Goal: Information Seeking & Learning: Learn about a topic

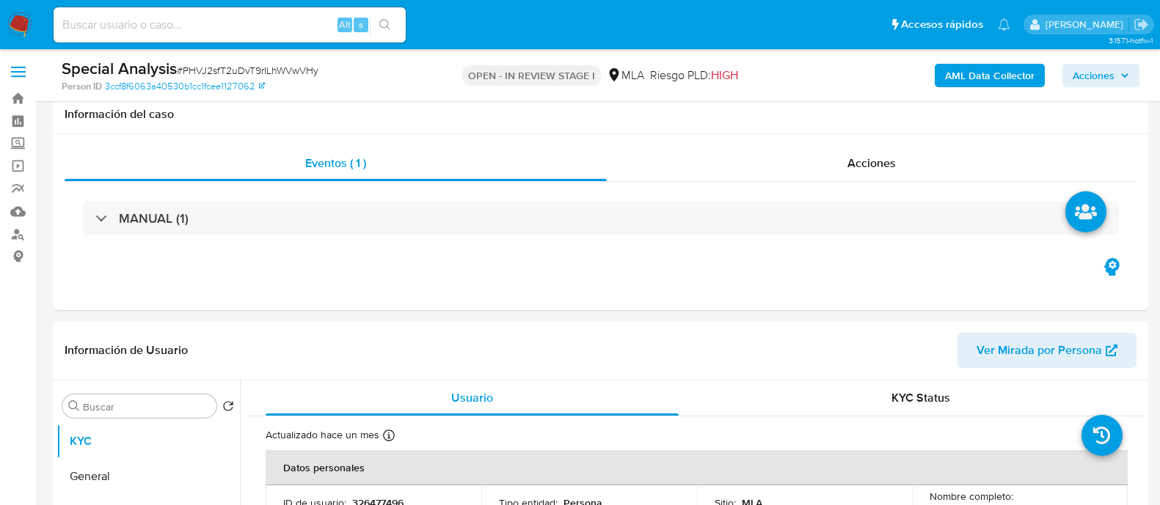
select select "10"
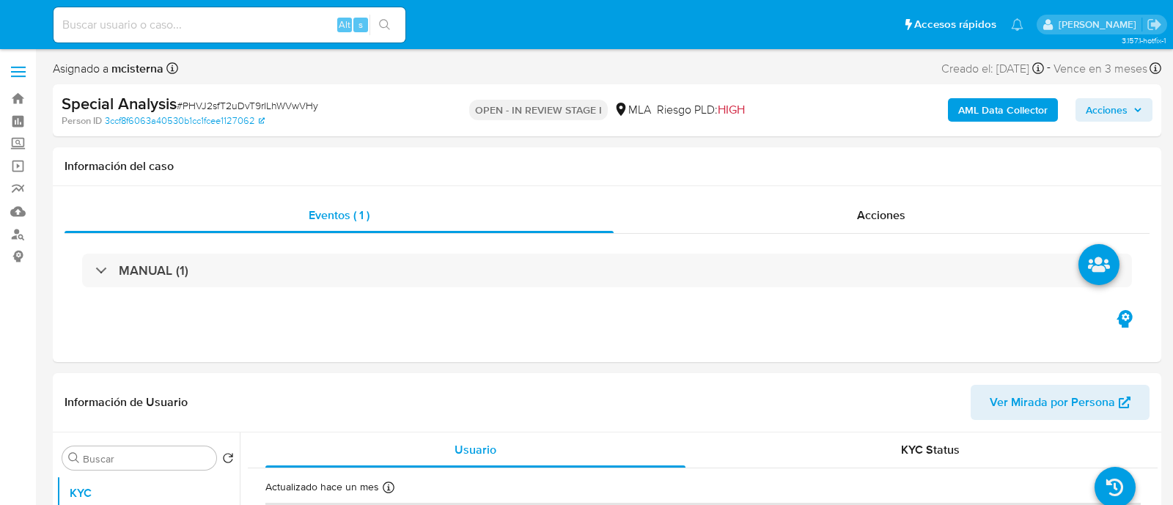
select select "10"
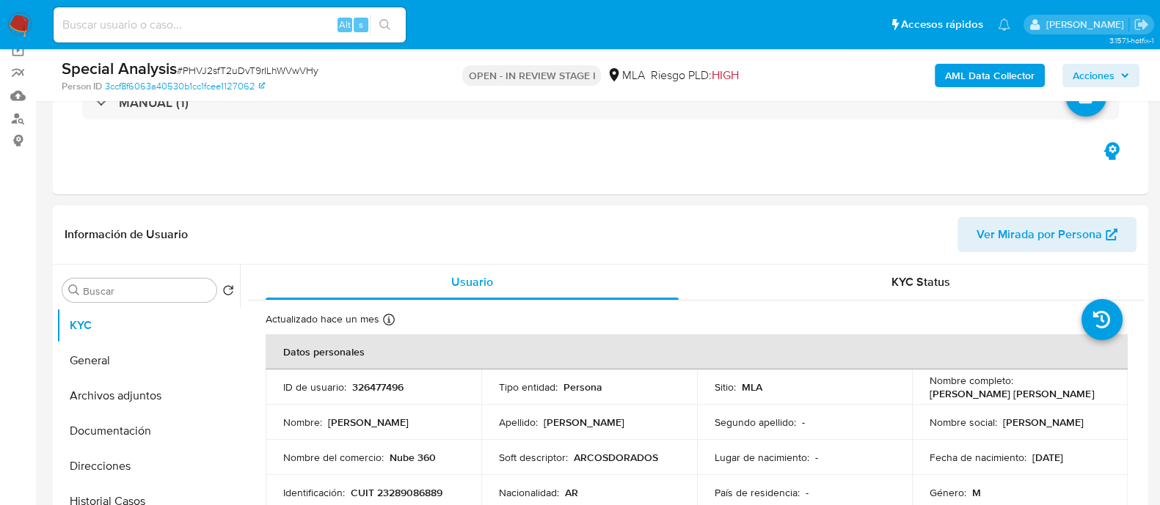
scroll to position [183, 0]
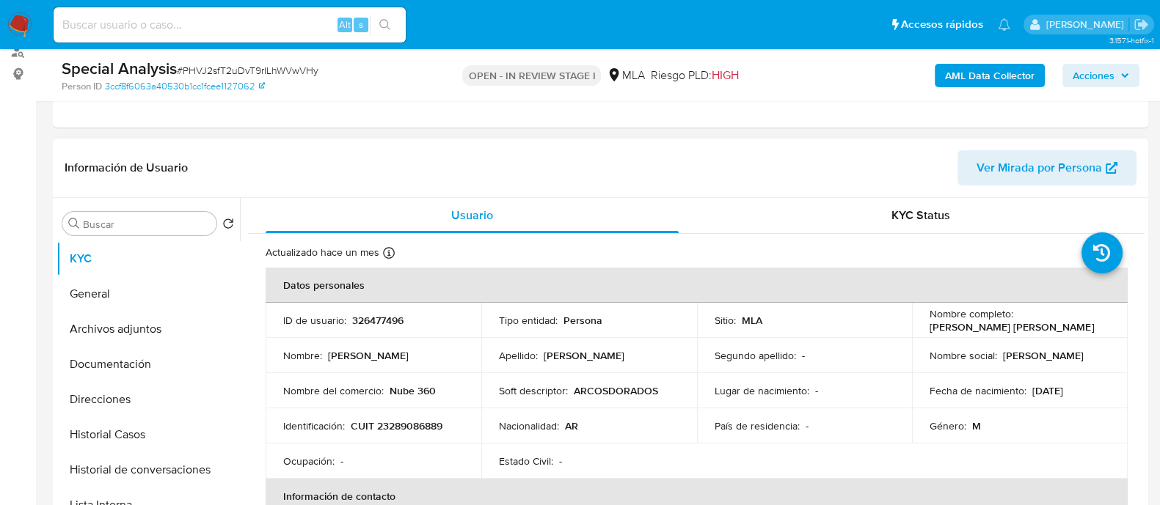
click at [409, 427] on p "CUIT 23289086889" at bounding box center [397, 426] width 92 height 13
copy p "23289086889"
click at [150, 316] on button "Archivos adjuntos" at bounding box center [142, 329] width 172 height 35
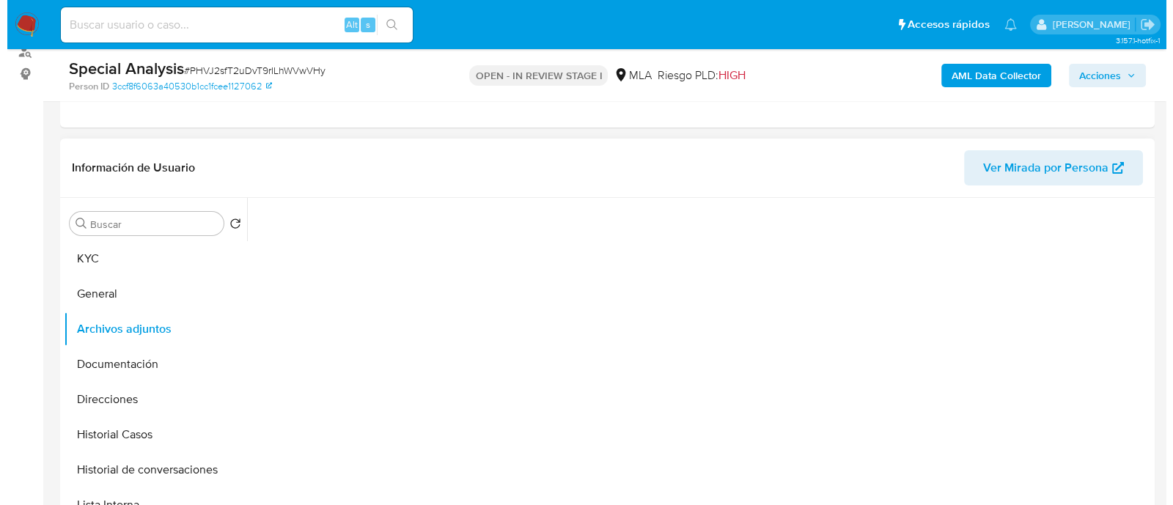
scroll to position [366, 0]
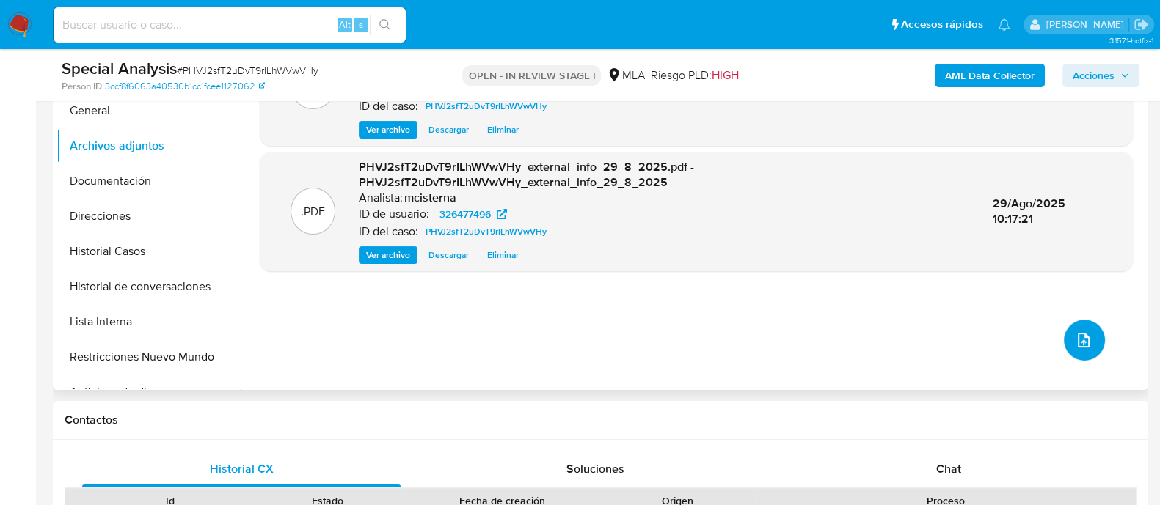
click at [1064, 333] on button "upload-file" at bounding box center [1083, 340] width 41 height 41
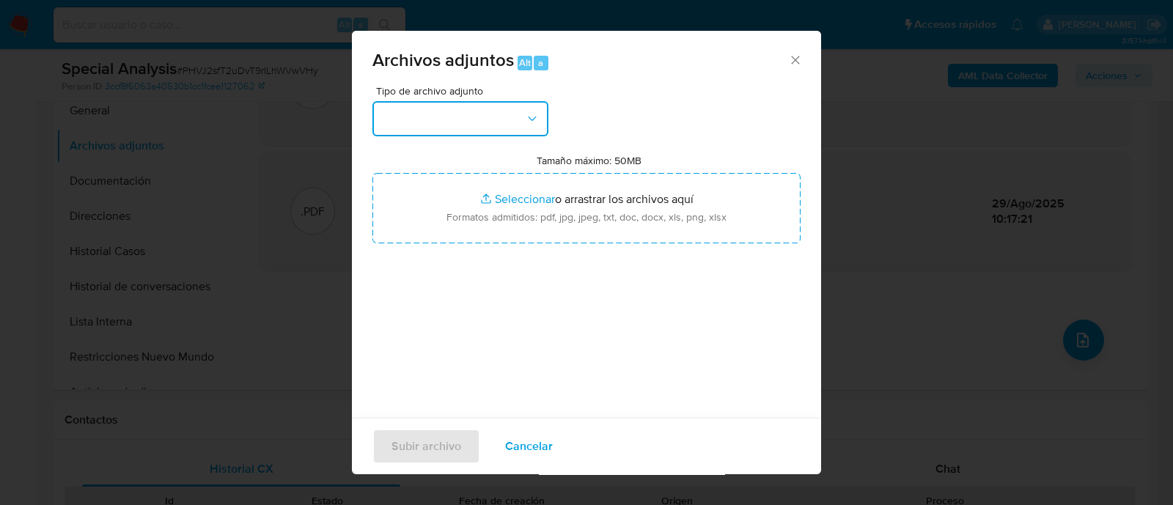
click at [494, 101] on button "button" at bounding box center [461, 118] width 176 height 35
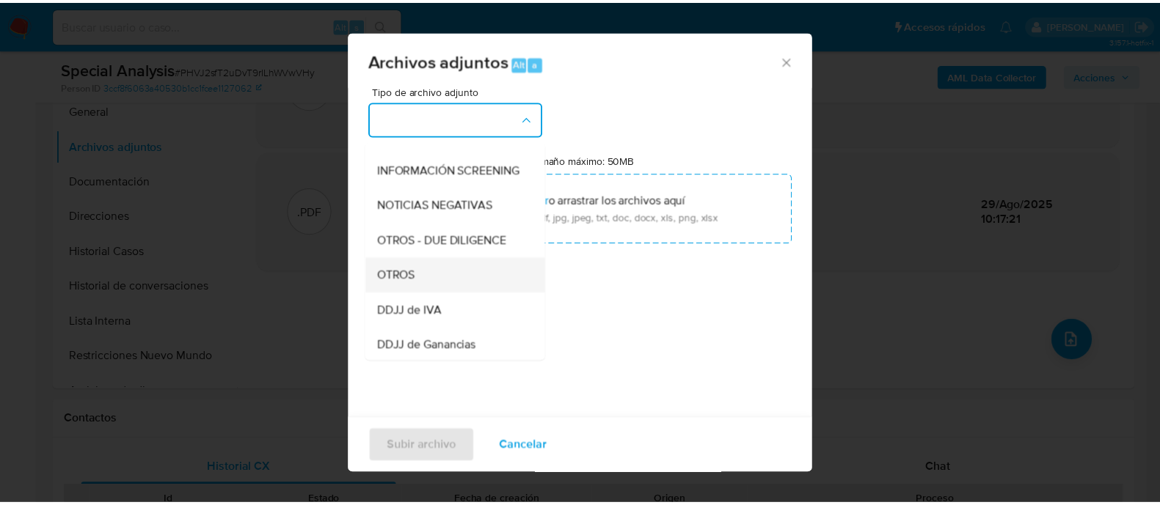
scroll to position [183, 0]
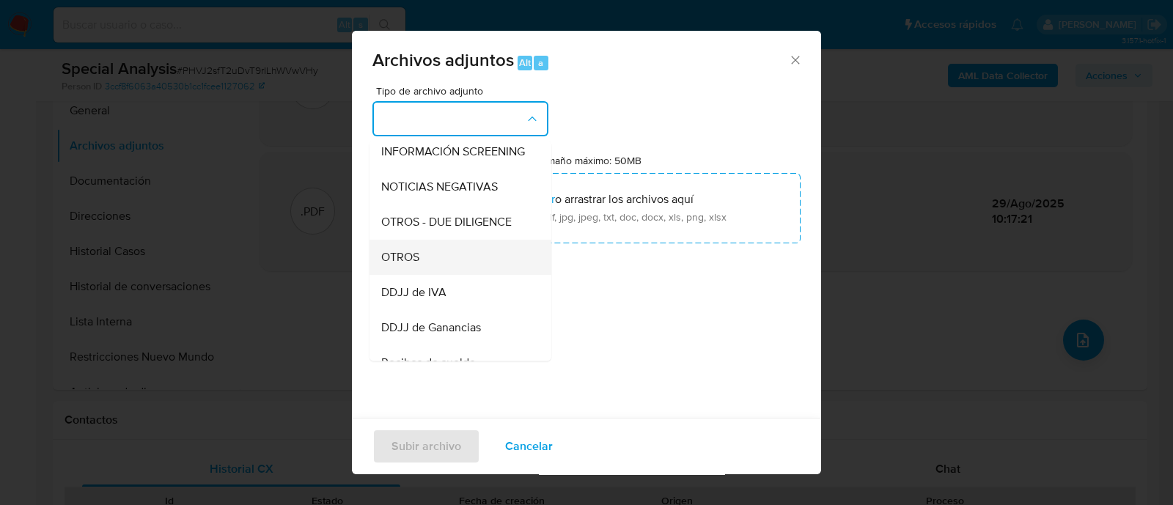
click at [469, 275] on div "OTROS" at bounding box center [456, 257] width 150 height 35
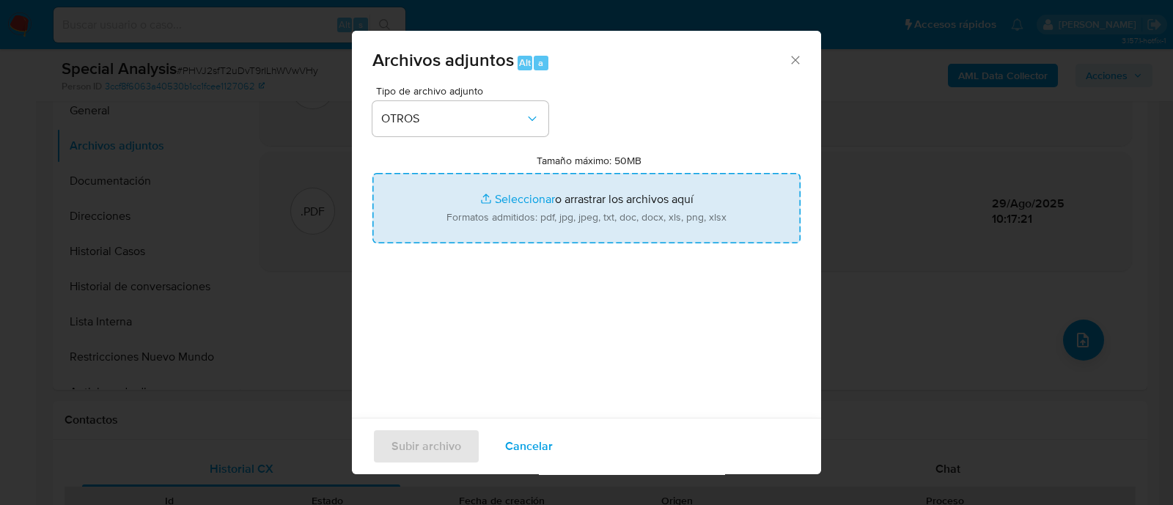
type input "C:\fakepath\Movimientos PHVJ2sfT2uDvT9rILhWVwVHy_2025_08_19_19_53_09.xlsx"
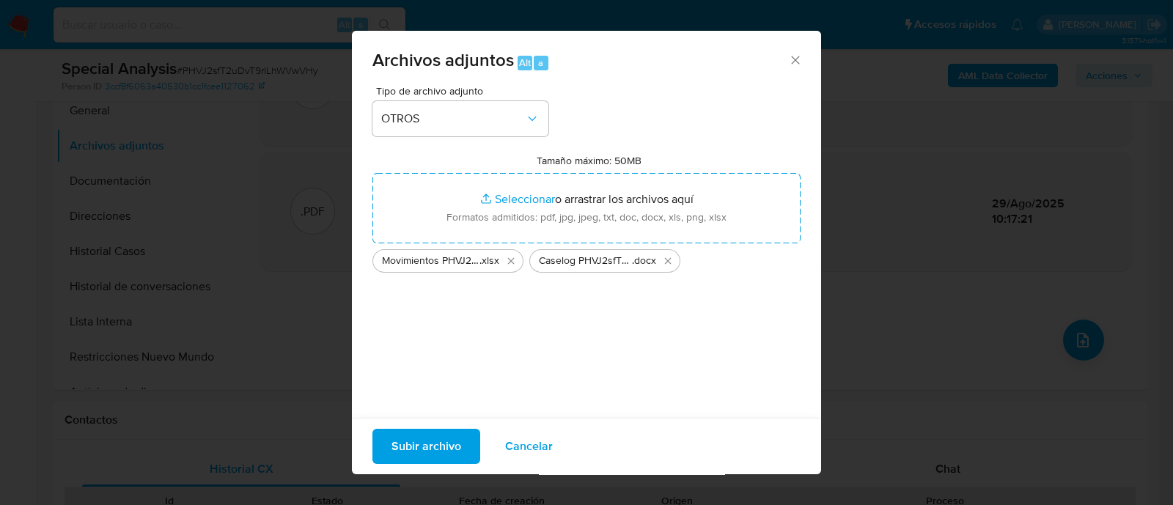
click at [411, 446] on span "Subir archivo" at bounding box center [427, 447] width 70 height 32
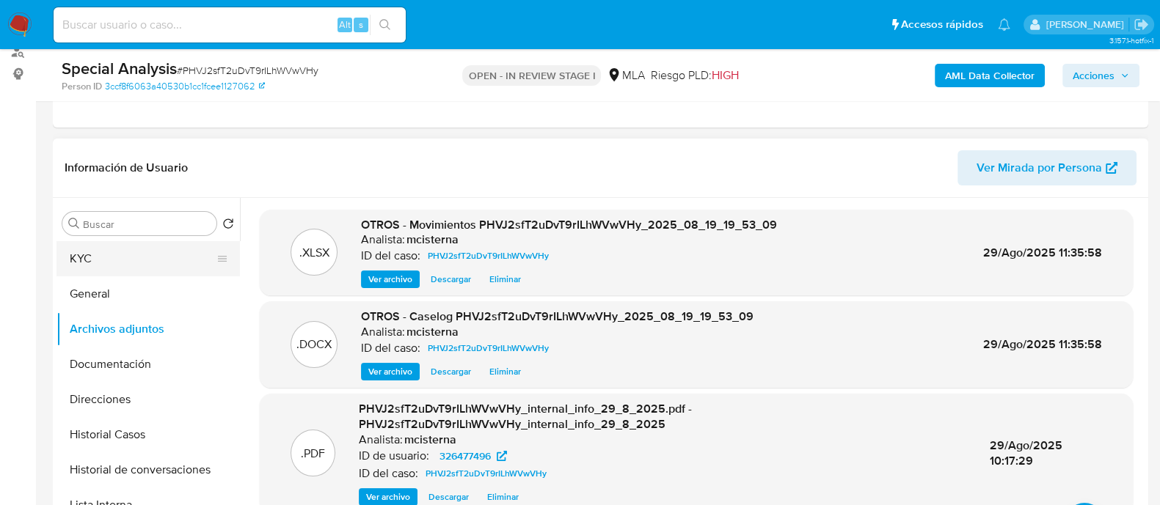
click at [142, 265] on button "KYC" at bounding box center [142, 258] width 172 height 35
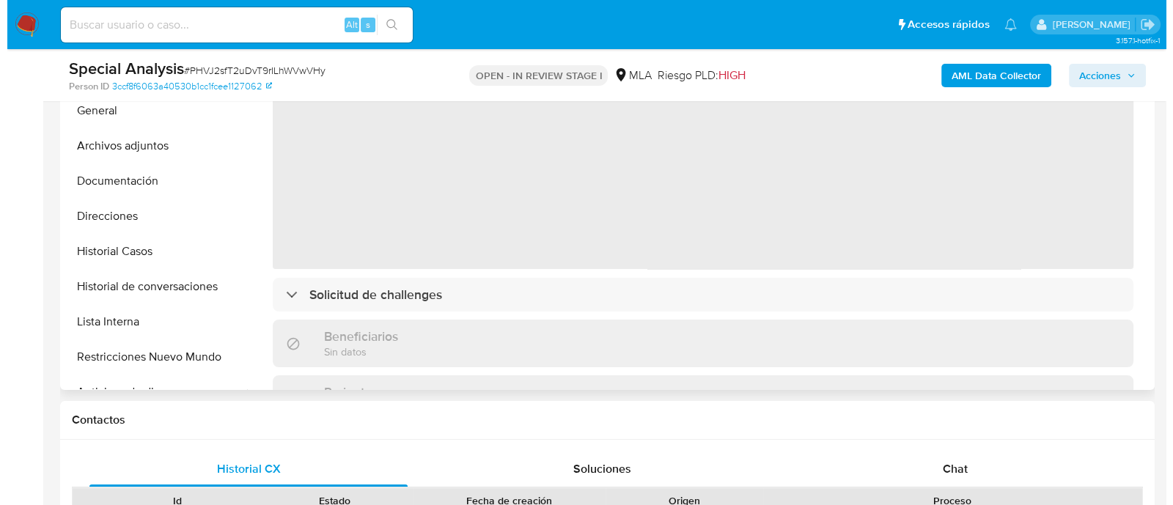
scroll to position [275, 0]
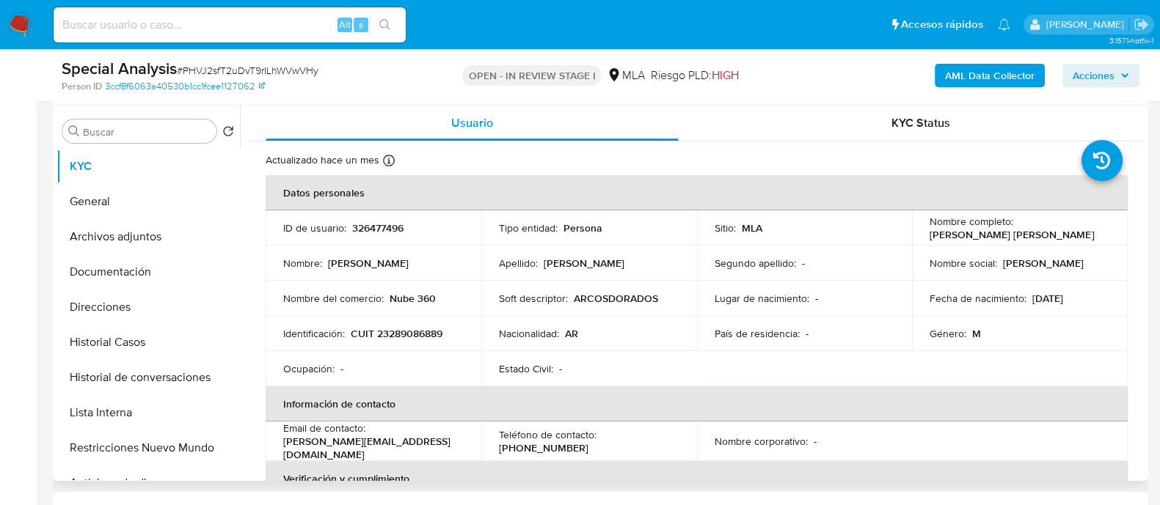
click at [406, 331] on p "CUIT 23289086889" at bounding box center [397, 333] width 92 height 13
copy p "23289086889"
drag, startPoint x: 927, startPoint y: 234, endPoint x: 1096, endPoint y: 234, distance: 169.4
click at [1096, 234] on div "Nombre completo : Leonardo Javier Viqueira Bertuglia" at bounding box center [1019, 228] width 180 height 26
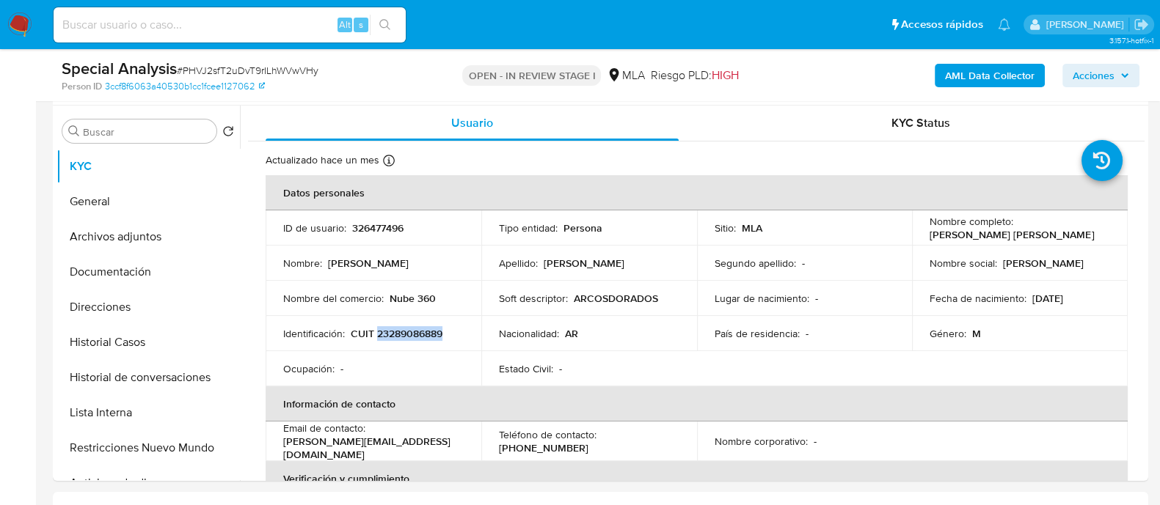
copy p "Leonardo Javier Viqueira Bertuglia"
click at [381, 227] on p "326477496" at bounding box center [377, 227] width 51 height 13
copy p "326477496"
click at [169, 227] on button "Archivos adjuntos" at bounding box center [142, 236] width 172 height 35
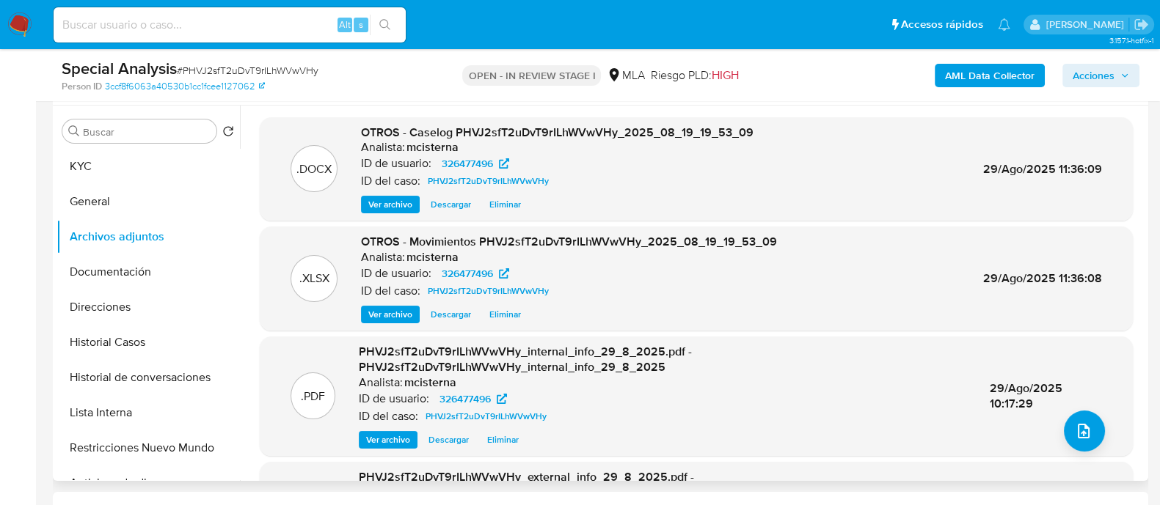
click at [374, 199] on span "Ver archivo" at bounding box center [390, 204] width 44 height 15
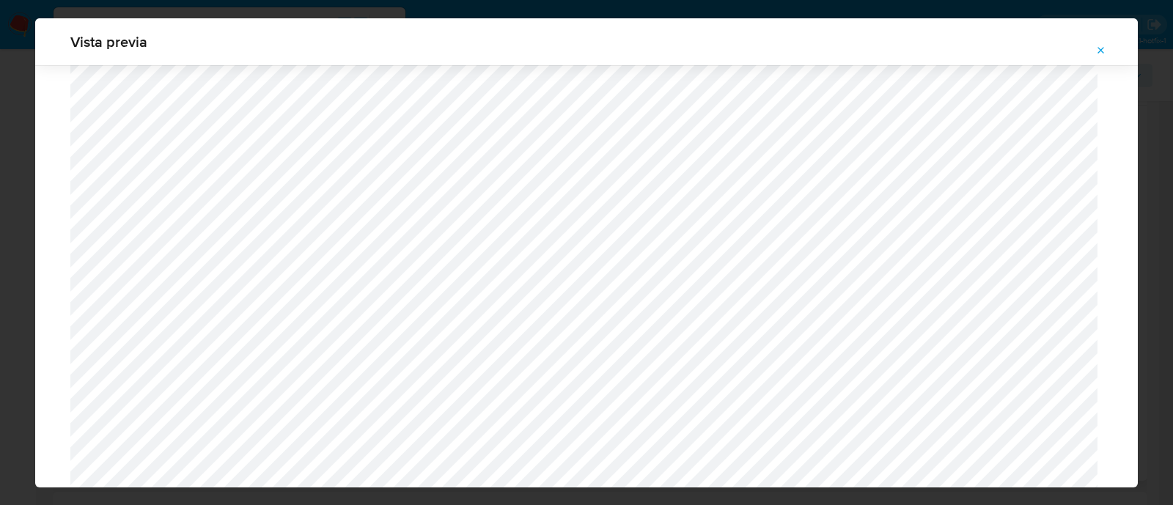
scroll to position [521, 0]
click at [1102, 48] on icon "Attachment preview" at bounding box center [1102, 51] width 12 height 12
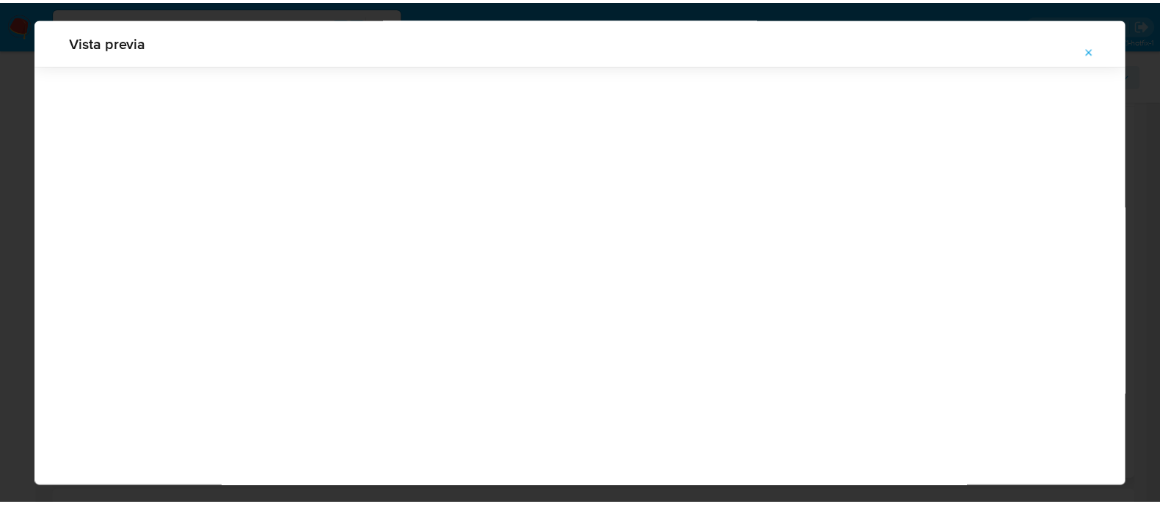
scroll to position [47, 0]
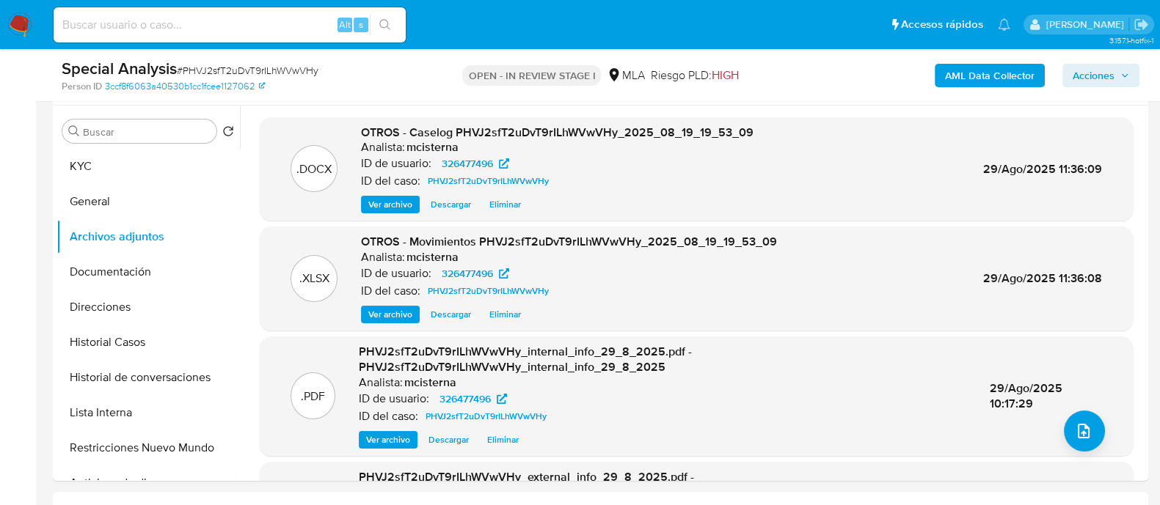
click at [1105, 75] on span "Acciones" at bounding box center [1093, 75] width 42 height 23
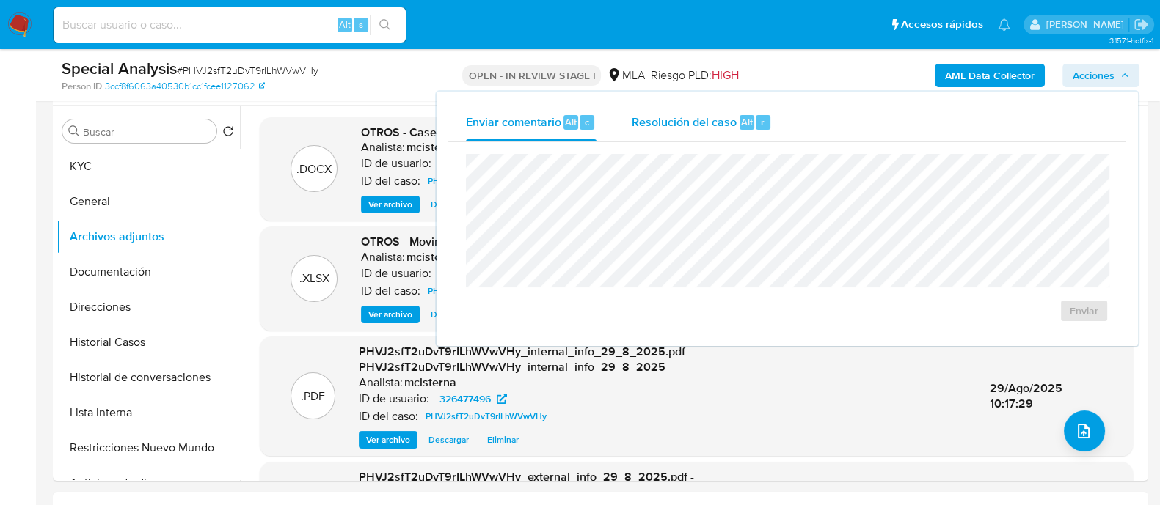
click at [650, 111] on div "Resolución del caso Alt r" at bounding box center [701, 122] width 140 height 38
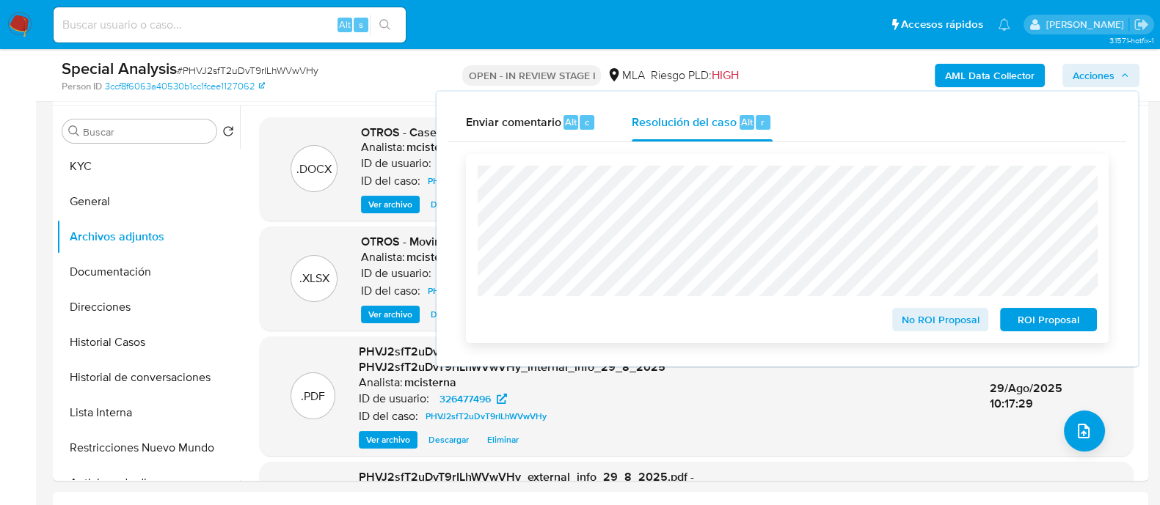
click at [1052, 326] on span "ROI Proposal" at bounding box center [1048, 320] width 76 height 21
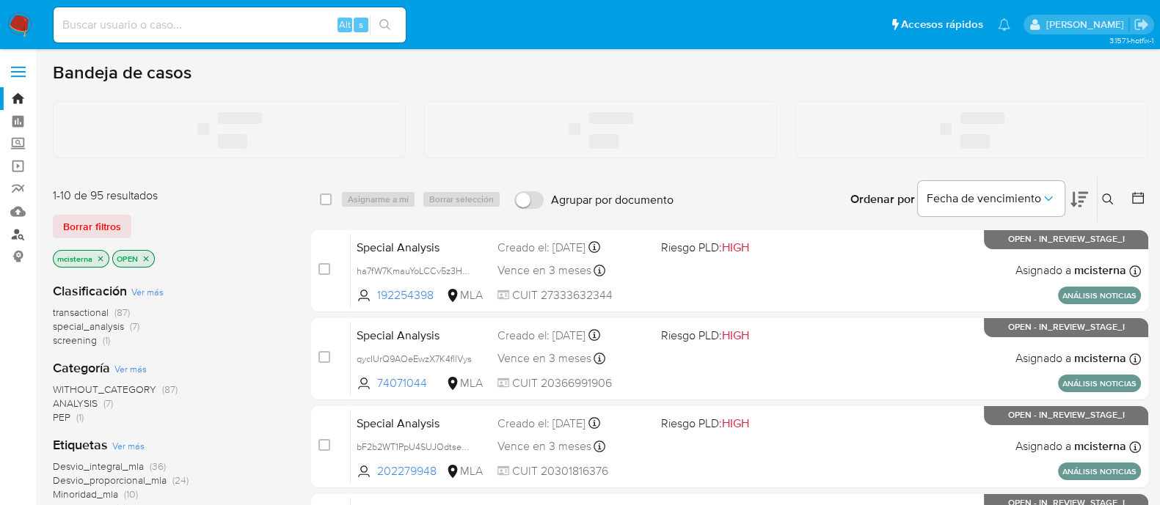
click at [21, 236] on link "Buscador de personas" at bounding box center [87, 234] width 175 height 23
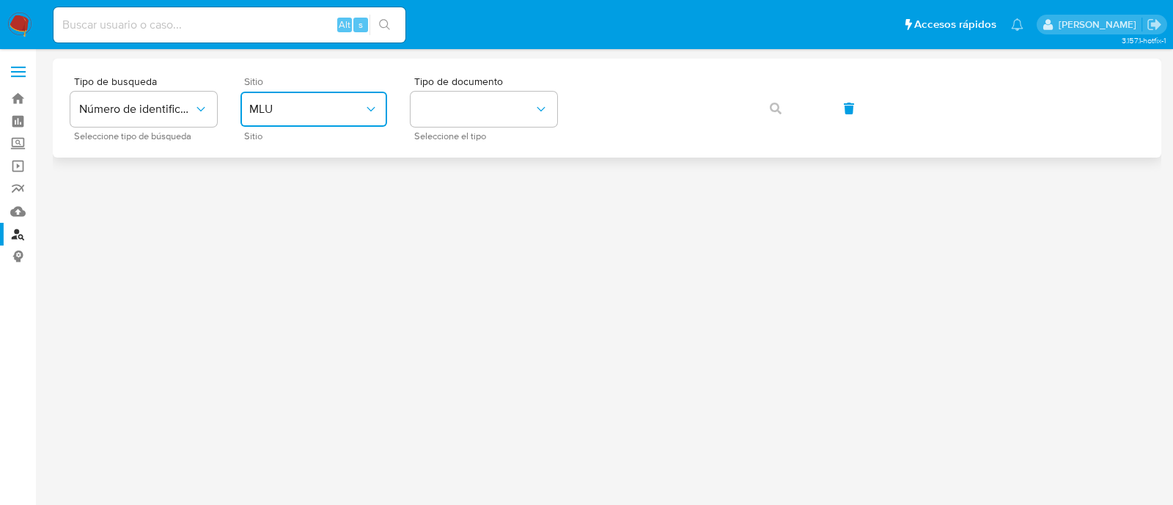
click at [309, 100] on button "MLU" at bounding box center [314, 109] width 147 height 35
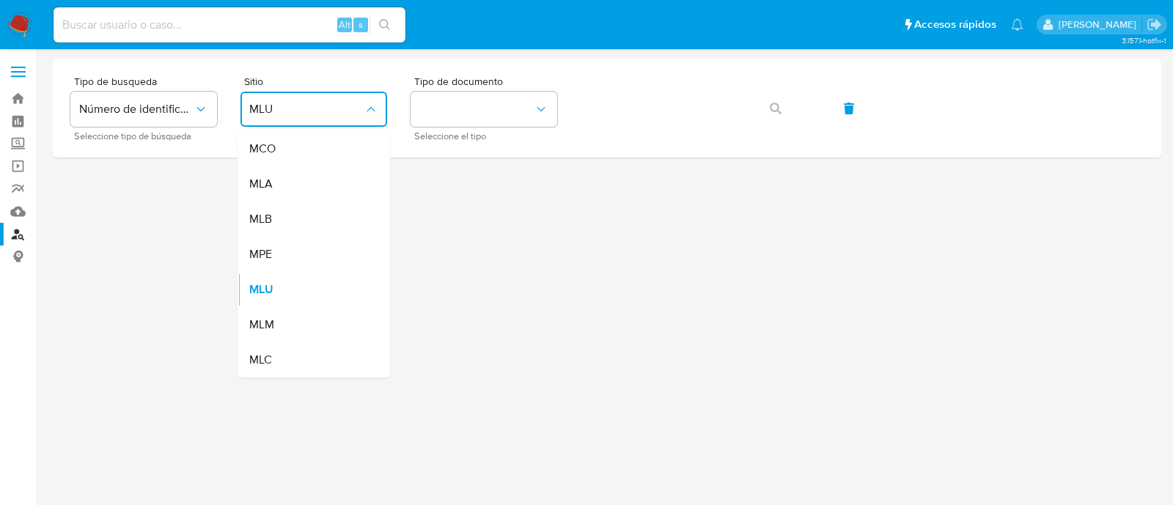
click at [316, 177] on div "MLA" at bounding box center [309, 183] width 120 height 35
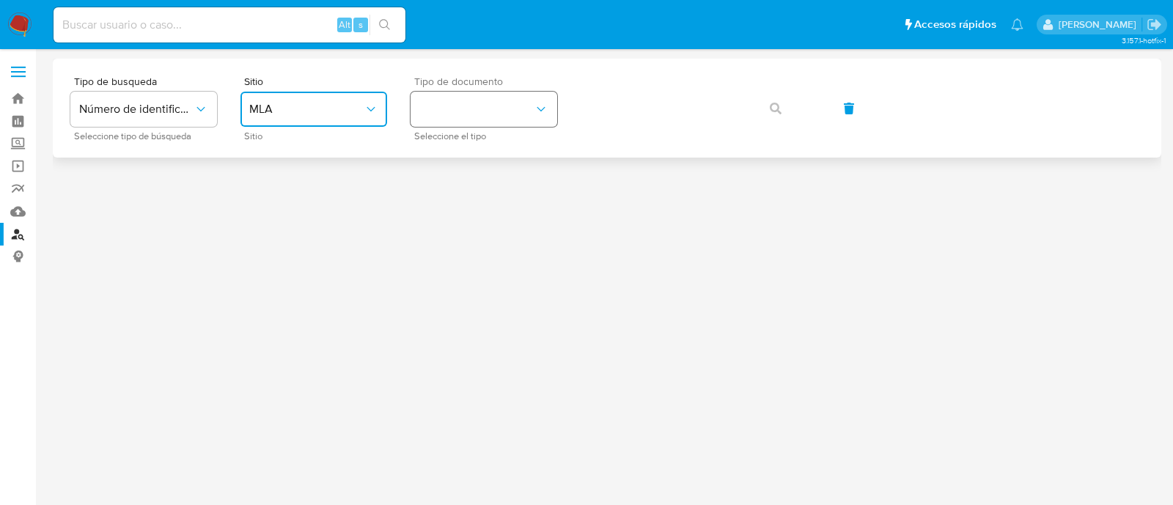
click at [464, 117] on button "identificationType" at bounding box center [484, 109] width 147 height 35
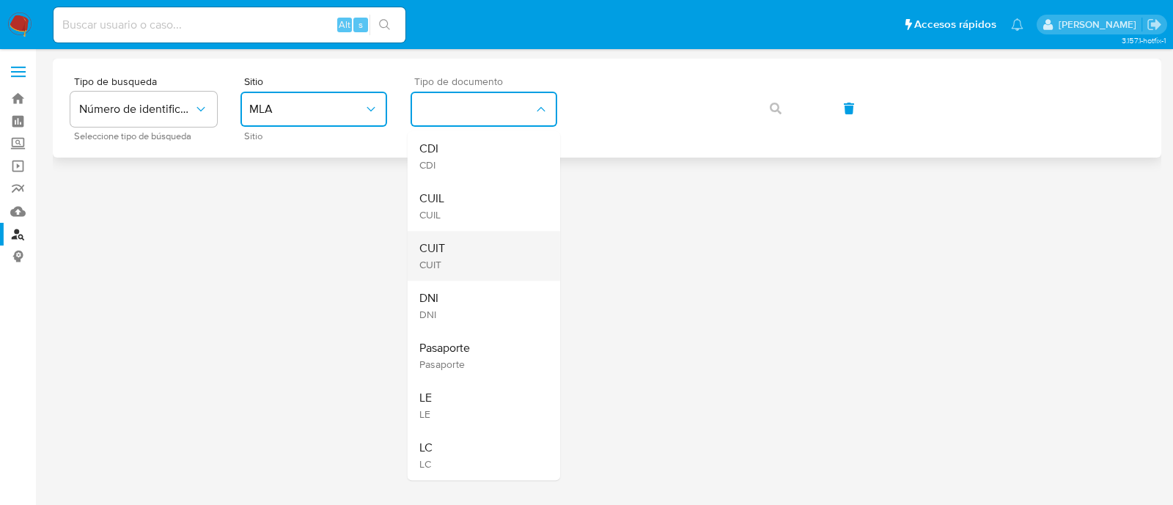
click at [451, 238] on div "CUIT CUIT" at bounding box center [480, 256] width 120 height 50
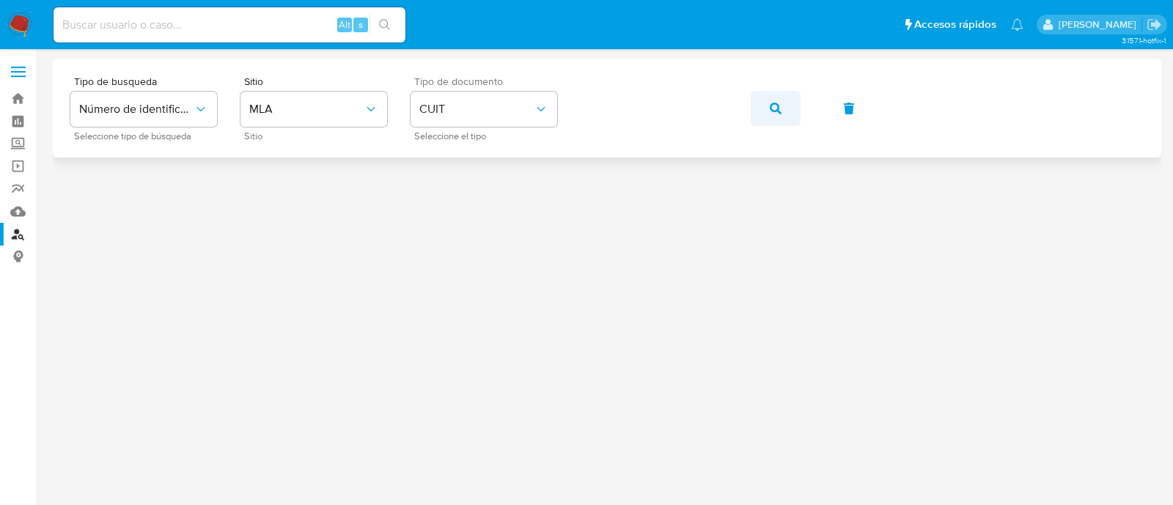
click at [765, 111] on button "button" at bounding box center [776, 108] width 50 height 35
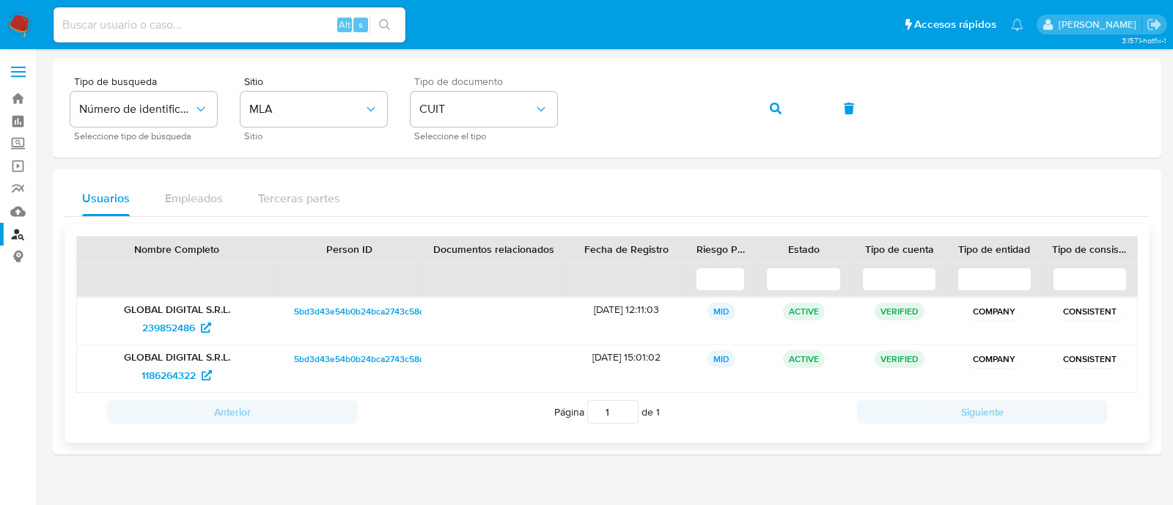
drag, startPoint x: 585, startPoint y: 307, endPoint x: 645, endPoint y: 322, distance: 61.9
click at [635, 310] on div "05/01/2017 12:11:03" at bounding box center [627, 321] width 120 height 47
click at [205, 332] on icon at bounding box center [206, 328] width 10 height 10
click at [176, 370] on span "1186264322" at bounding box center [169, 375] width 54 height 23
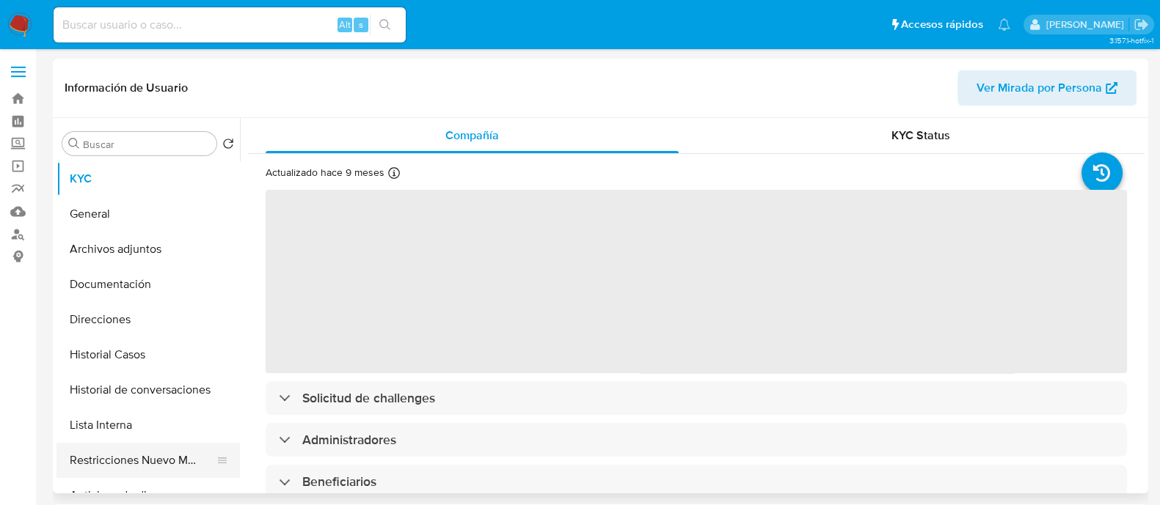
click at [206, 458] on button "Restricciones Nuevo Mundo" at bounding box center [142, 460] width 172 height 35
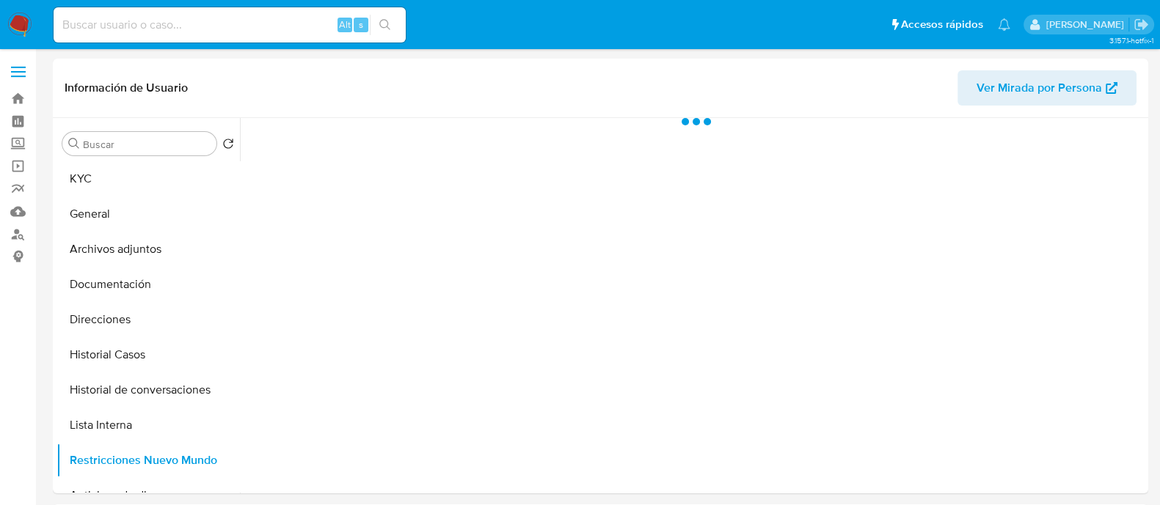
select select "10"
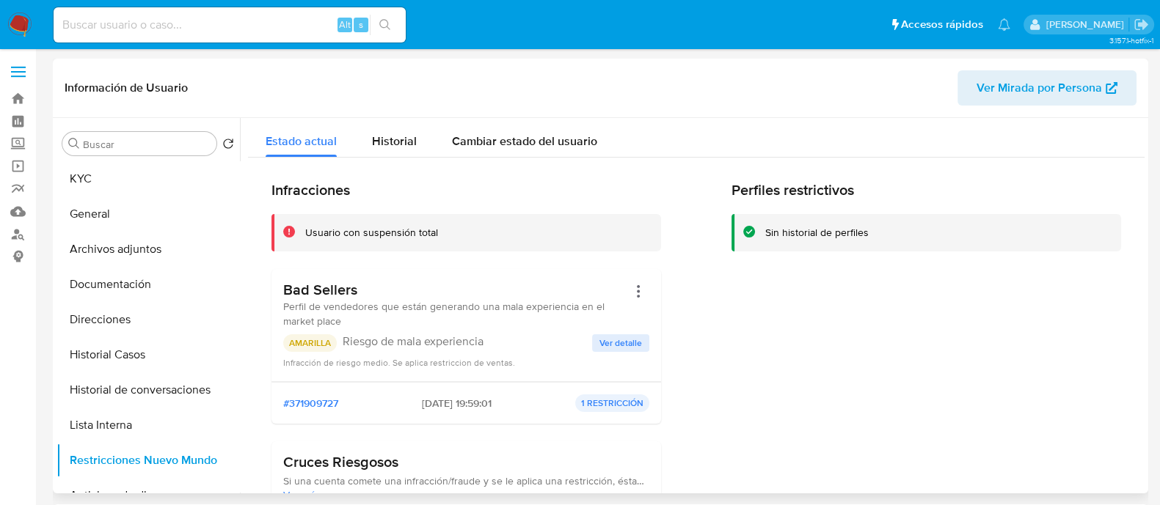
scroll to position [91, 0]
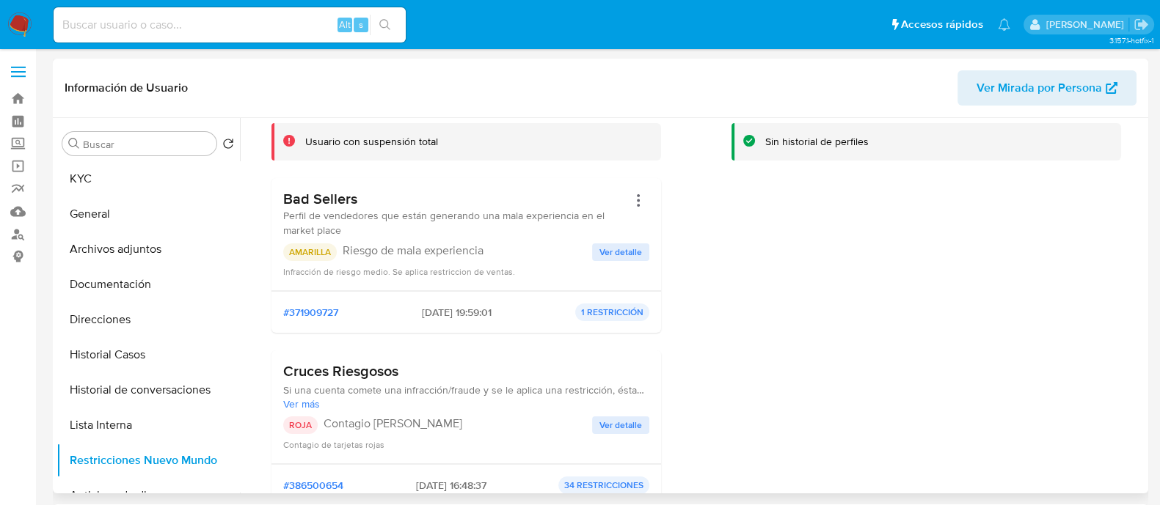
click at [596, 251] on button "Ver detalle" at bounding box center [620, 252] width 57 height 18
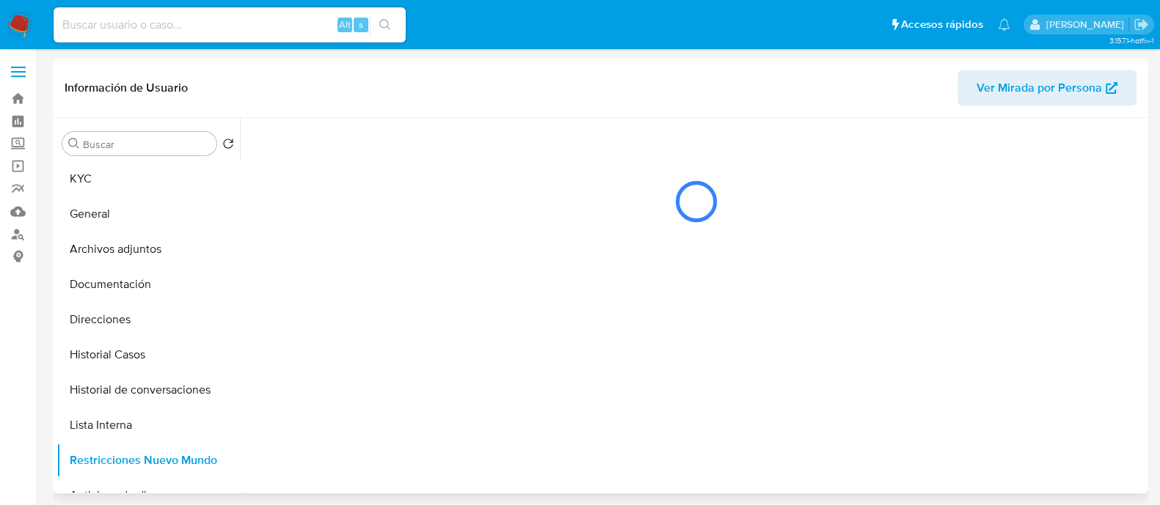
scroll to position [0, 0]
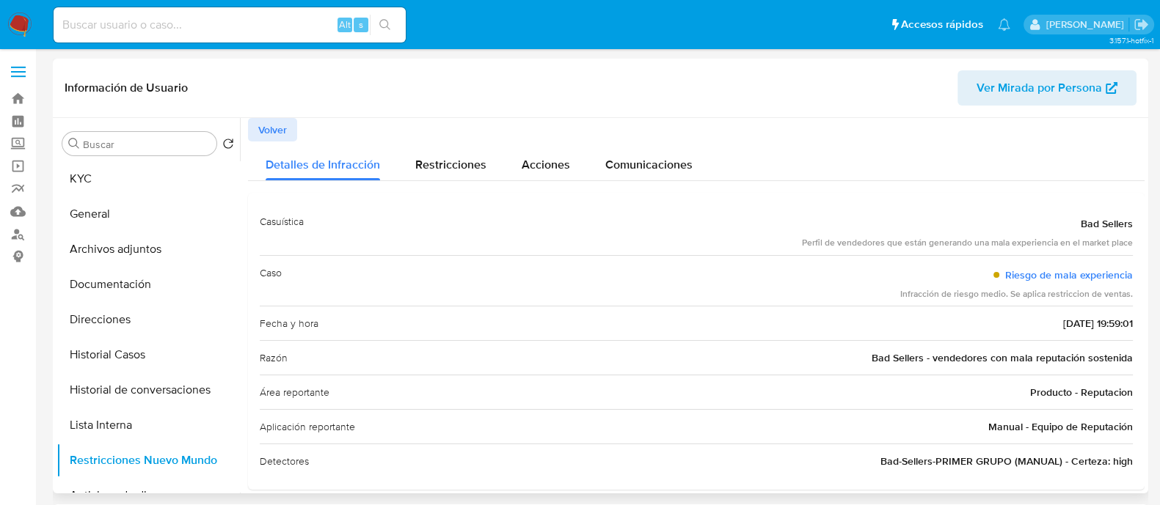
click at [268, 124] on span "Volver" at bounding box center [272, 130] width 29 height 21
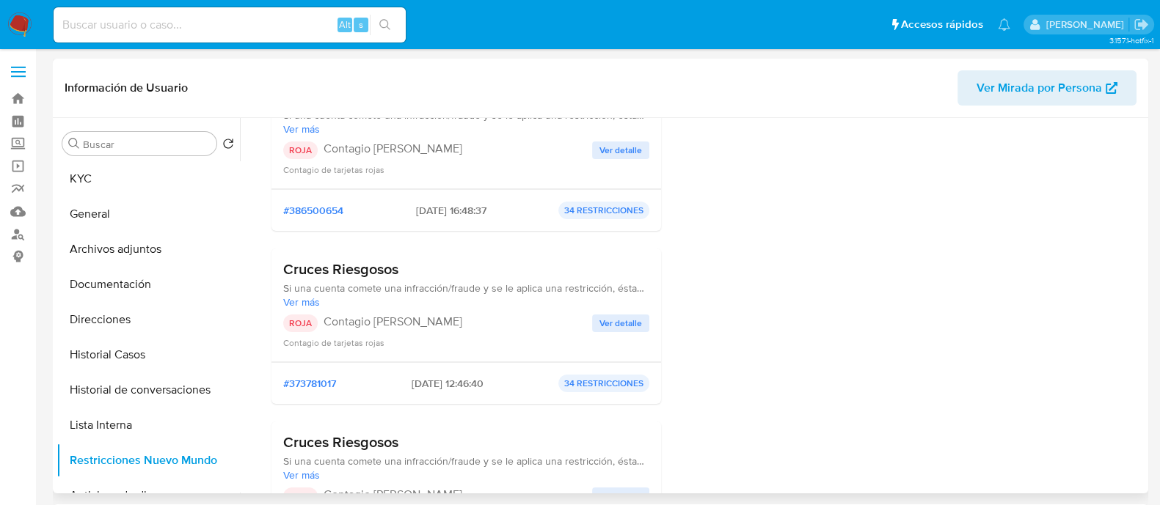
scroll to position [91, 0]
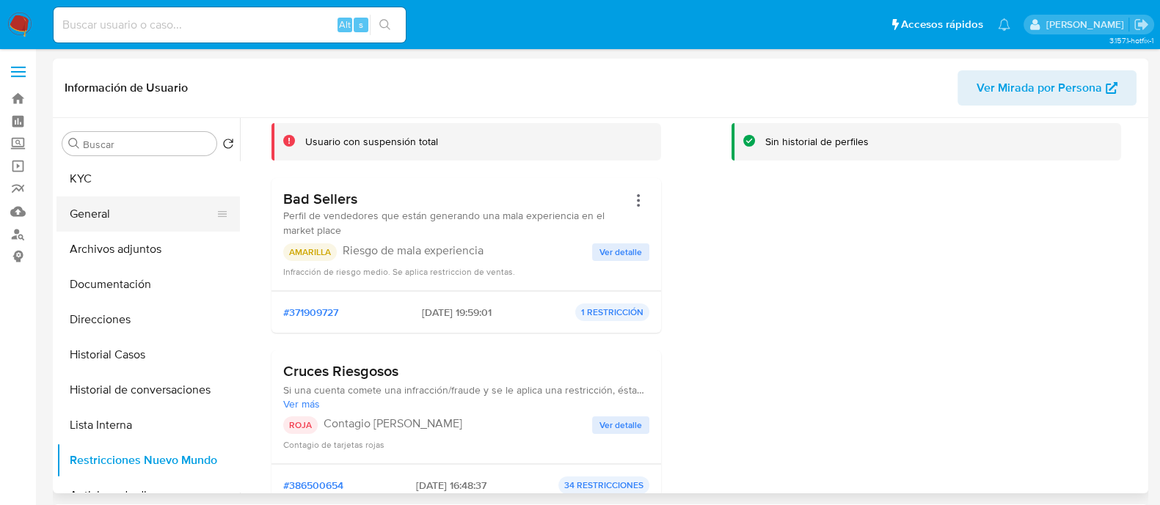
click at [167, 225] on button "General" at bounding box center [142, 214] width 172 height 35
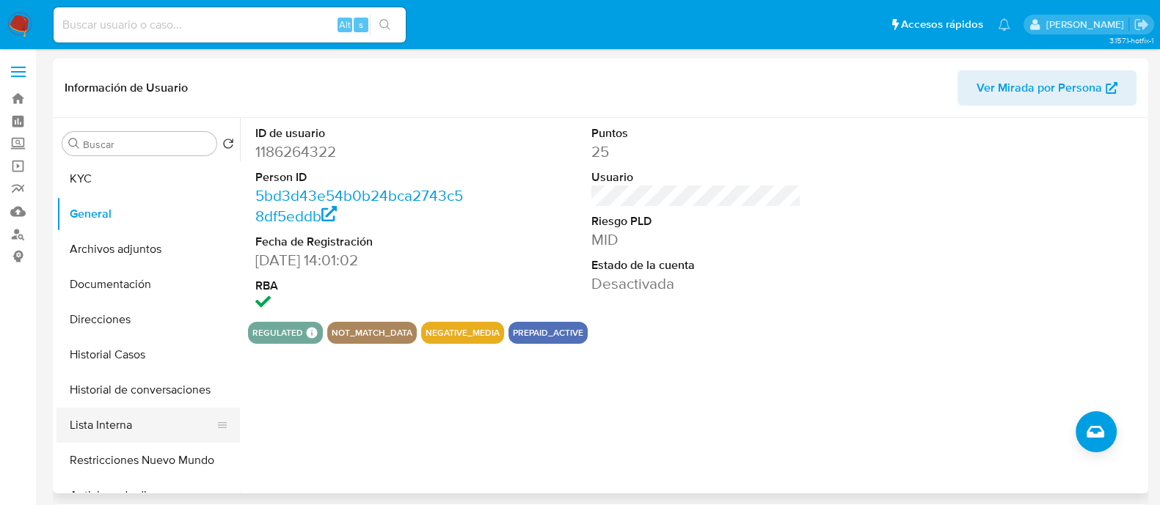
click at [172, 422] on button "Lista Interna" at bounding box center [142, 425] width 172 height 35
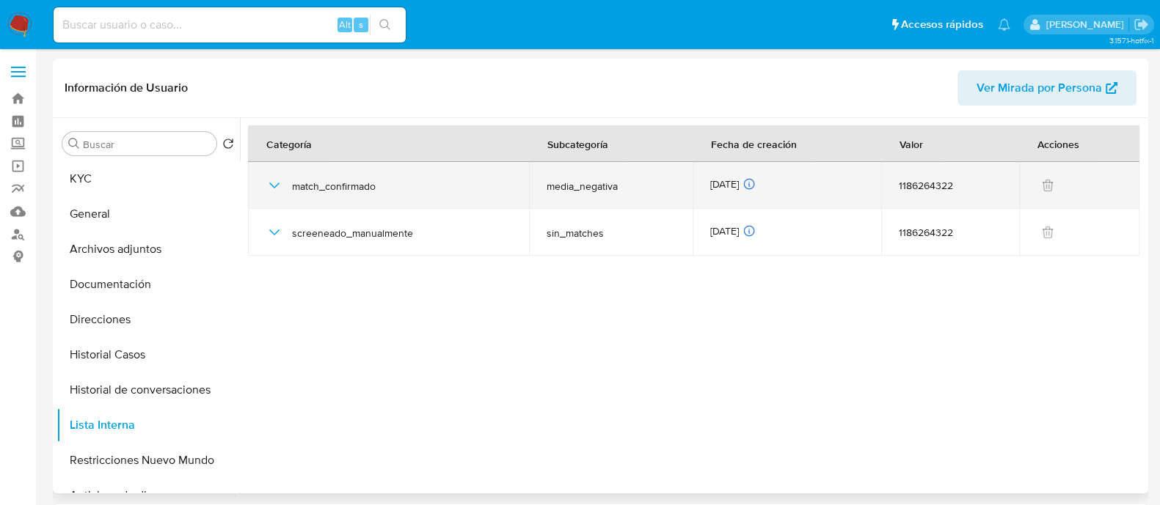
click at [281, 197] on div "match_confirmado" at bounding box center [388, 185] width 246 height 47
click at [285, 196] on div "match_confirmado" at bounding box center [388, 185] width 246 height 47
click at [281, 193] on icon "button" at bounding box center [274, 186] width 18 height 18
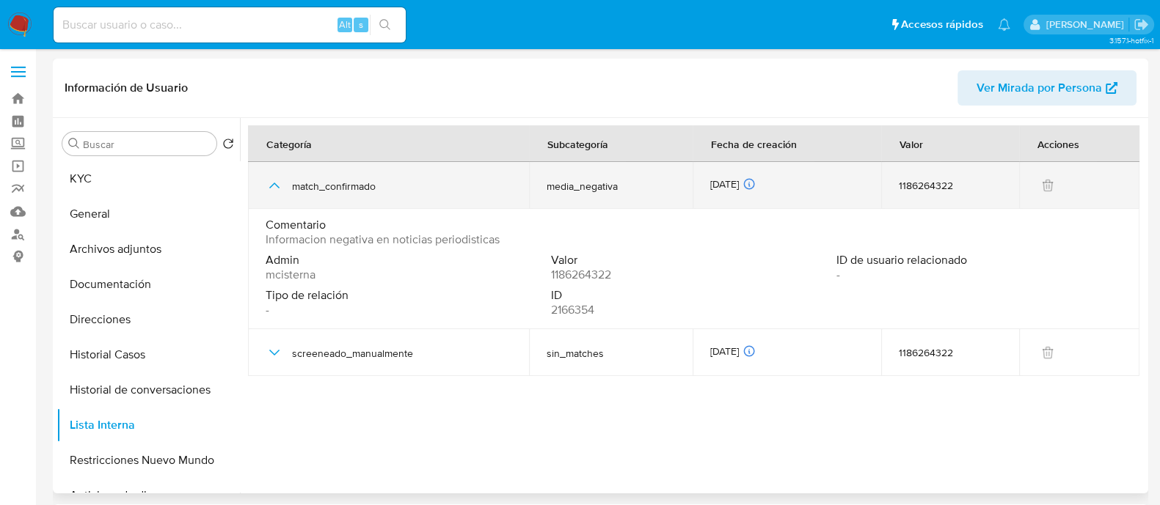
click at [281, 193] on icon "button" at bounding box center [274, 186] width 18 height 18
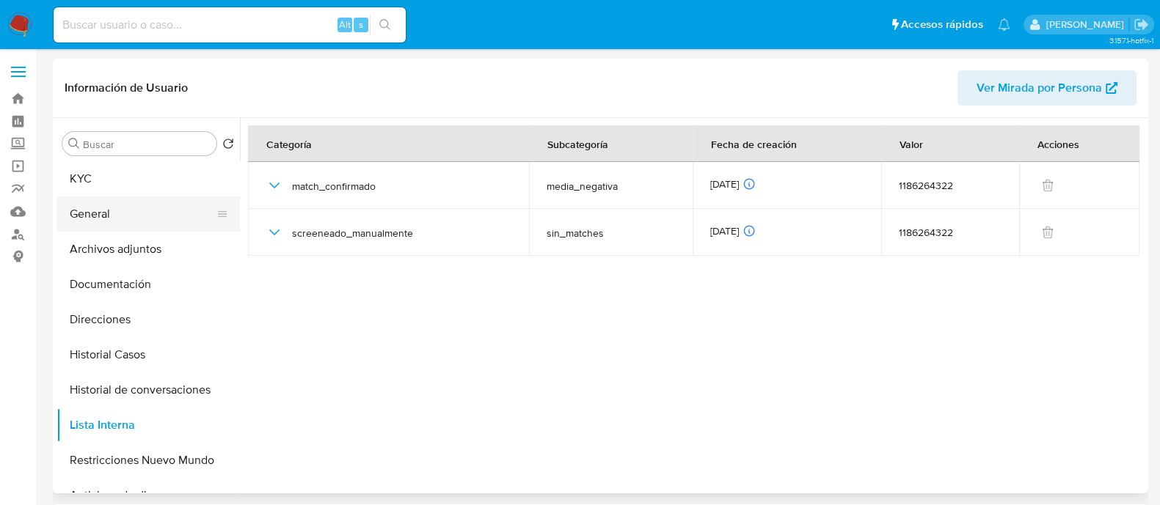
click at [172, 202] on button "General" at bounding box center [142, 214] width 172 height 35
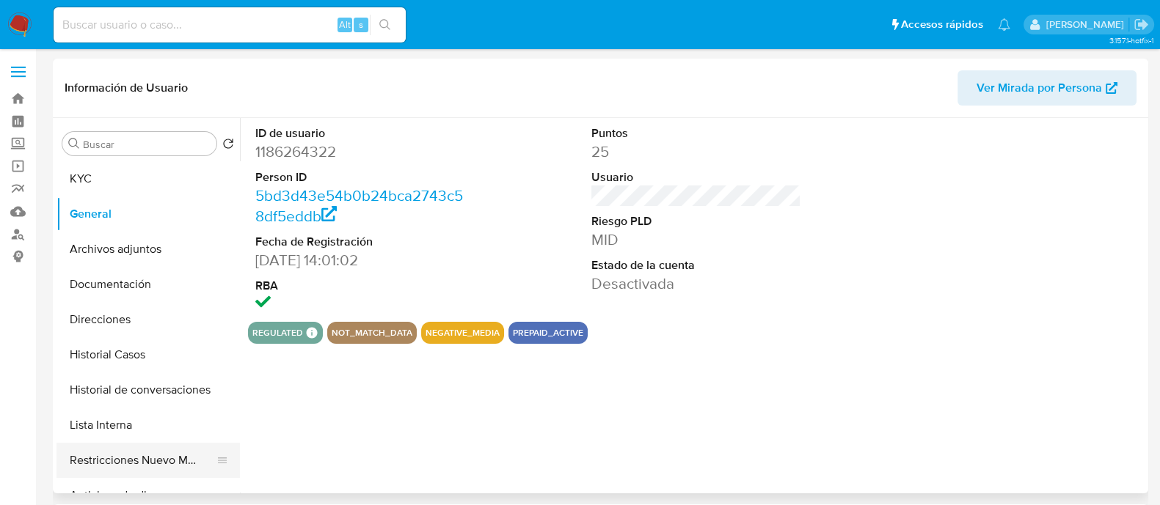
click at [199, 462] on button "Restricciones Nuevo Mundo" at bounding box center [142, 460] width 172 height 35
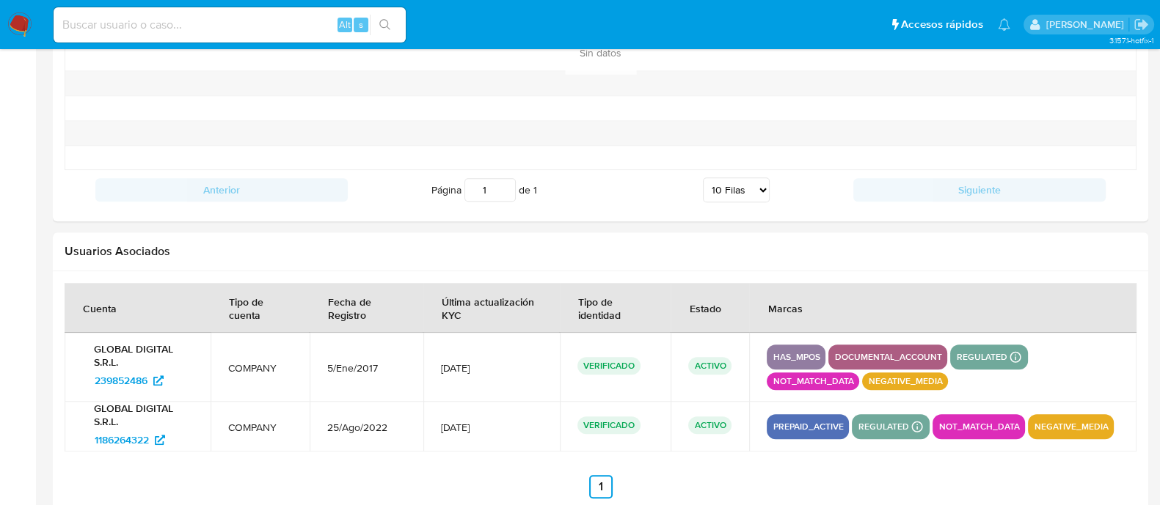
scroll to position [1581, 0]
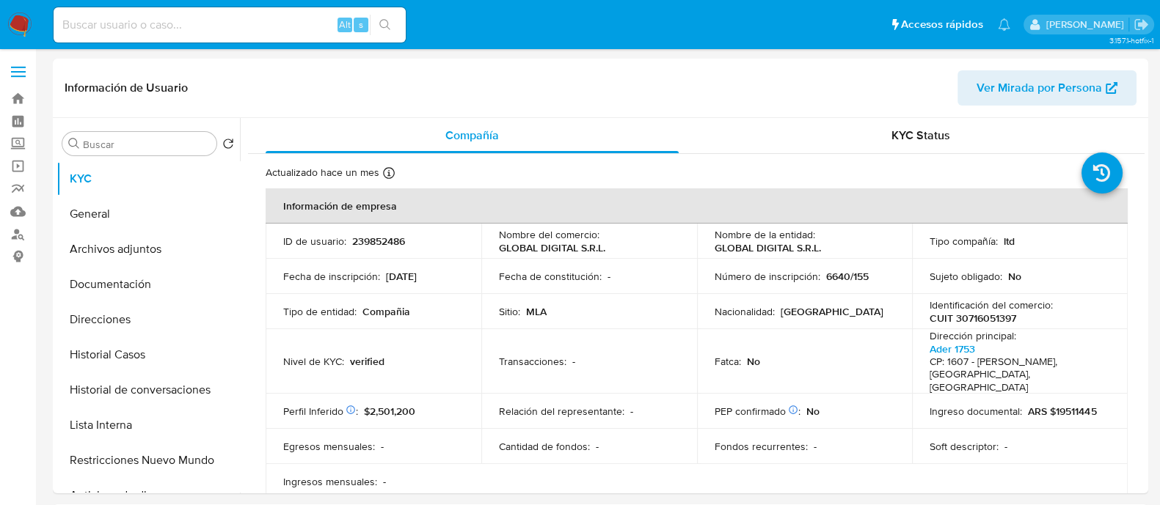
click at [179, 466] on button "Restricciones Nuevo Mundo" at bounding box center [147, 460] width 183 height 35
select select "10"
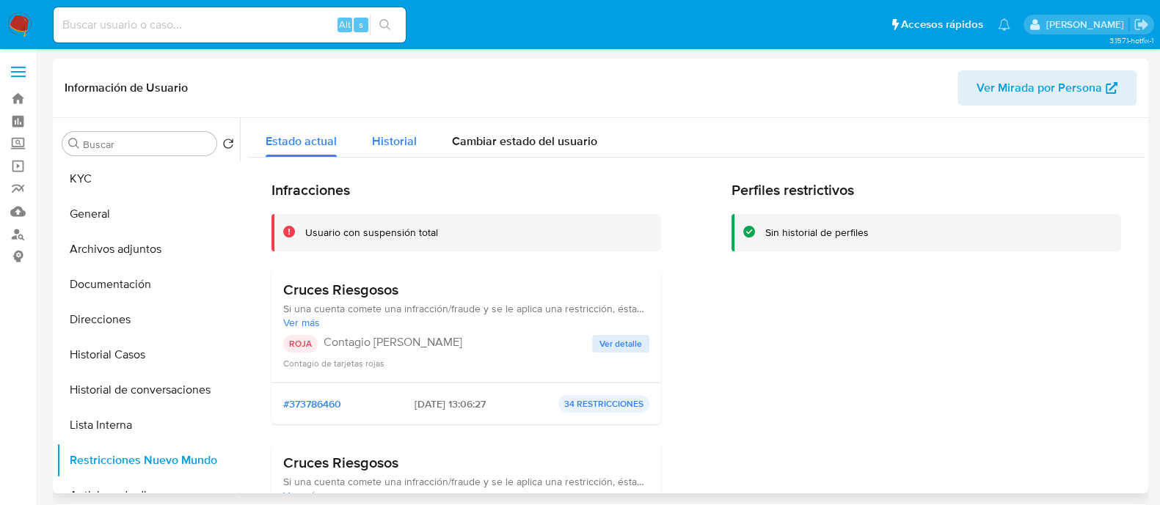
click at [381, 144] on span "Historial" at bounding box center [394, 141] width 45 height 17
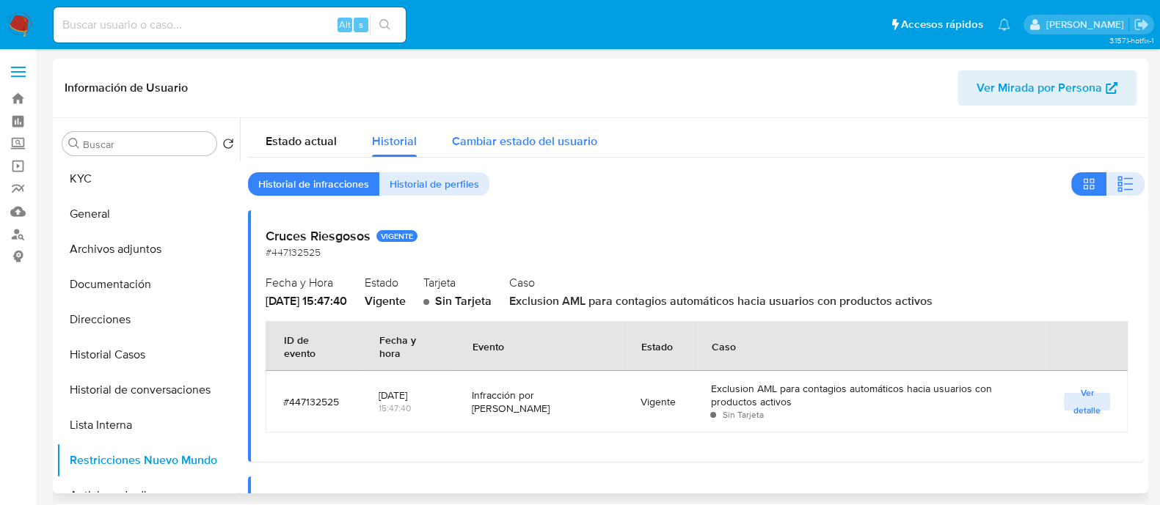
click at [520, 145] on span "Cambiar estado del usuario" at bounding box center [524, 141] width 145 height 17
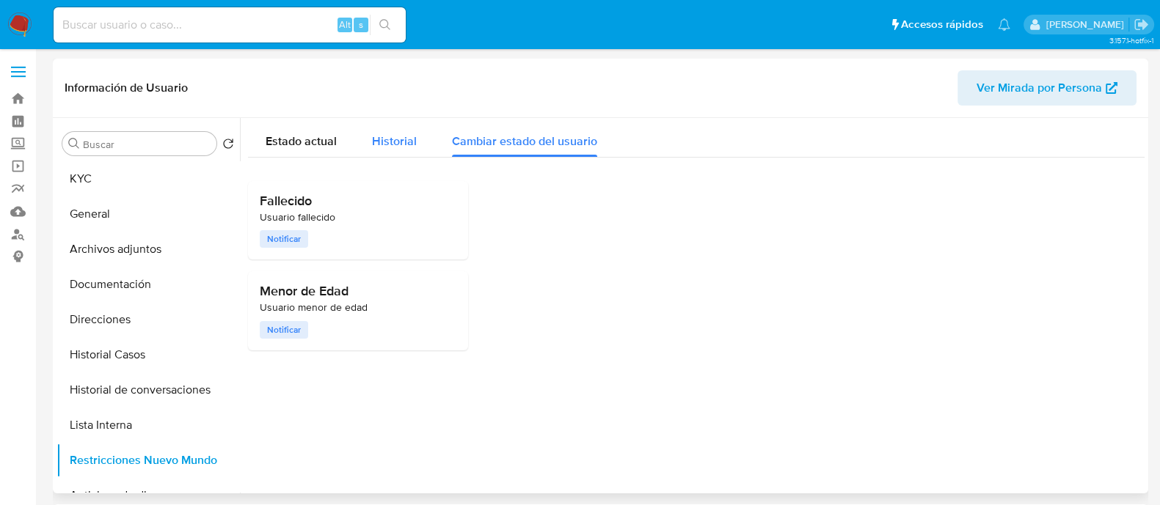
drag, startPoint x: 292, startPoint y: 138, endPoint x: 373, endPoint y: 144, distance: 80.9
click at [292, 139] on span "Estado actual" at bounding box center [300, 141] width 71 height 17
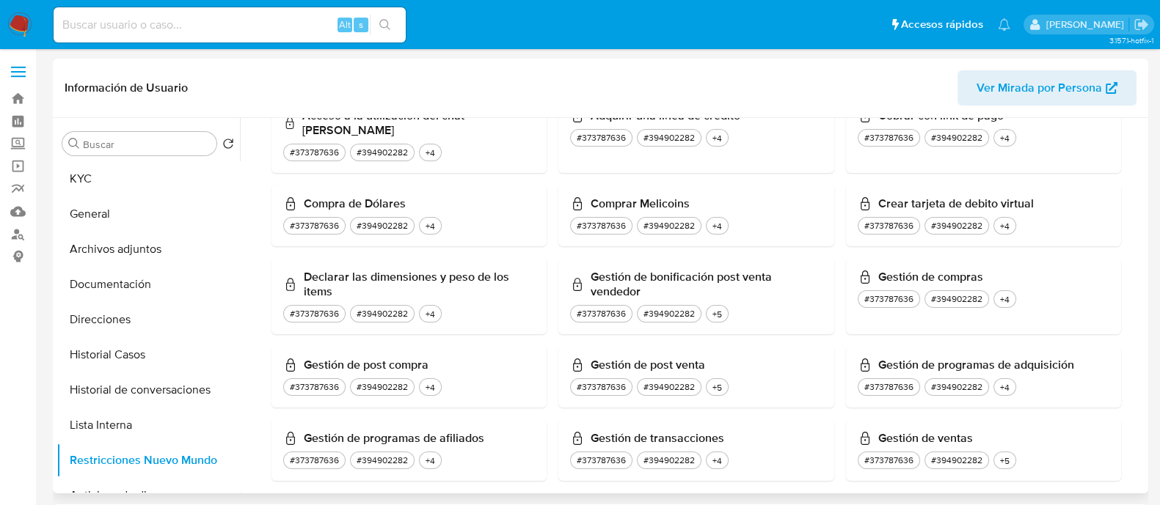
scroll to position [1512, 0]
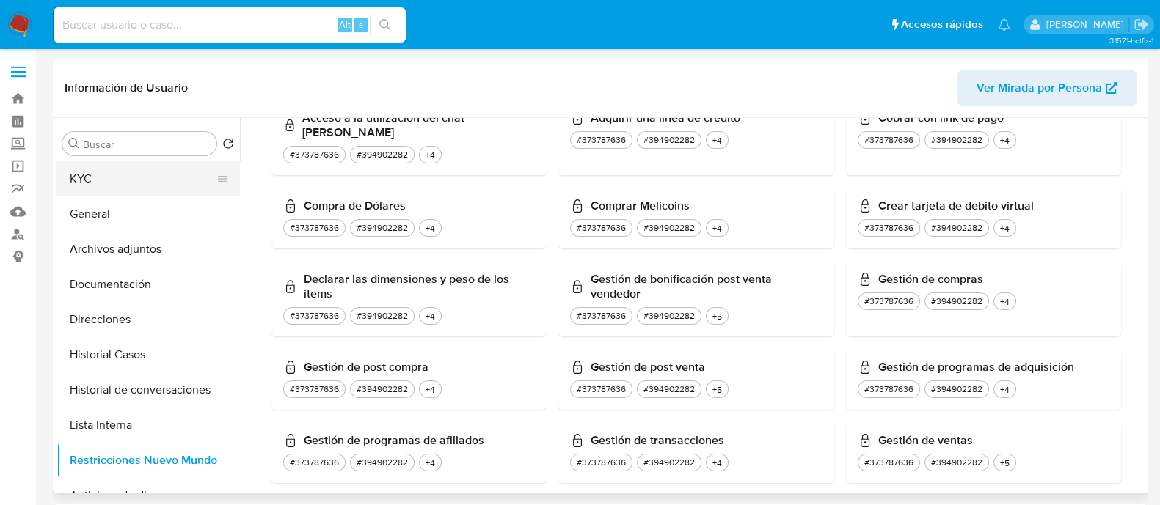
click at [175, 174] on button "KYC" at bounding box center [142, 178] width 172 height 35
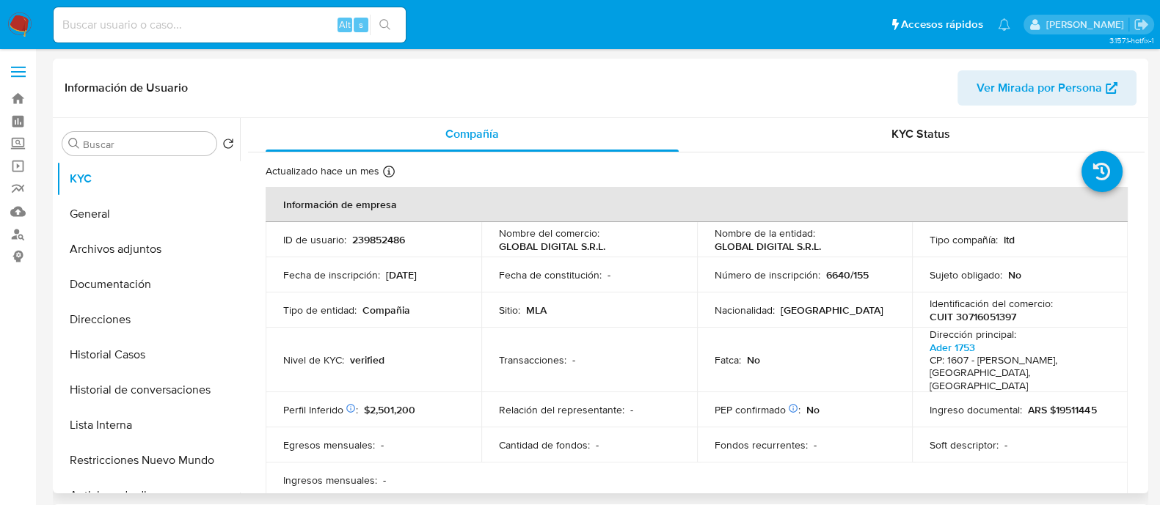
scroll to position [0, 0]
click at [173, 452] on button "Restricciones Nuevo Mundo" at bounding box center [142, 460] width 172 height 35
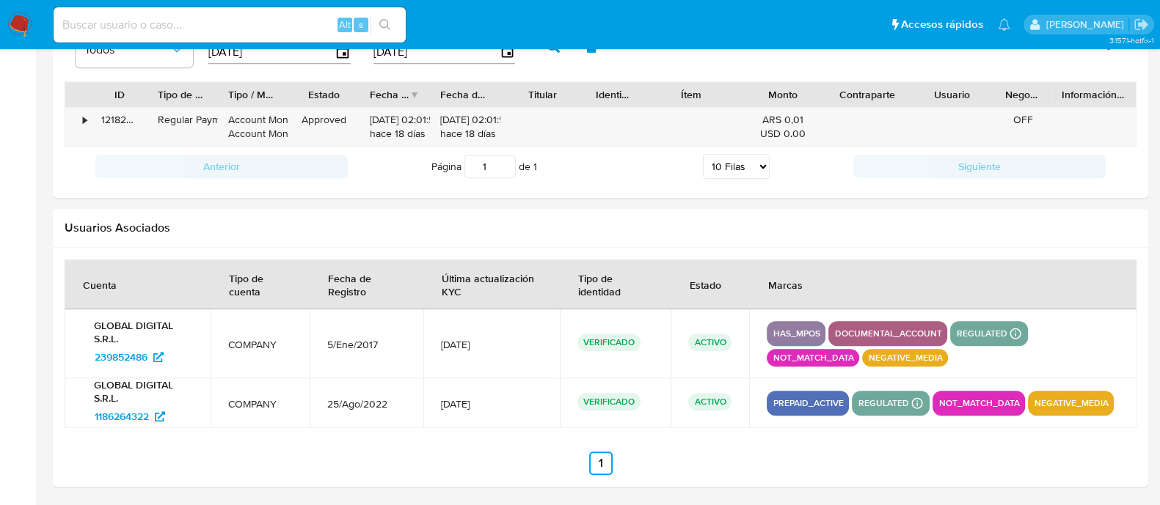
scroll to position [1214, 0]
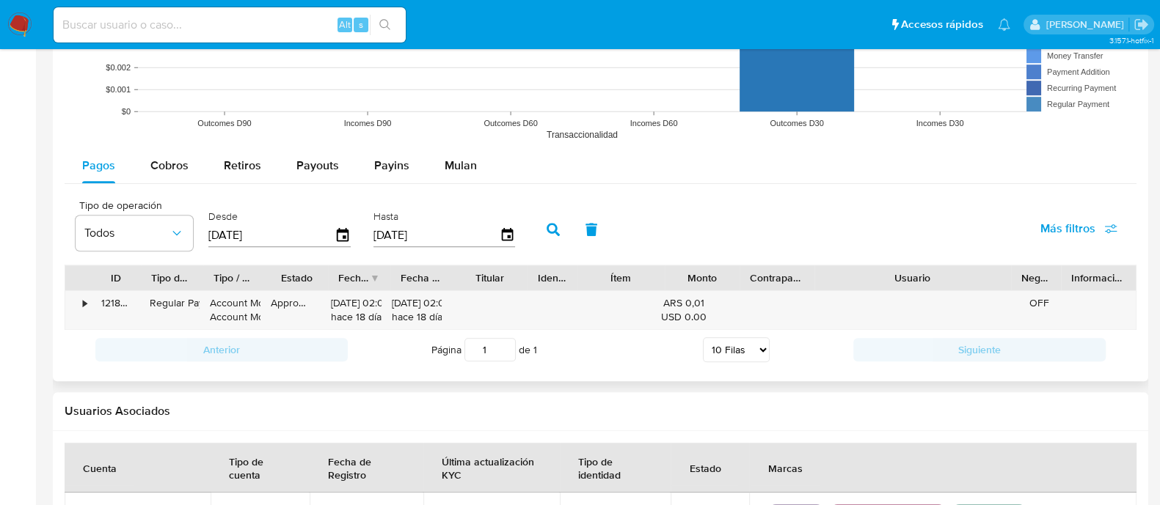
drag, startPoint x: 1019, startPoint y: 273, endPoint x: 825, endPoint y: 277, distance: 194.4
click at [842, 277] on div "ID Tipo de operación Tipo / Método Estado Fecha de creación Fecha de aprobación…" at bounding box center [600, 277] width 1070 height 25
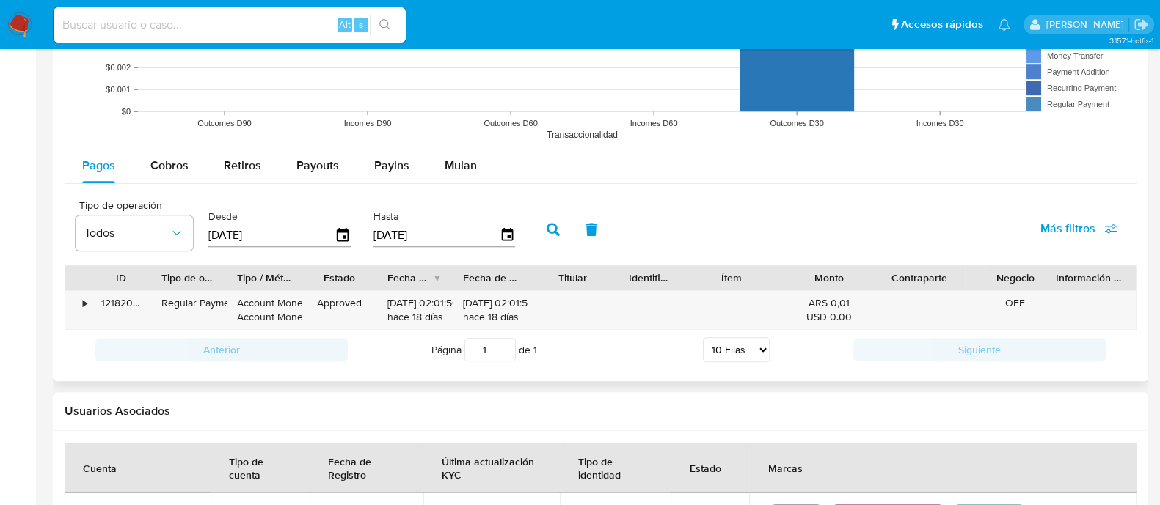
scroll to position [1397, 0]
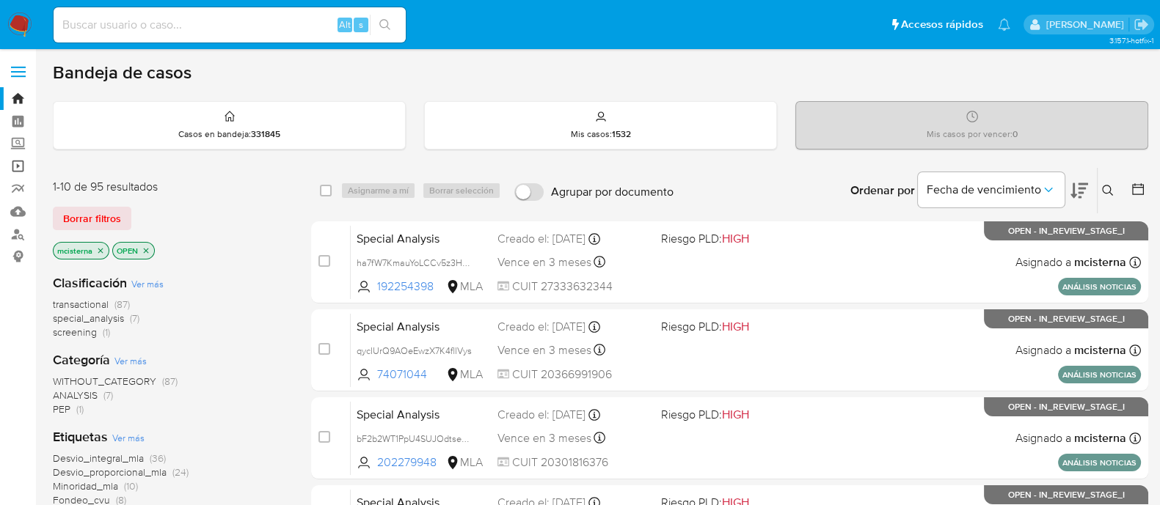
click at [20, 163] on link "Operaciones masivas" at bounding box center [87, 166] width 175 height 23
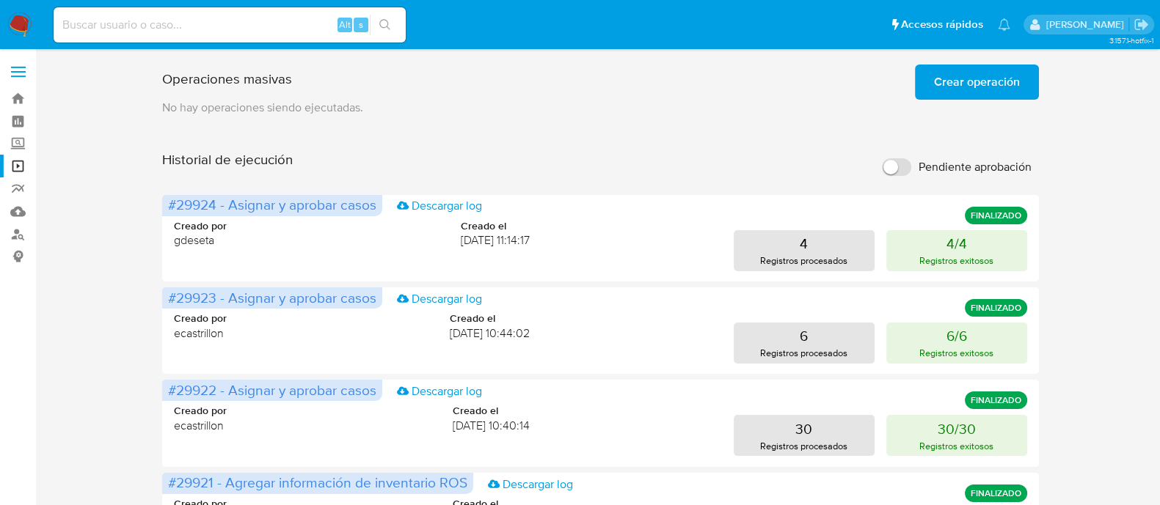
click at [942, 95] on span "Crear operación" at bounding box center [977, 82] width 86 height 32
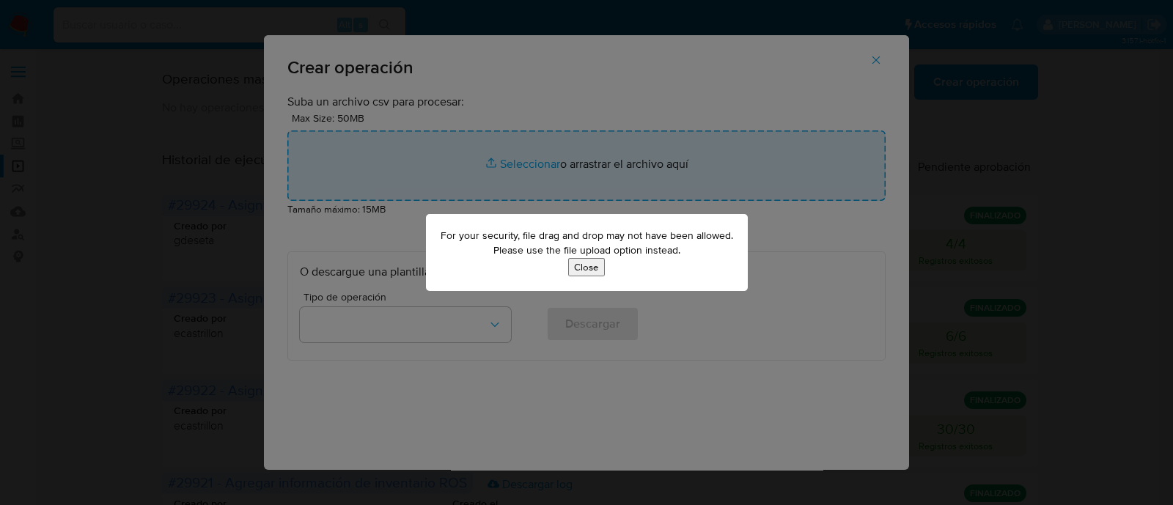
click at [593, 272] on button "Close" at bounding box center [586, 267] width 37 height 18
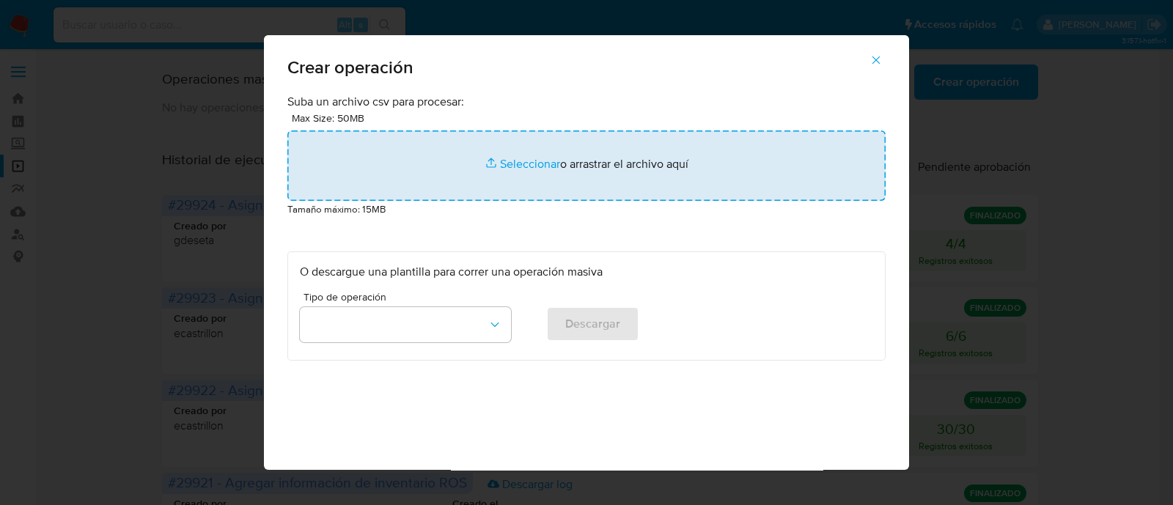
click at [537, 168] on input "file" at bounding box center [587, 166] width 598 height 70
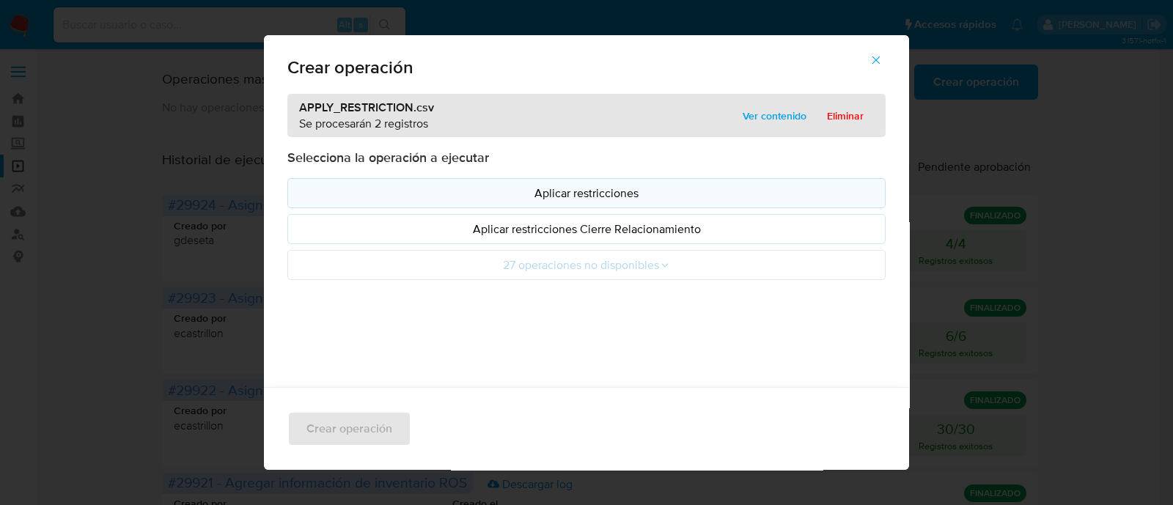
drag, startPoint x: 538, startPoint y: 168, endPoint x: 308, endPoint y: 188, distance: 230.5
click at [308, 188] on p "Aplicar restricciones" at bounding box center [587, 193] width 574 height 17
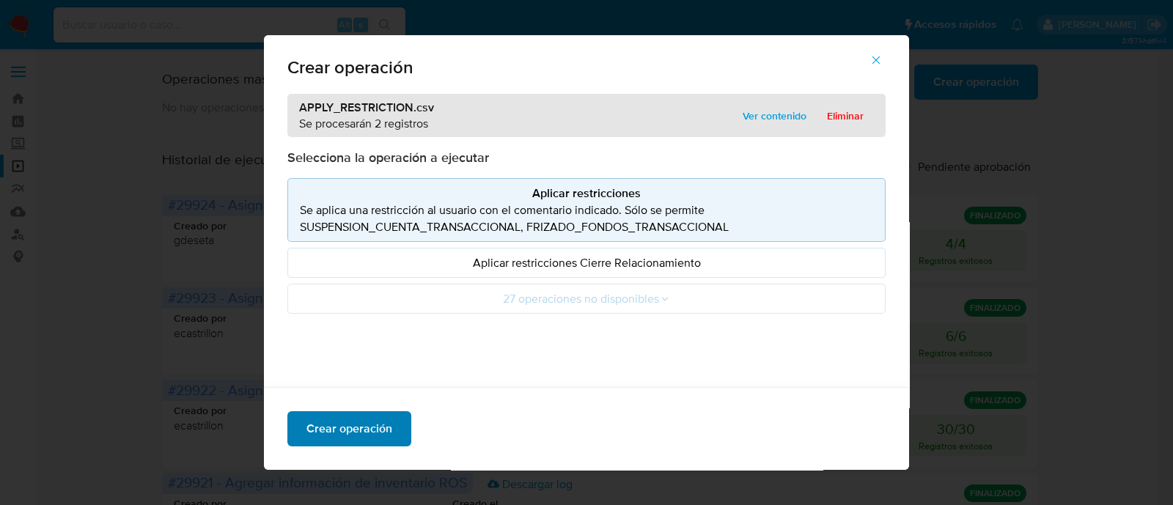
click at [370, 422] on span "Crear operación" at bounding box center [350, 429] width 86 height 32
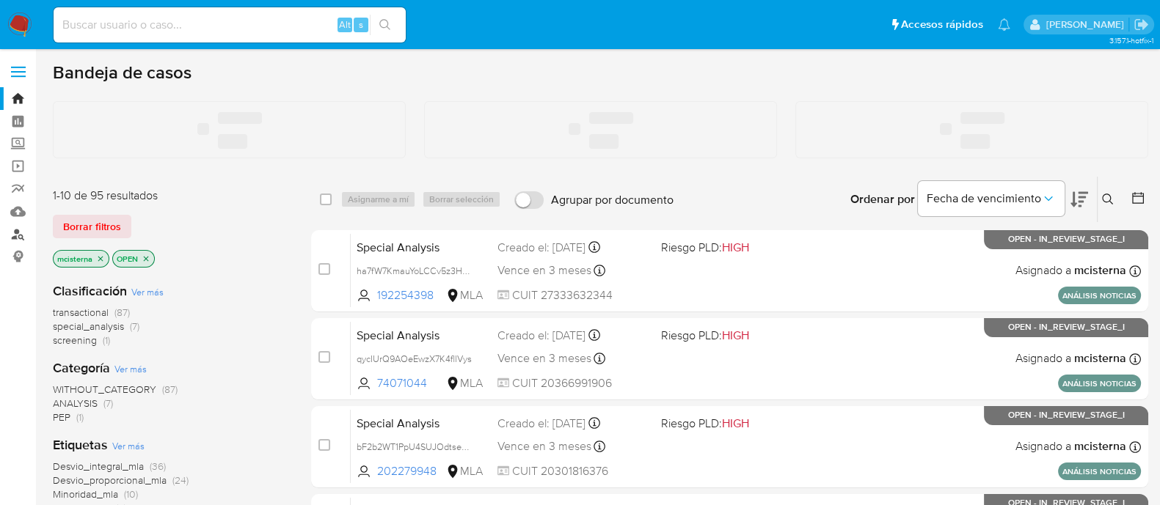
click at [20, 237] on link "Buscador de personas" at bounding box center [87, 234] width 175 height 23
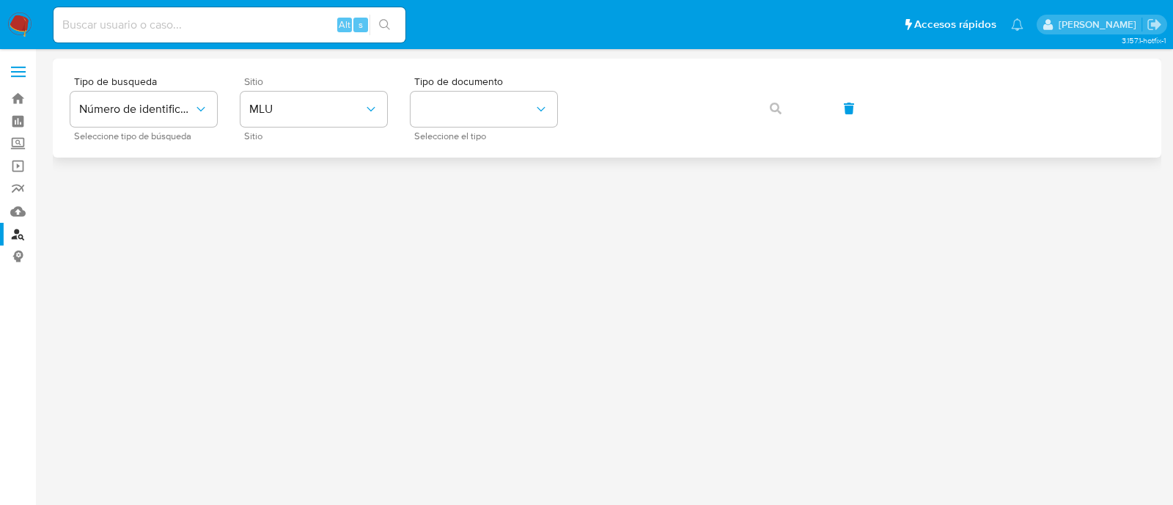
click at [336, 81] on span "Sitio" at bounding box center [317, 81] width 147 height 10
click at [336, 115] on span "MLU" at bounding box center [306, 109] width 114 height 15
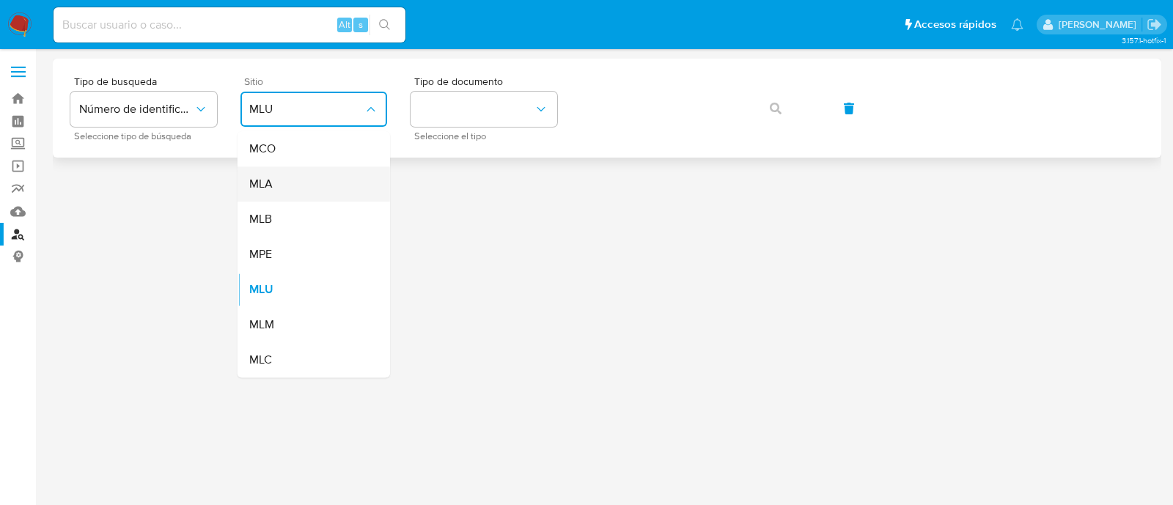
click at [328, 173] on div "MLA" at bounding box center [309, 183] width 120 height 35
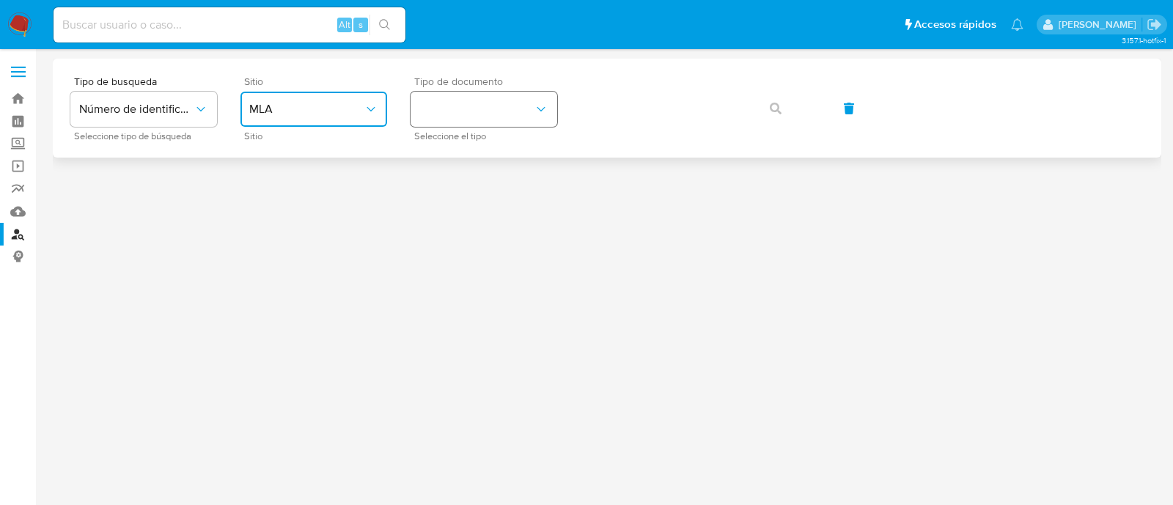
click at [460, 118] on button "identificationType" at bounding box center [484, 109] width 147 height 35
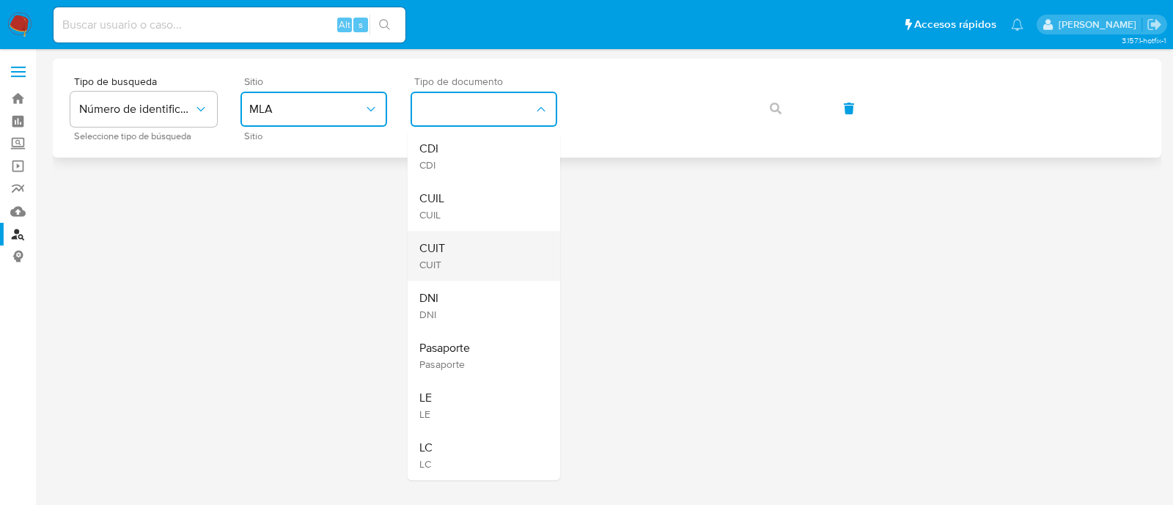
click at [466, 249] on div "CUIT CUIT" at bounding box center [480, 256] width 120 height 50
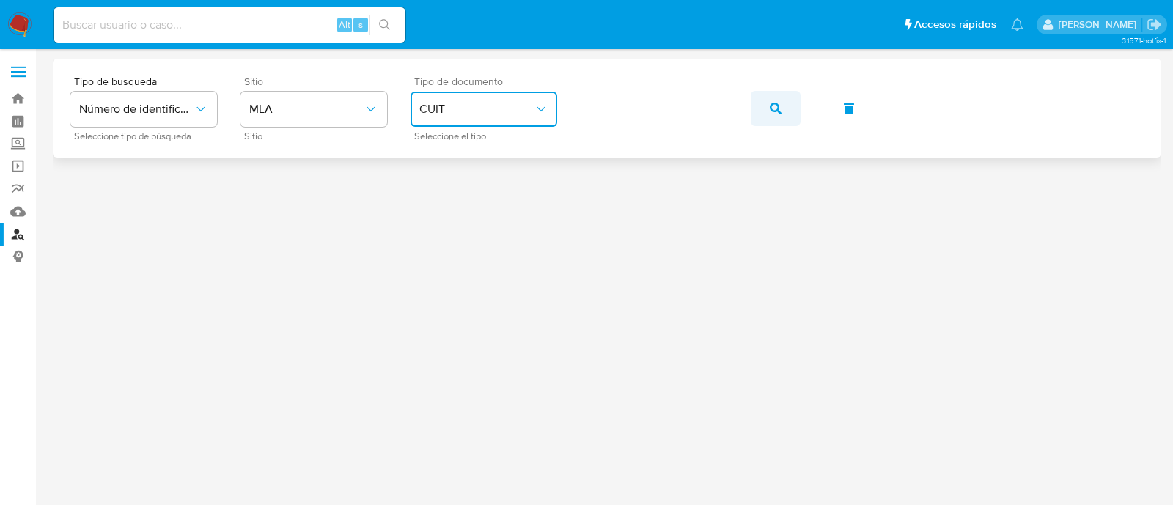
click at [758, 116] on button "button" at bounding box center [776, 108] width 50 height 35
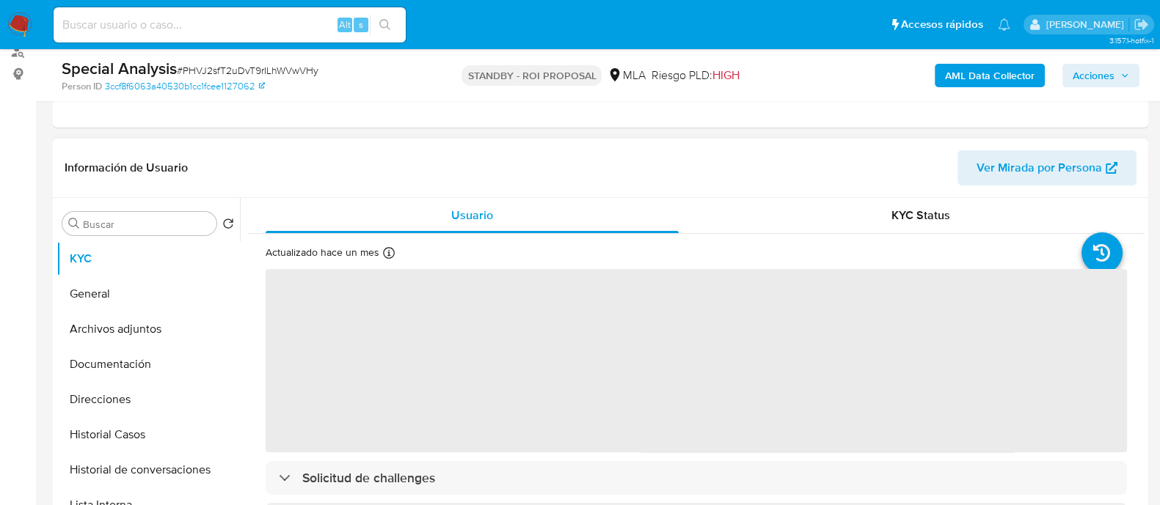
scroll to position [183, 0]
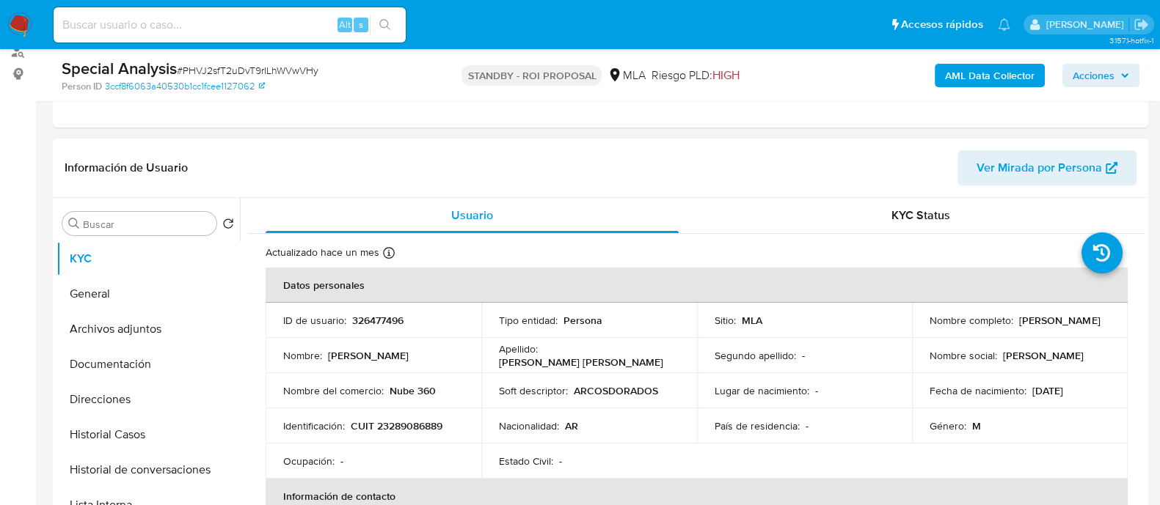
select select "10"
click at [287, 34] on div "Alt s" at bounding box center [230, 24] width 352 height 35
click at [282, 31] on input at bounding box center [230, 24] width 352 height 19
paste input "CZpGSXS5fvCG2DdCYNlaxbQr"
type input "CZpGSXS5fvCG2DdCYNlaxbQr"
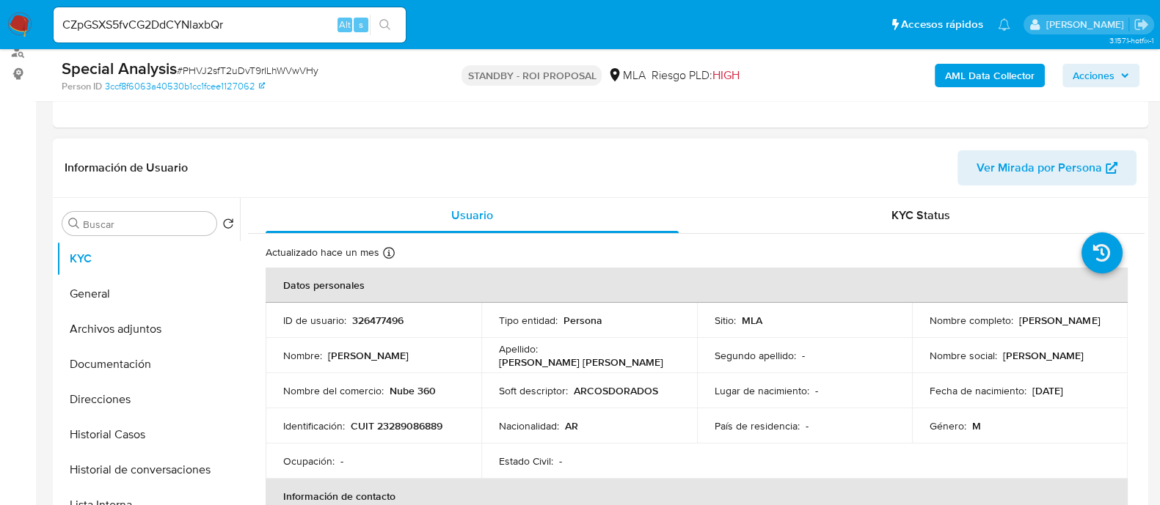
click at [395, 23] on button "search-icon" at bounding box center [385, 25] width 30 height 21
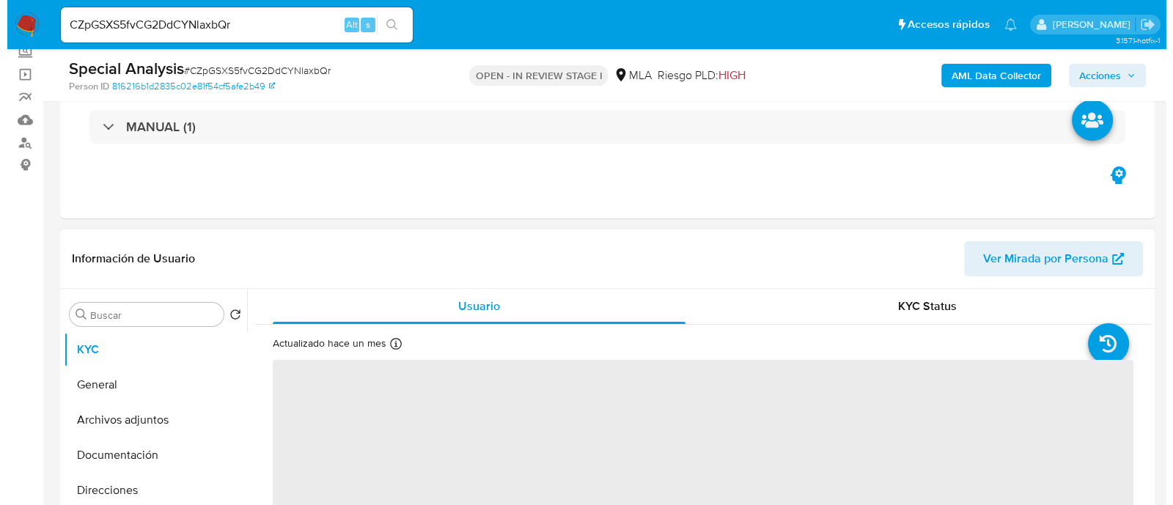
scroll to position [183, 0]
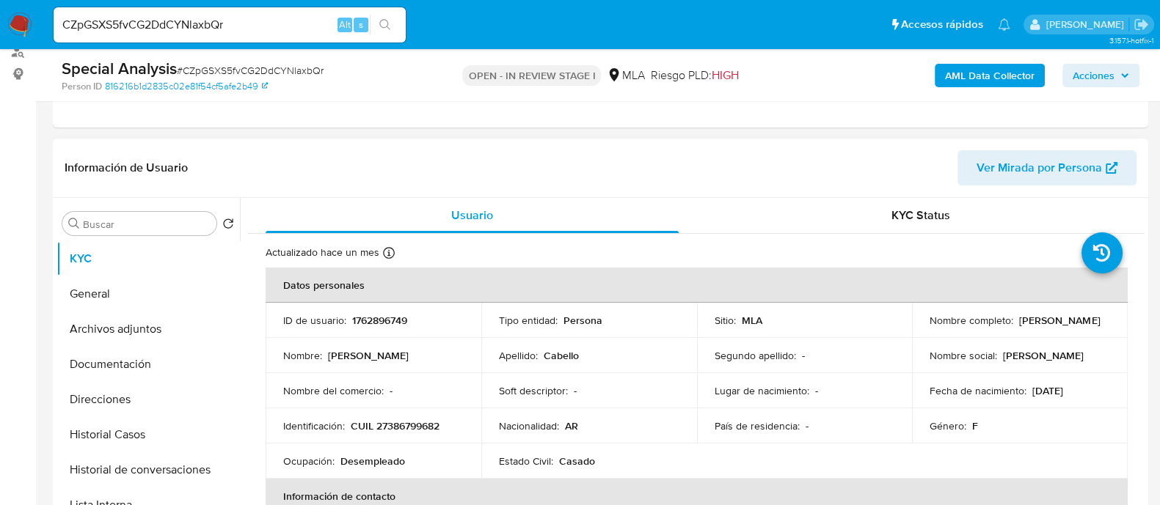
select select "10"
click at [384, 314] on p "1762896749" at bounding box center [379, 320] width 55 height 13
copy p "1762896749"
click at [398, 420] on p "CUIL 27386799682" at bounding box center [395, 426] width 89 height 13
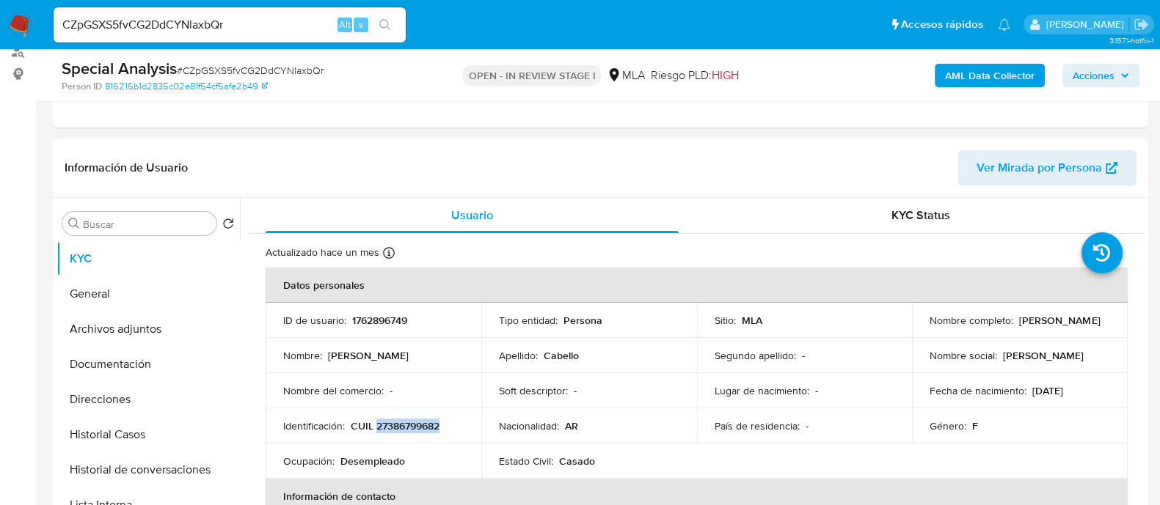
click at [398, 420] on p "CUIL 27386799682" at bounding box center [395, 426] width 89 height 13
copy p "27386799682"
click at [177, 339] on button "Archivos adjuntos" at bounding box center [142, 329] width 172 height 35
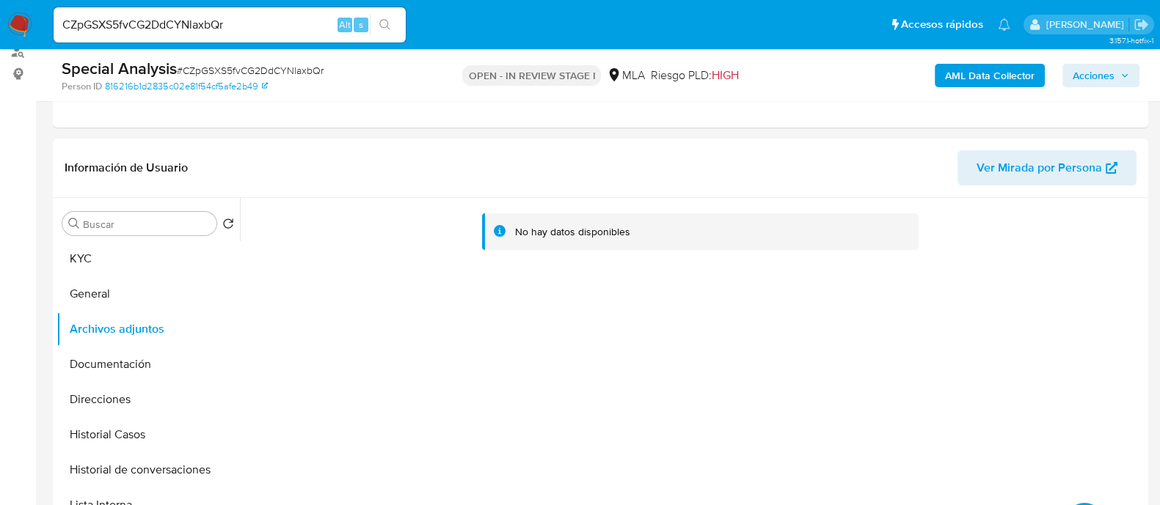
click at [932, 90] on div "AML Data Collector Acciones" at bounding box center [961, 75] width 355 height 34
click at [944, 81] on button "AML Data Collector" at bounding box center [989, 75] width 110 height 23
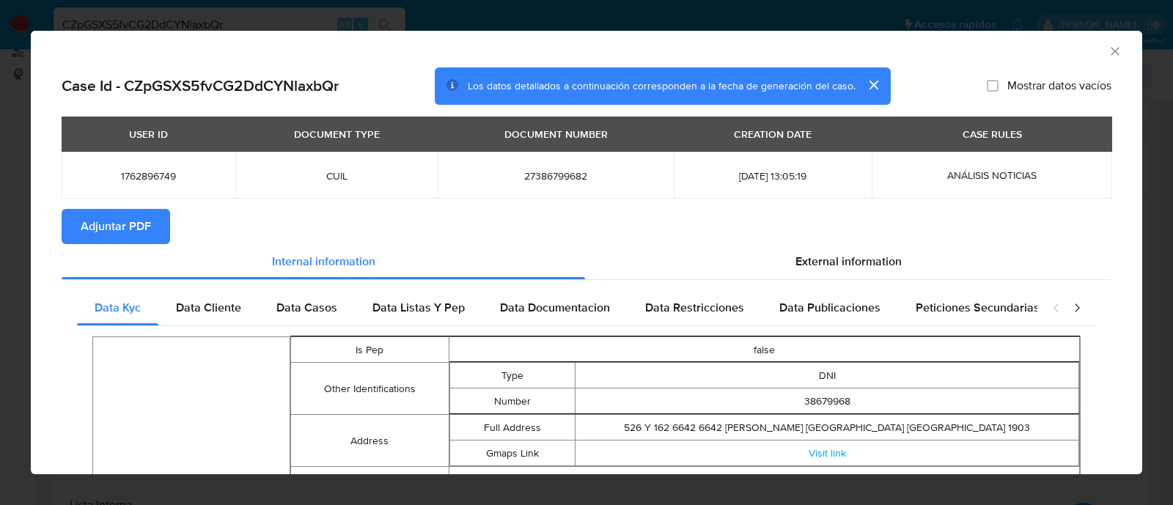
click at [119, 228] on span "Adjuntar PDF" at bounding box center [116, 226] width 70 height 32
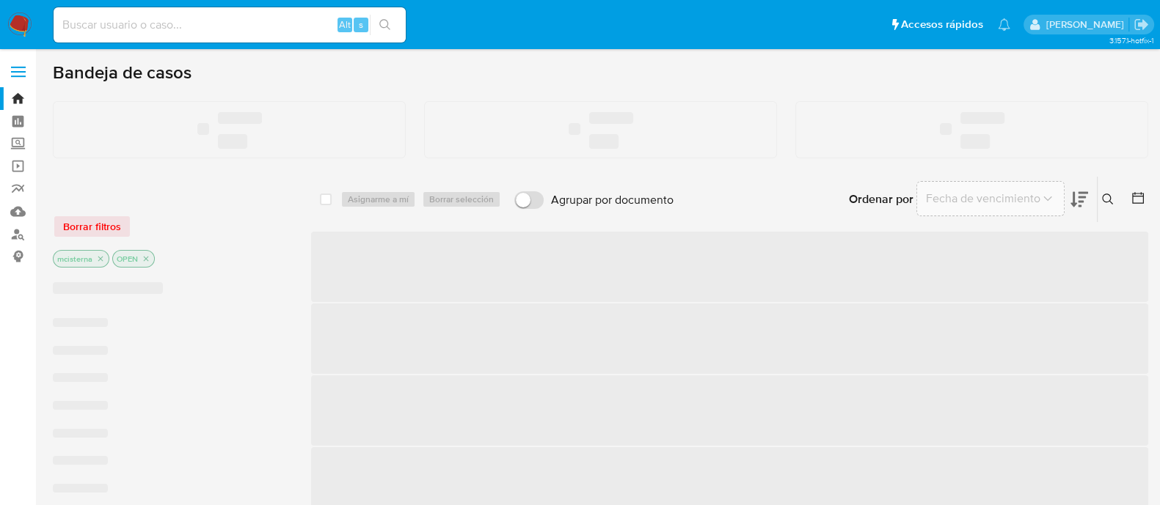
click at [257, 27] on input at bounding box center [230, 24] width 352 height 19
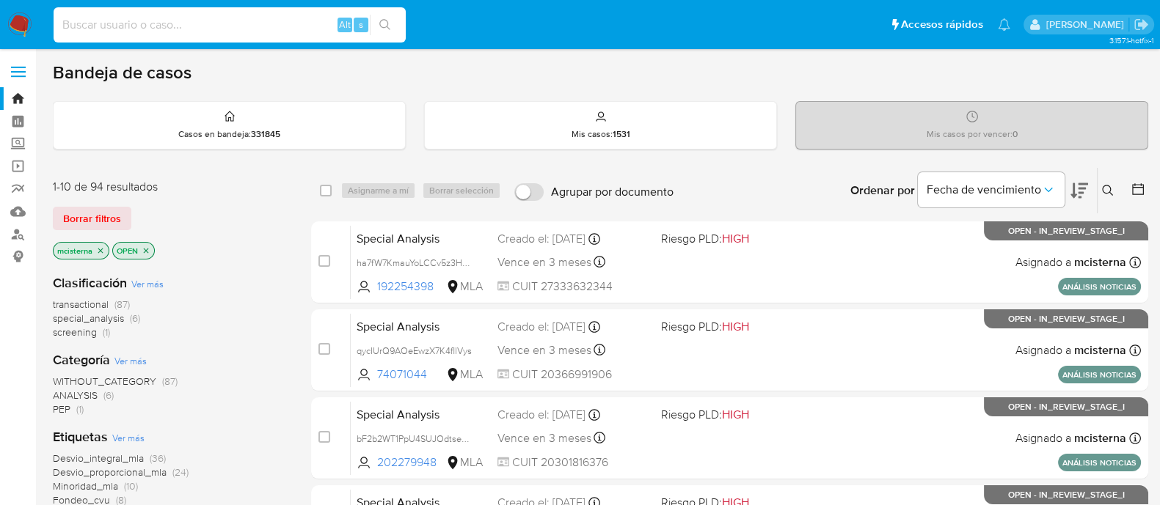
paste input "vT4Bl9c3zzVKAo3C6LHadM4m"
type input "vT4Bl9c3zzVKAo3C6LHadM4m"
click at [376, 20] on button "search-icon" at bounding box center [385, 25] width 30 height 21
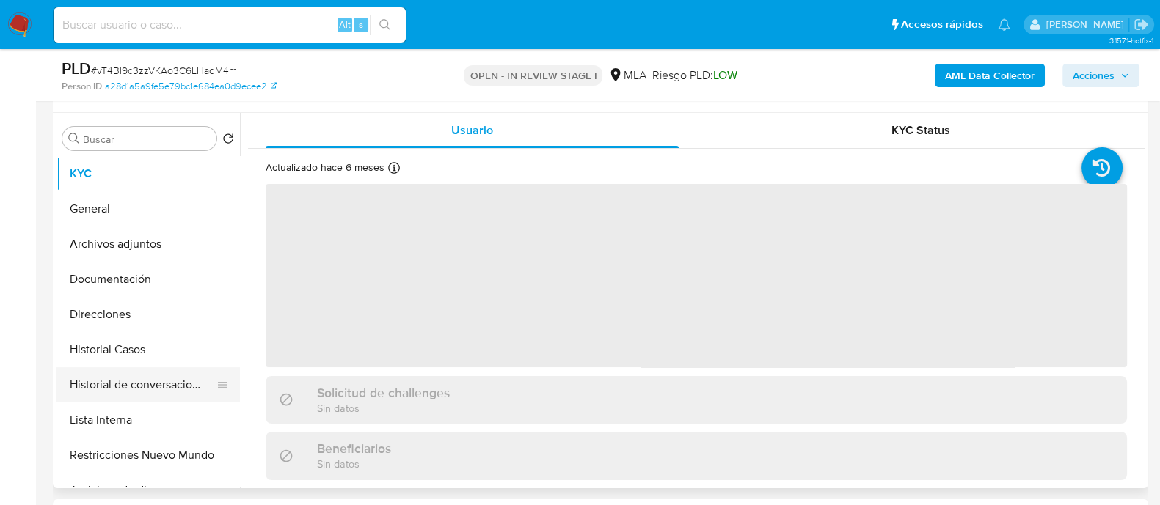
scroll to position [275, 0]
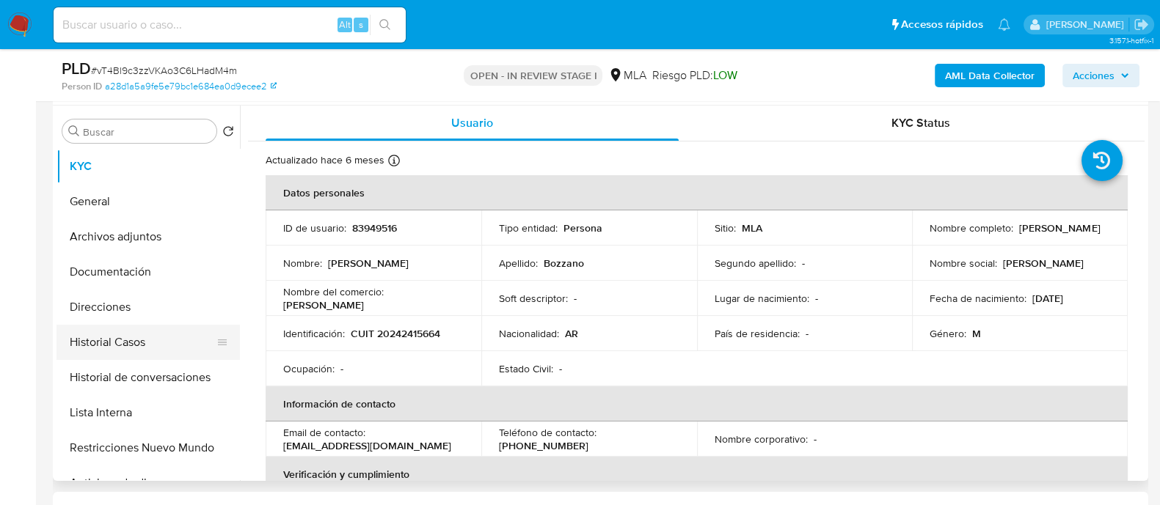
select select "10"
click at [163, 345] on button "Historial Casos" at bounding box center [142, 342] width 172 height 35
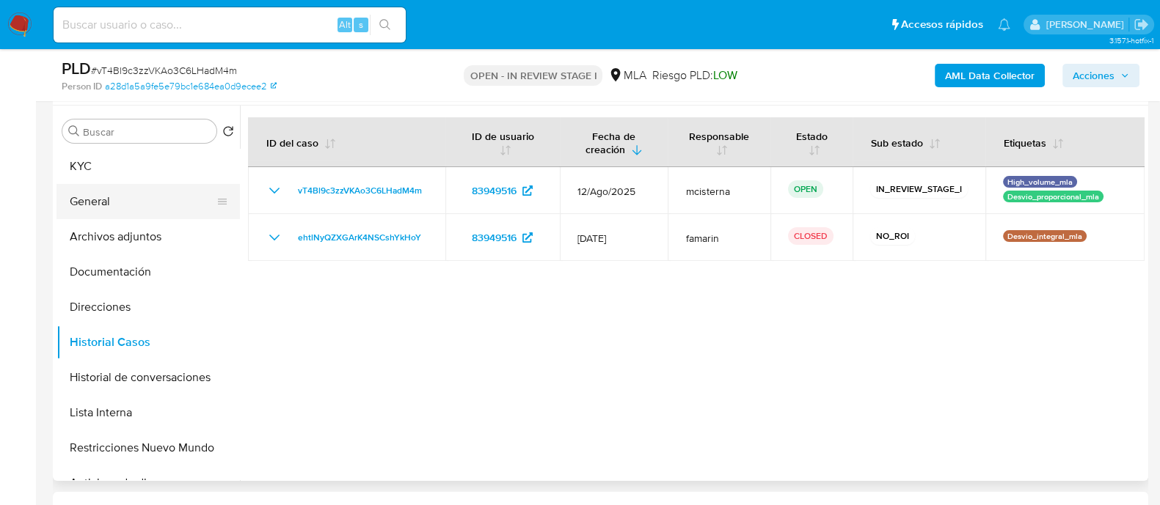
click at [173, 197] on button "General" at bounding box center [142, 201] width 172 height 35
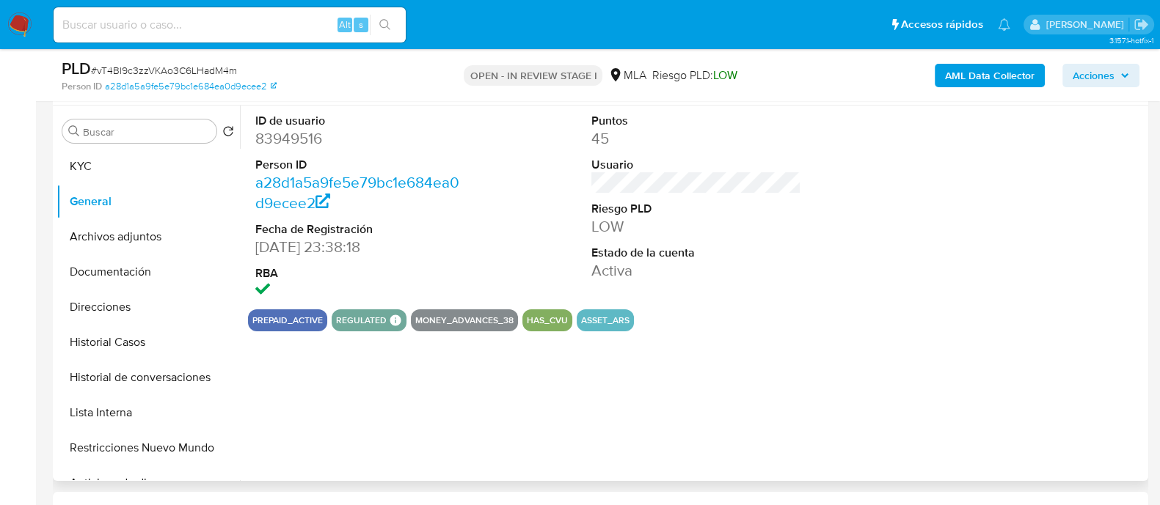
click at [293, 137] on dd "83949516" at bounding box center [360, 138] width 210 height 21
copy dd "83949516"
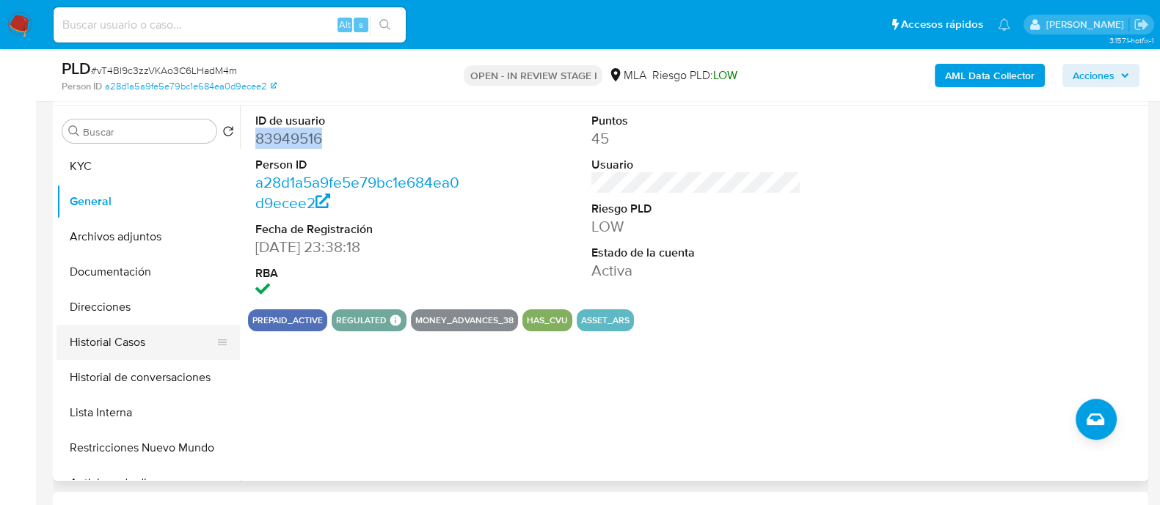
click at [155, 341] on button "Historial Casos" at bounding box center [142, 342] width 172 height 35
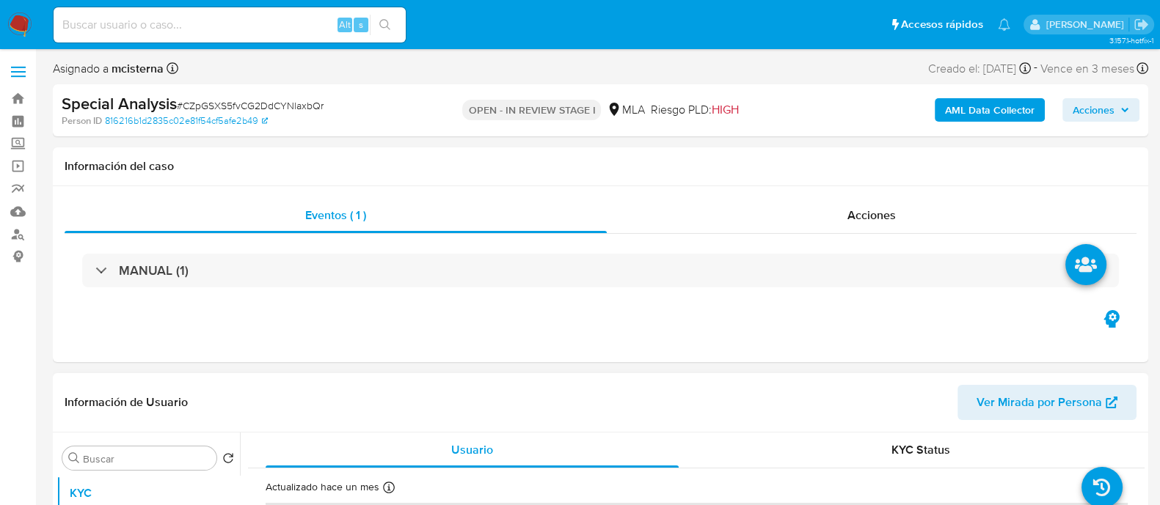
select select "10"
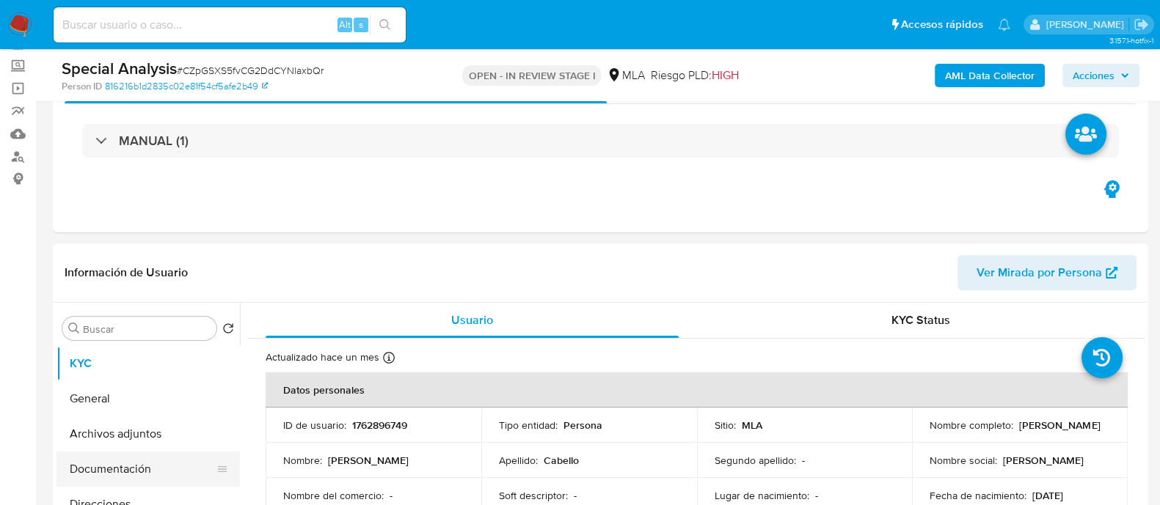
scroll to position [183, 0]
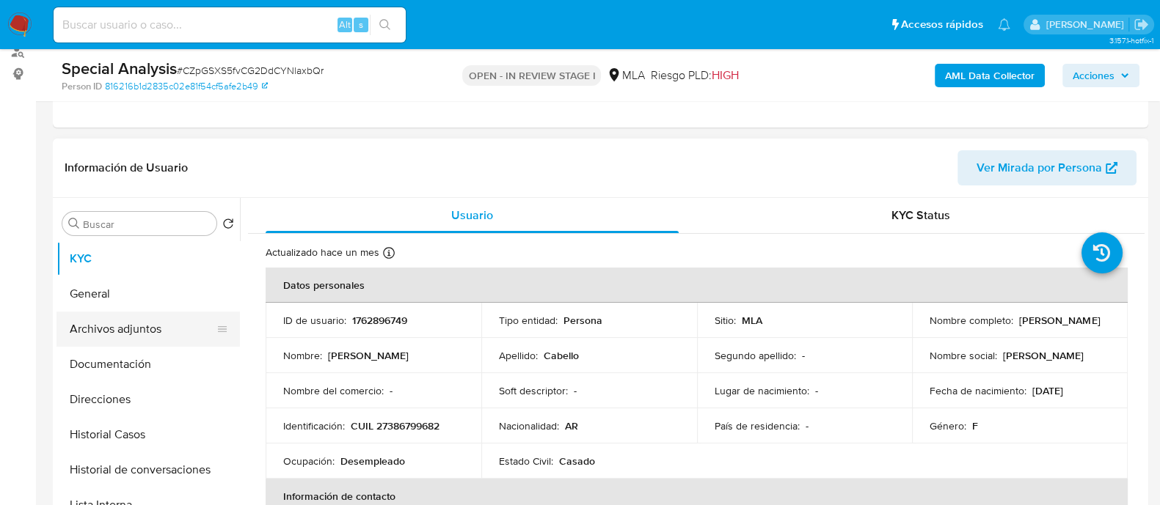
click at [166, 337] on button "Archivos adjuntos" at bounding box center [142, 329] width 172 height 35
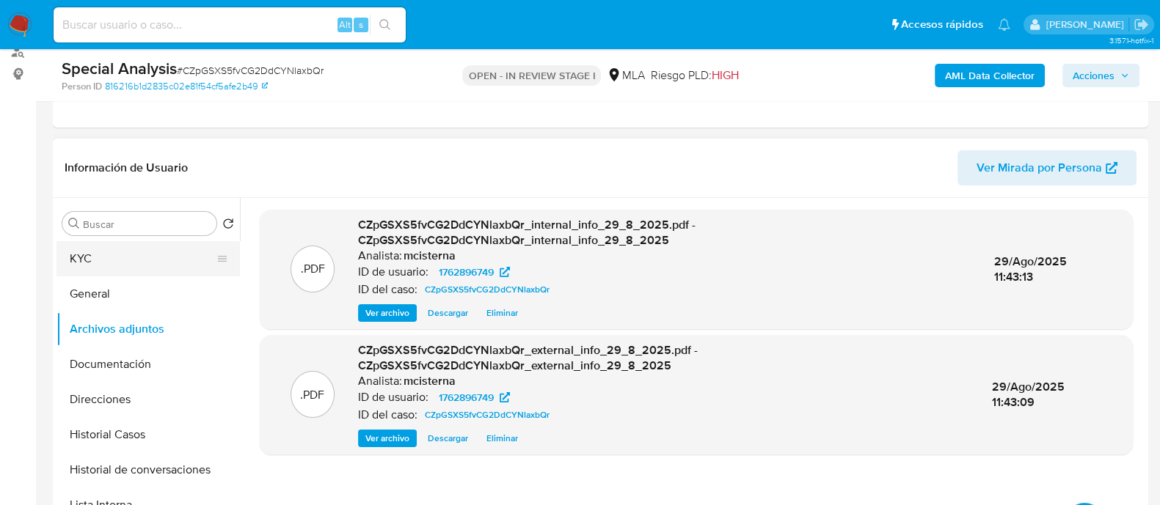
click at [183, 269] on button "KYC" at bounding box center [142, 258] width 172 height 35
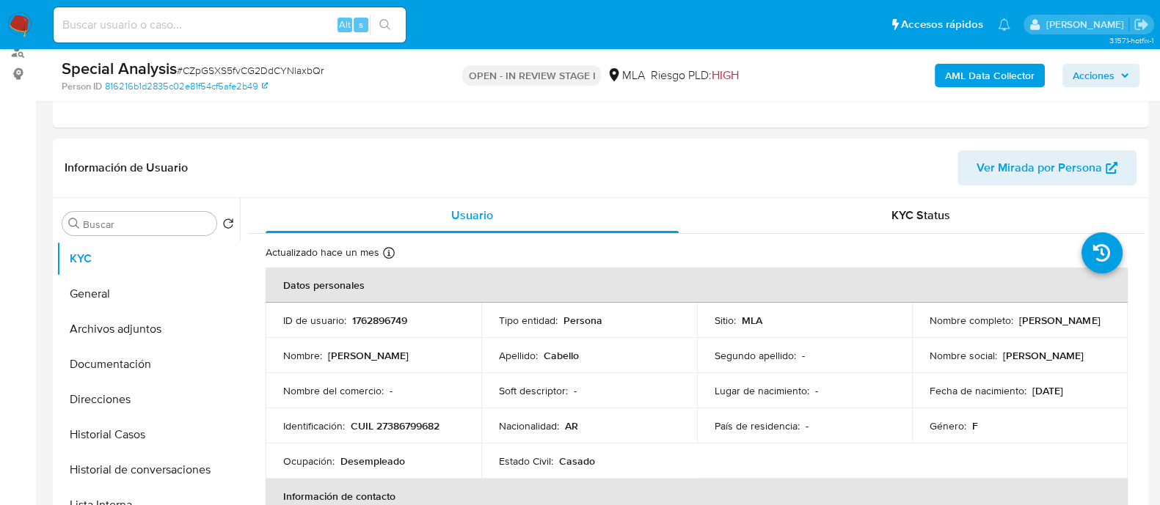
click at [388, 320] on p "1762896749" at bounding box center [379, 320] width 55 height 13
copy p "1762896749"
drag, startPoint x: 929, startPoint y: 329, endPoint x: 1048, endPoint y: 332, distance: 118.9
click at [1048, 327] on div "Nombre completo : Aixa Macarena Cabello" at bounding box center [1019, 320] width 180 height 13
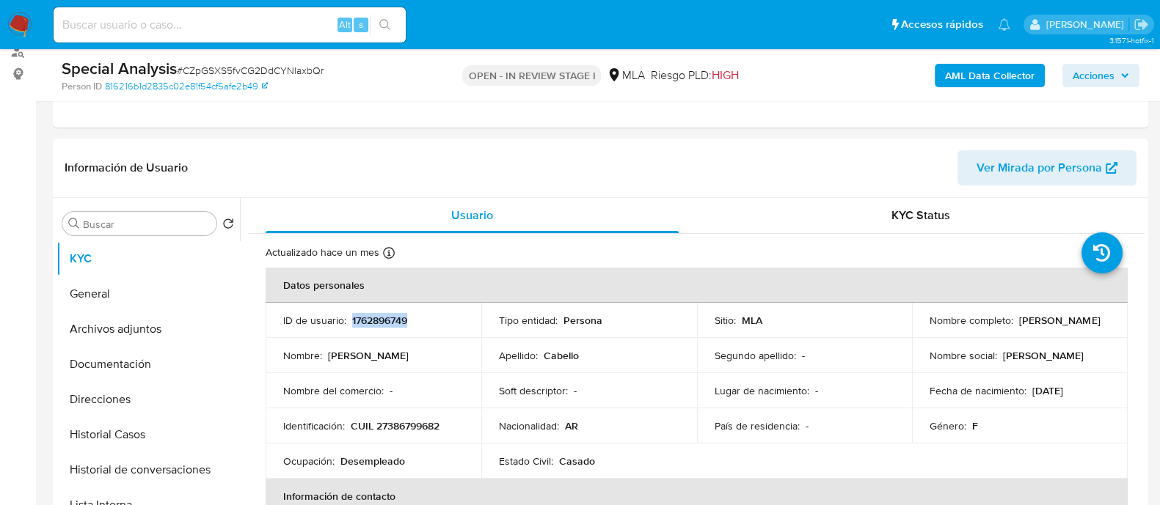
copy p "ixa Macarena Cabello"
click at [411, 420] on p "CUIL 27386799682" at bounding box center [395, 426] width 89 height 13
copy p "27386799682"
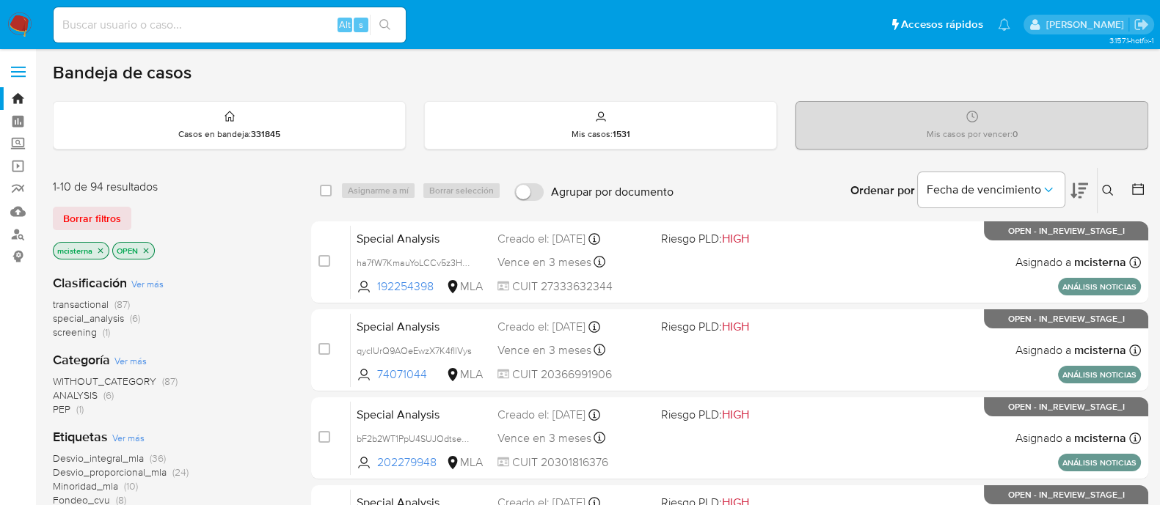
click at [229, 34] on div "Alt s" at bounding box center [230, 24] width 352 height 35
click at [235, 29] on input at bounding box center [230, 24] width 352 height 19
paste input "aC6jckN1eVqAnF0Y82q2fp1b"
type input "aC6jckN1eVqAnF0Y82q2fp1b"
click at [385, 24] on icon "search-icon" at bounding box center [385, 25] width 12 height 12
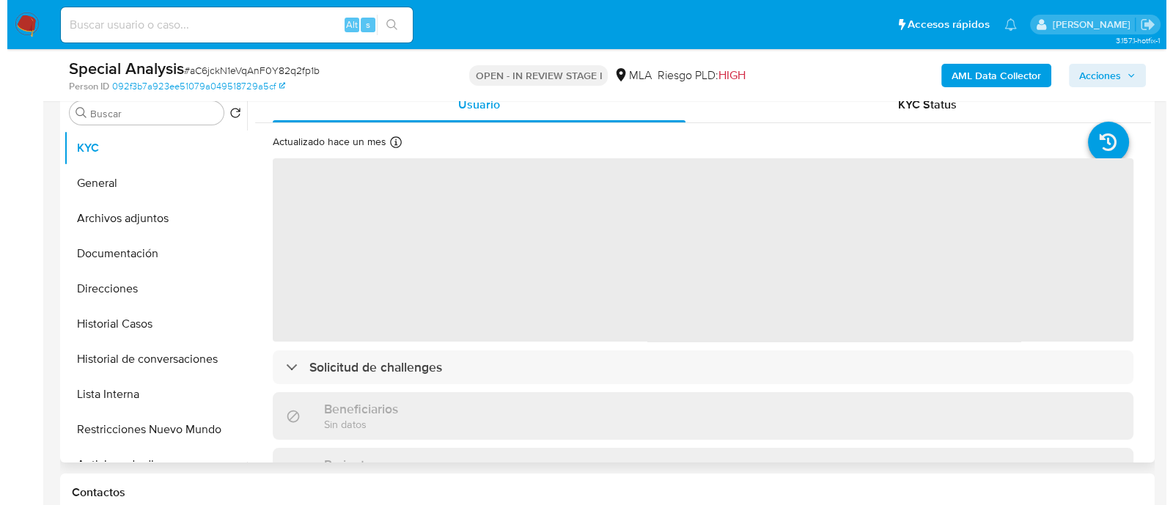
scroll to position [366, 0]
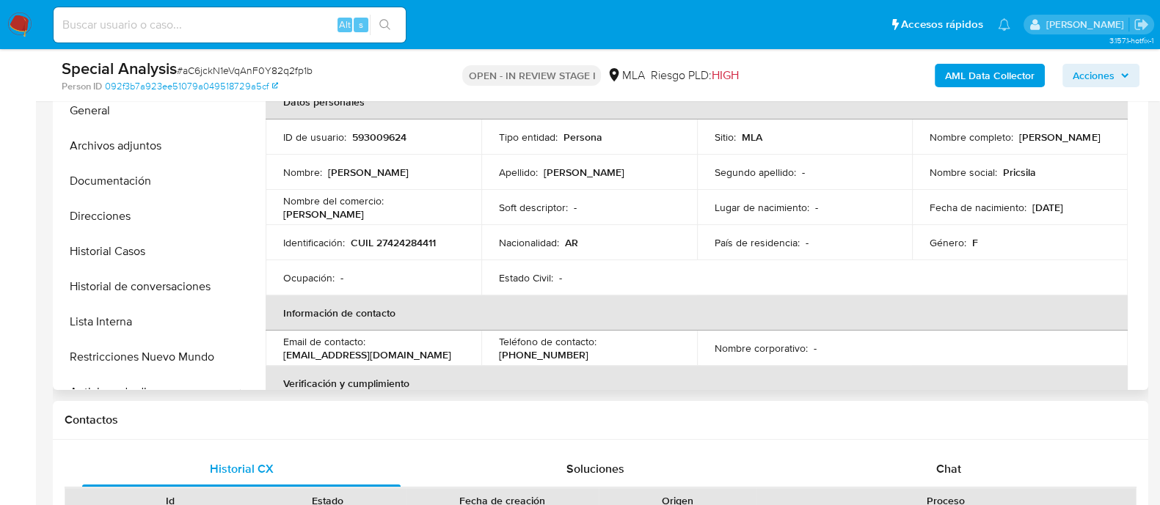
select select "10"
click at [400, 240] on p "CUIL 27424284411" at bounding box center [393, 242] width 85 height 13
copy p "27424284411"
click at [163, 144] on button "Archivos adjuntos" at bounding box center [142, 145] width 172 height 35
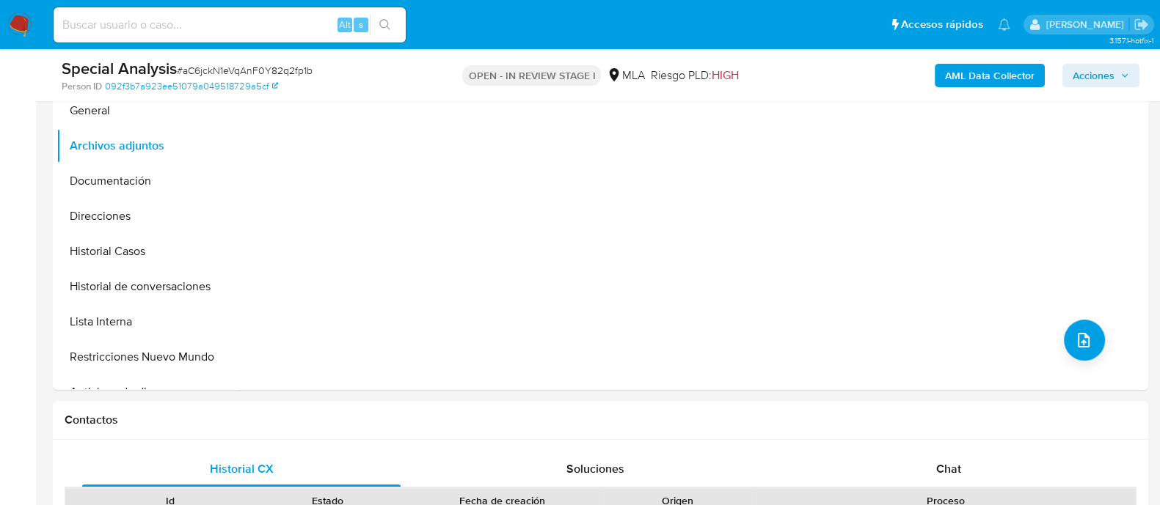
click at [978, 71] on b "AML Data Collector" at bounding box center [989, 75] width 89 height 23
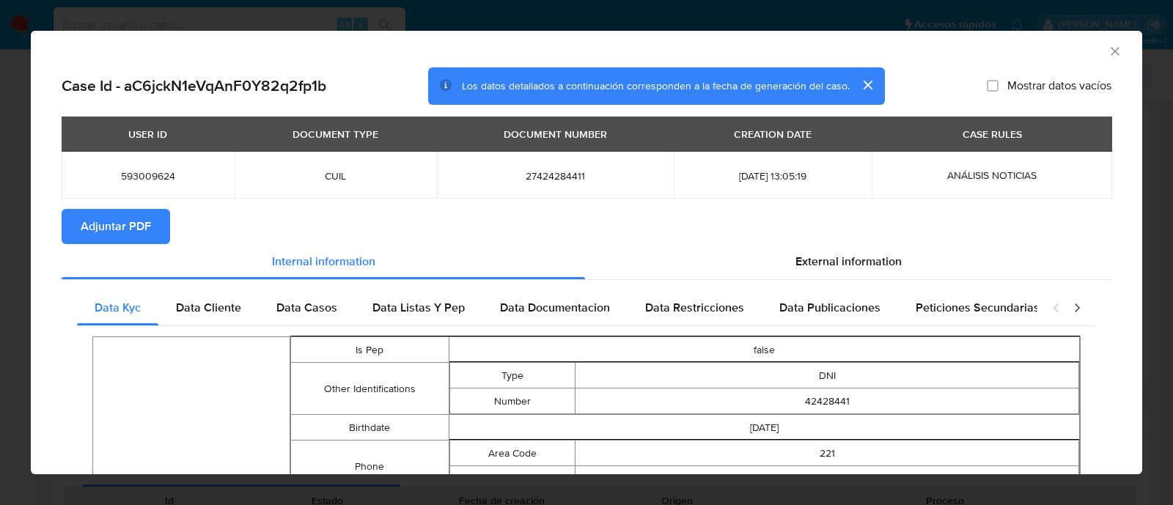
click at [117, 222] on span "Adjuntar PDF" at bounding box center [116, 226] width 70 height 32
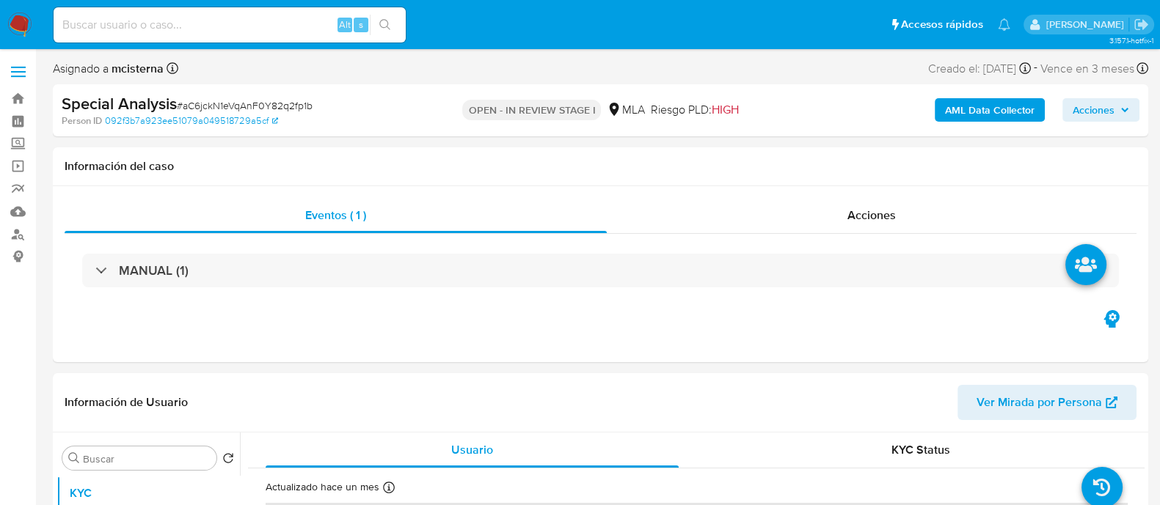
select select "10"
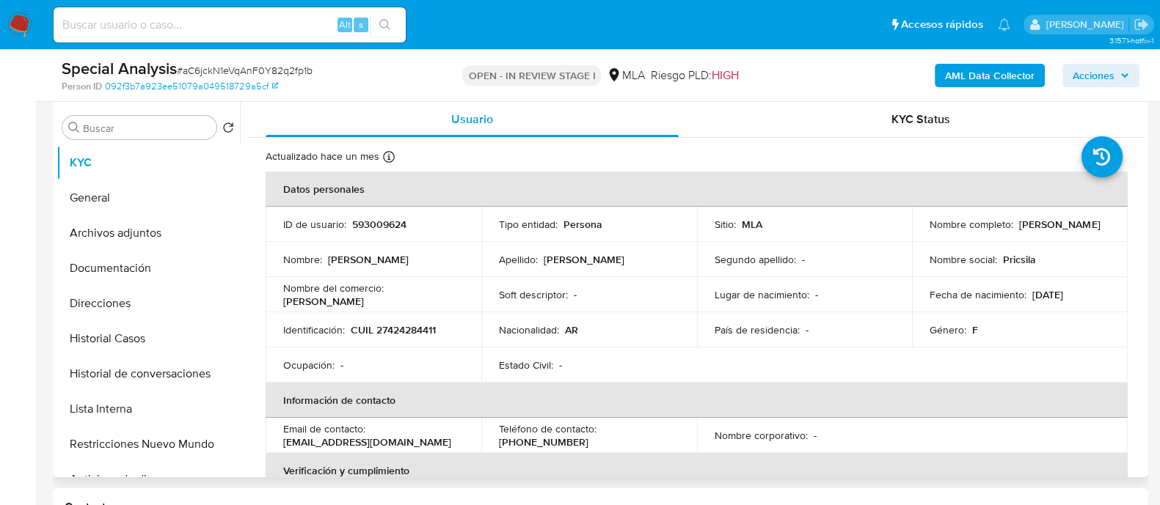
scroll to position [366, 0]
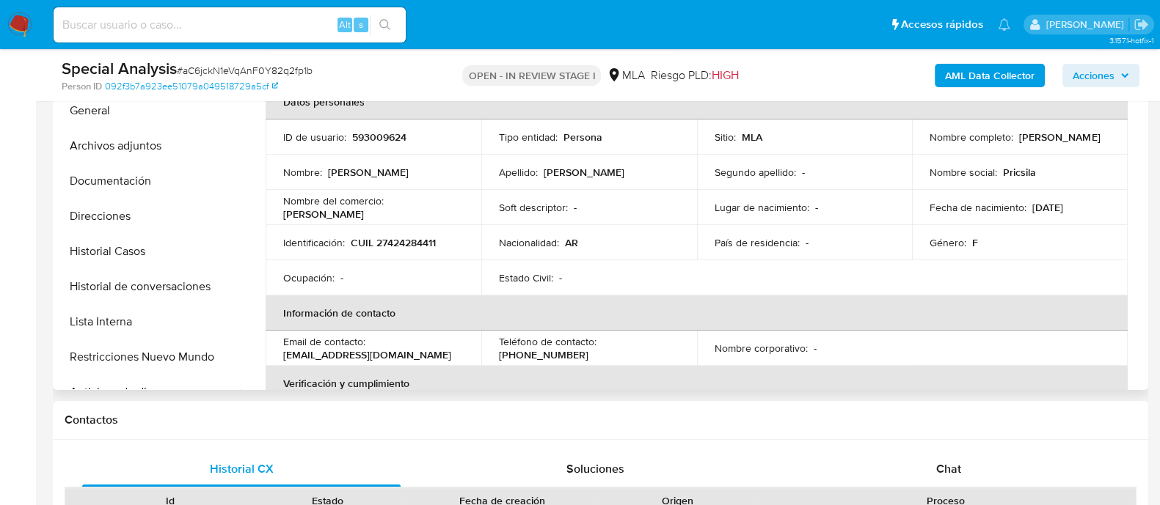
drag, startPoint x: 924, startPoint y: 142, endPoint x: 1080, endPoint y: 142, distance: 155.5
click at [1080, 142] on div "Nombre completo : Priscila Jazmin Martinez Veliz" at bounding box center [1019, 137] width 180 height 13
copy p "Priscila Jazmin Martinez Veliz"
click at [378, 134] on p "593009624" at bounding box center [379, 137] width 54 height 13
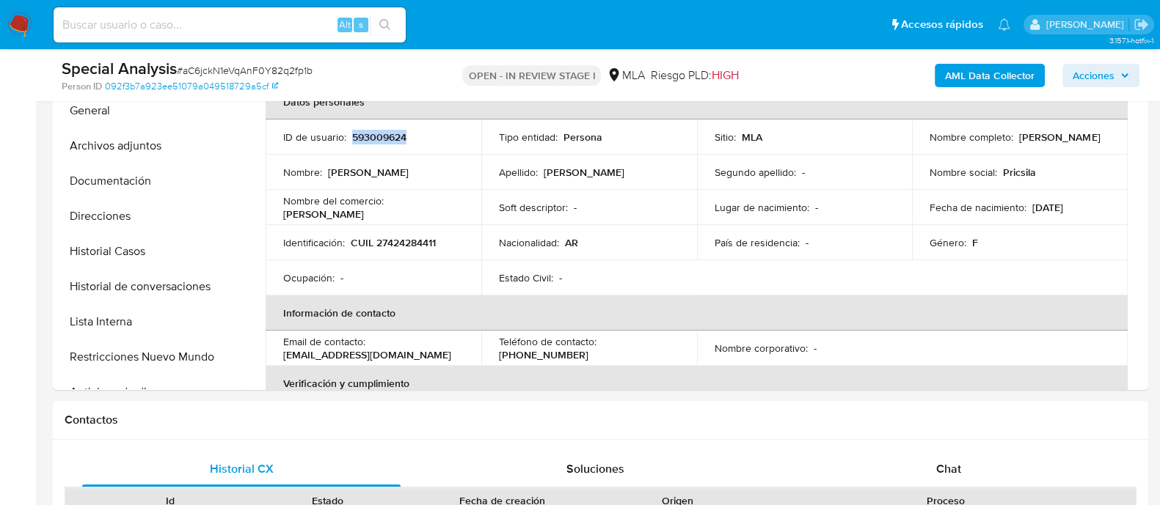
copy p "593009624"
click at [407, 243] on p "CUIL 27424284411" at bounding box center [393, 242] width 85 height 13
copy p "27424284411"
click at [159, 249] on button "Historial Casos" at bounding box center [142, 251] width 172 height 35
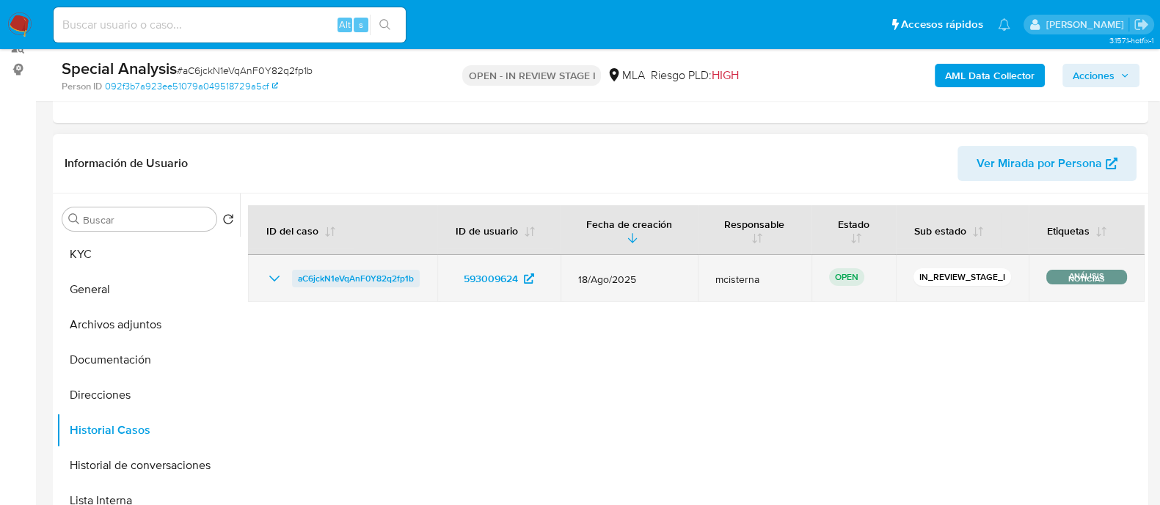
scroll to position [183, 0]
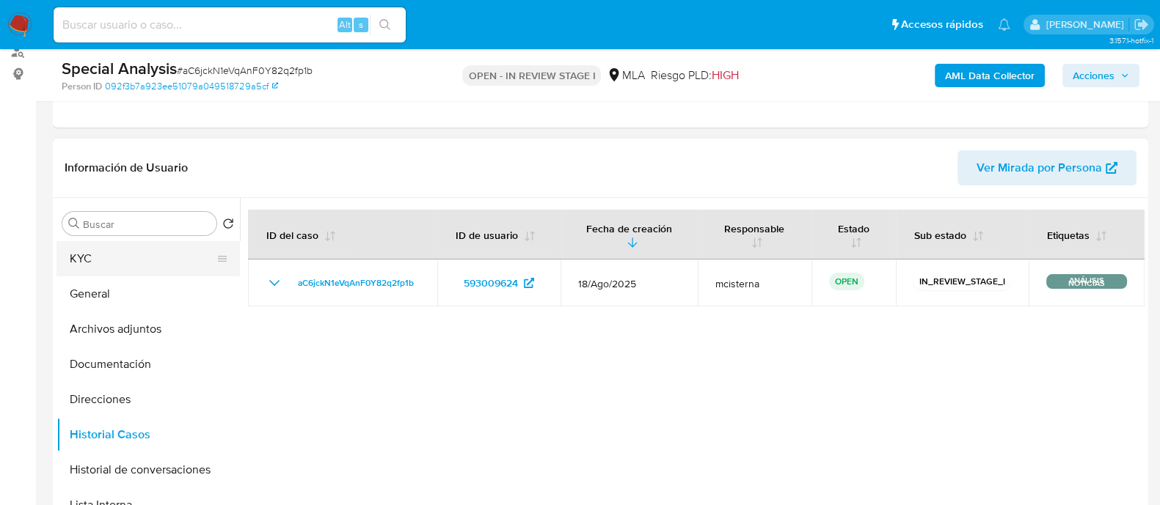
click at [109, 242] on button "KYC" at bounding box center [142, 258] width 172 height 35
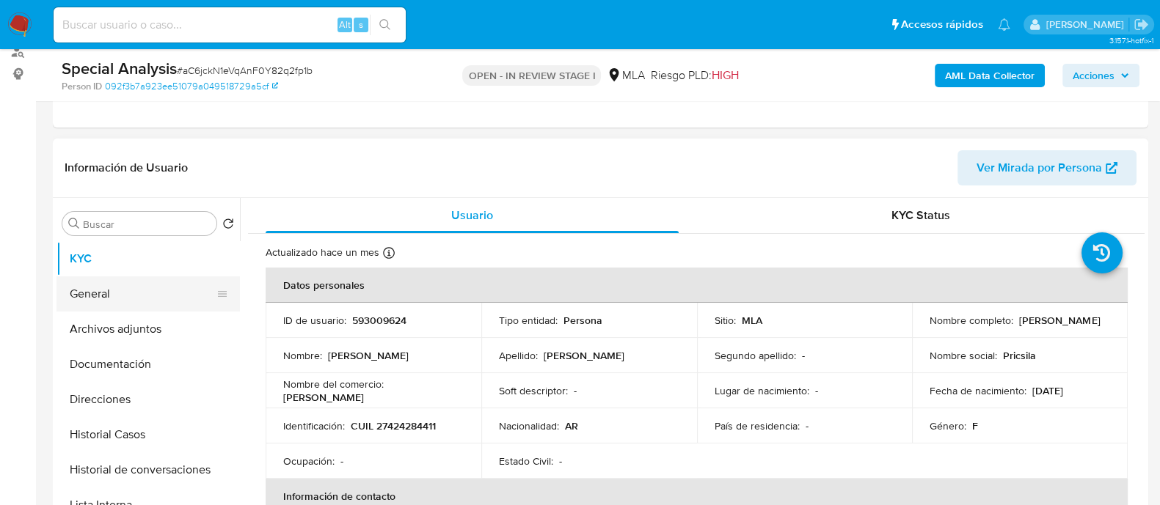
click at [108, 299] on button "General" at bounding box center [142, 294] width 172 height 35
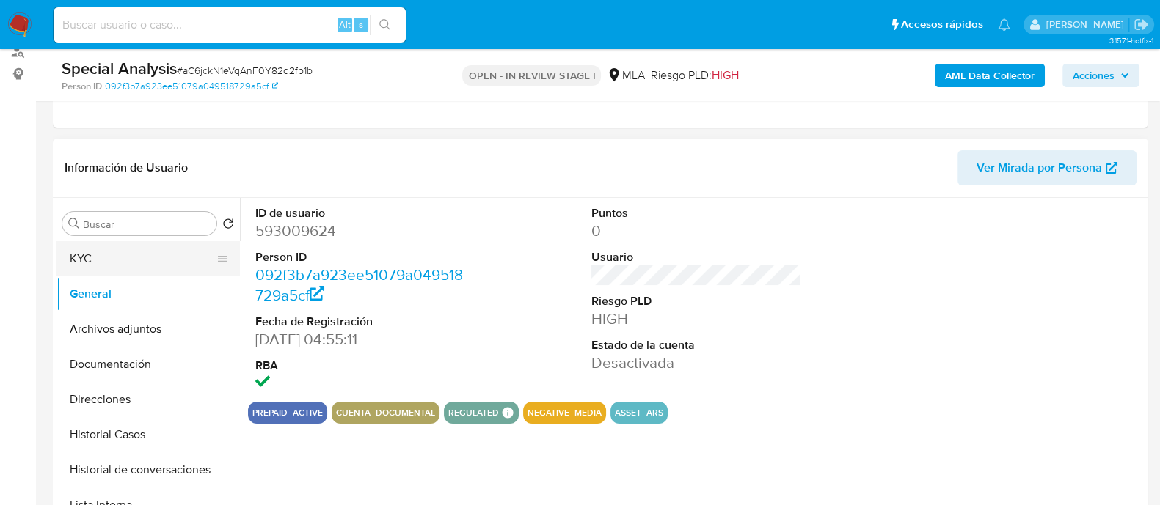
click at [143, 254] on button "KYC" at bounding box center [142, 258] width 172 height 35
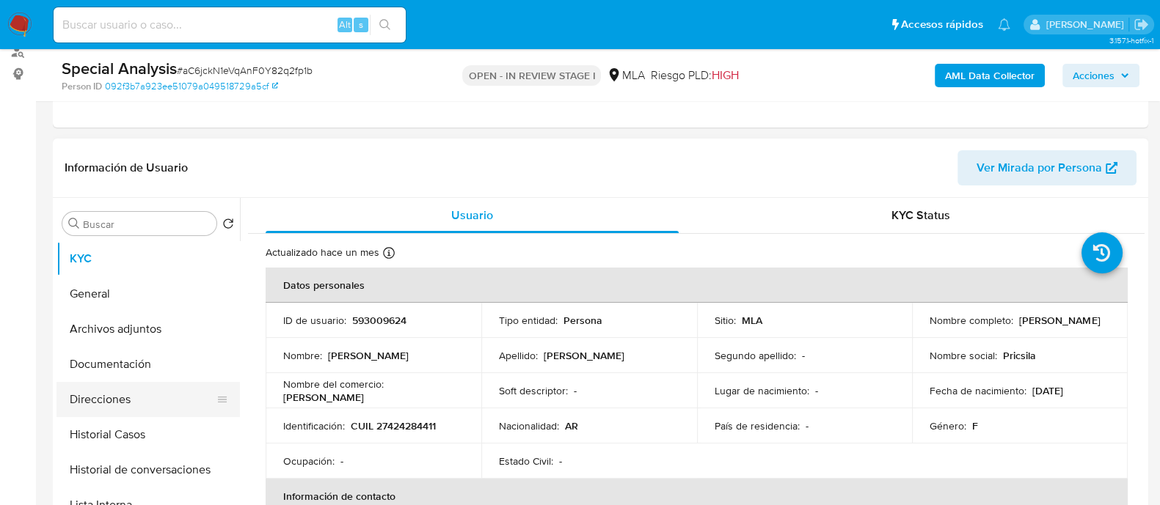
click at [150, 387] on button "Direcciones" at bounding box center [142, 399] width 172 height 35
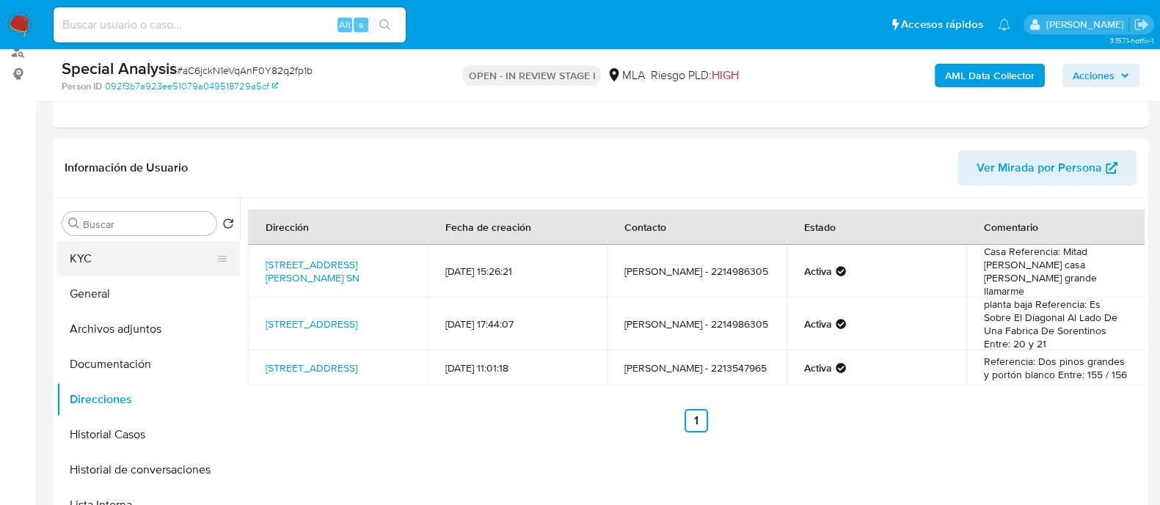
click at [180, 266] on button "KYC" at bounding box center [142, 258] width 172 height 35
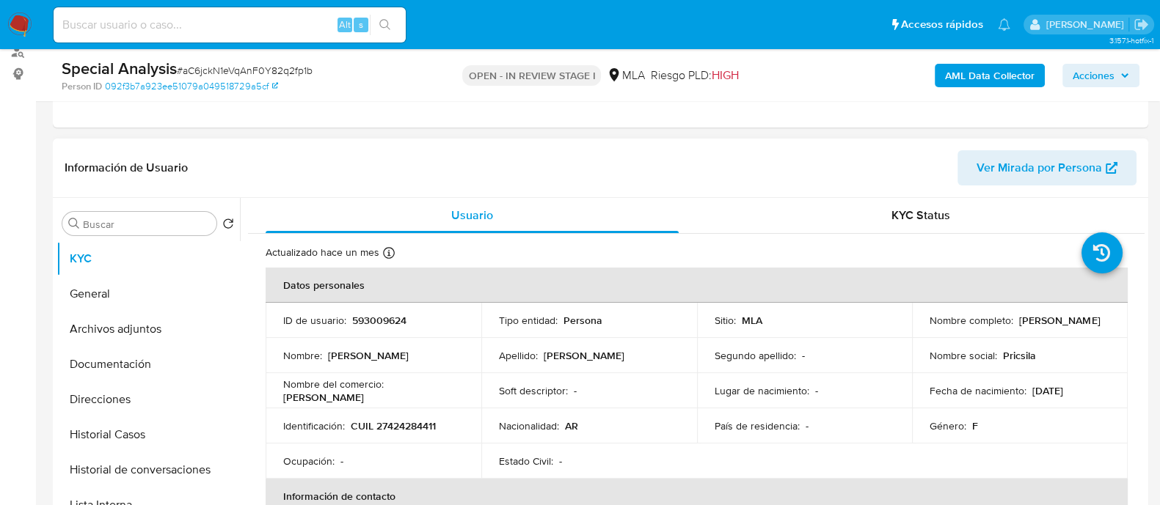
click at [351, 356] on p "Priscila Jazmin" at bounding box center [368, 355] width 81 height 13
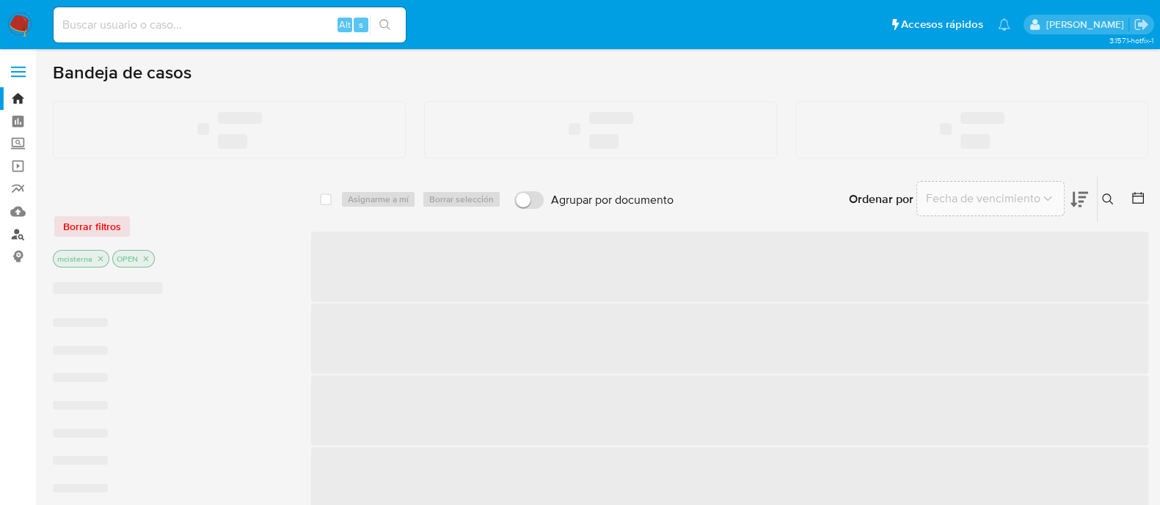
click at [16, 234] on link "Buscador de personas" at bounding box center [87, 234] width 175 height 23
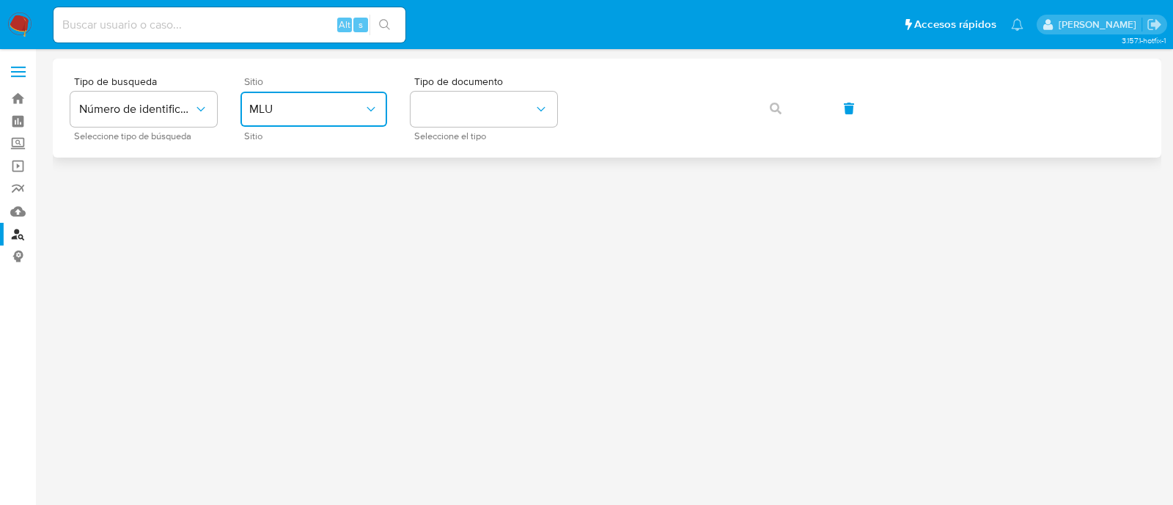
click at [338, 118] on button "MLU" at bounding box center [314, 109] width 147 height 35
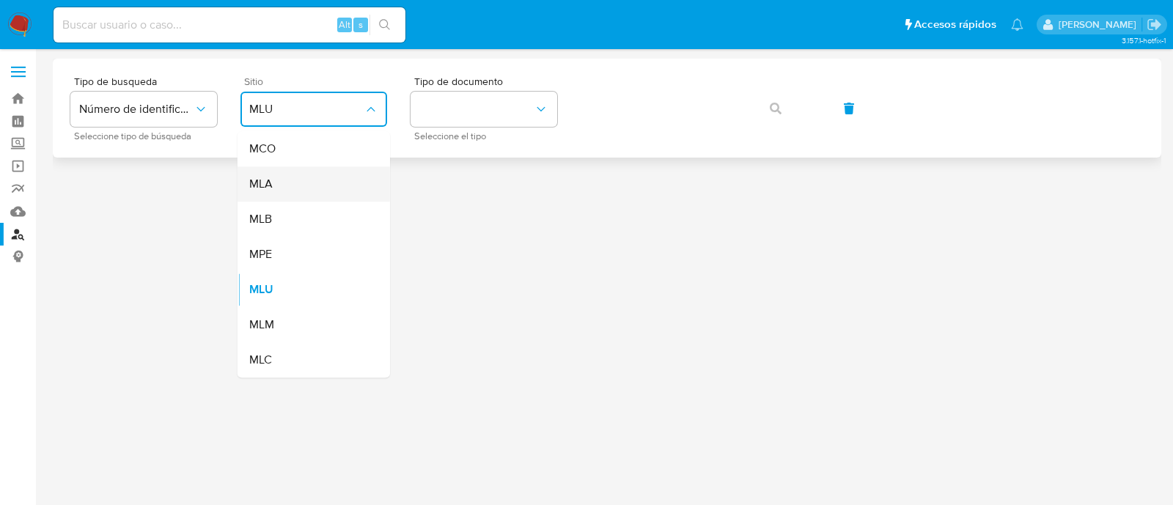
click at [330, 181] on div "MLA" at bounding box center [309, 183] width 120 height 35
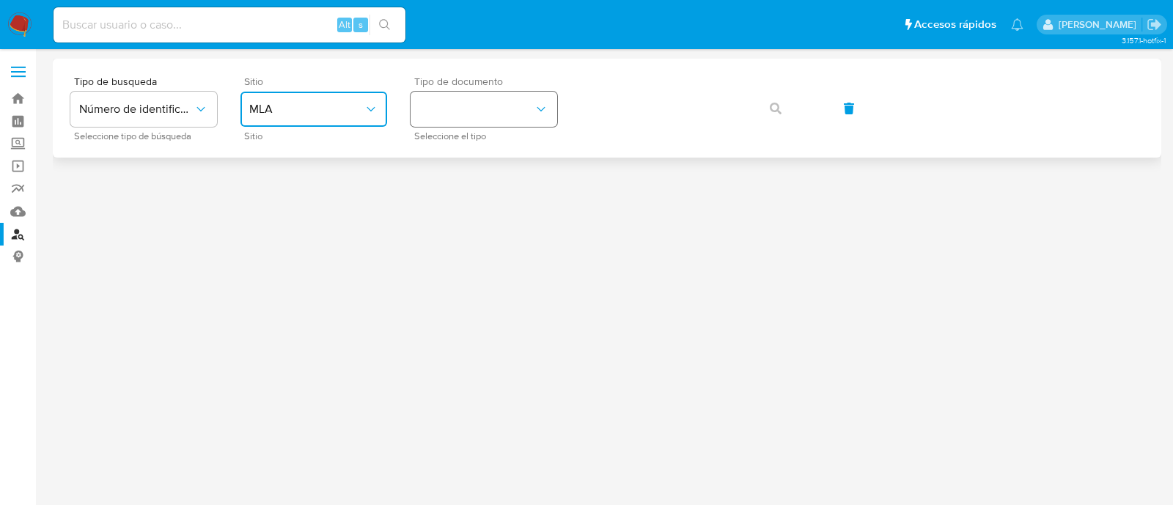
click at [461, 111] on button "identificationType" at bounding box center [484, 109] width 147 height 35
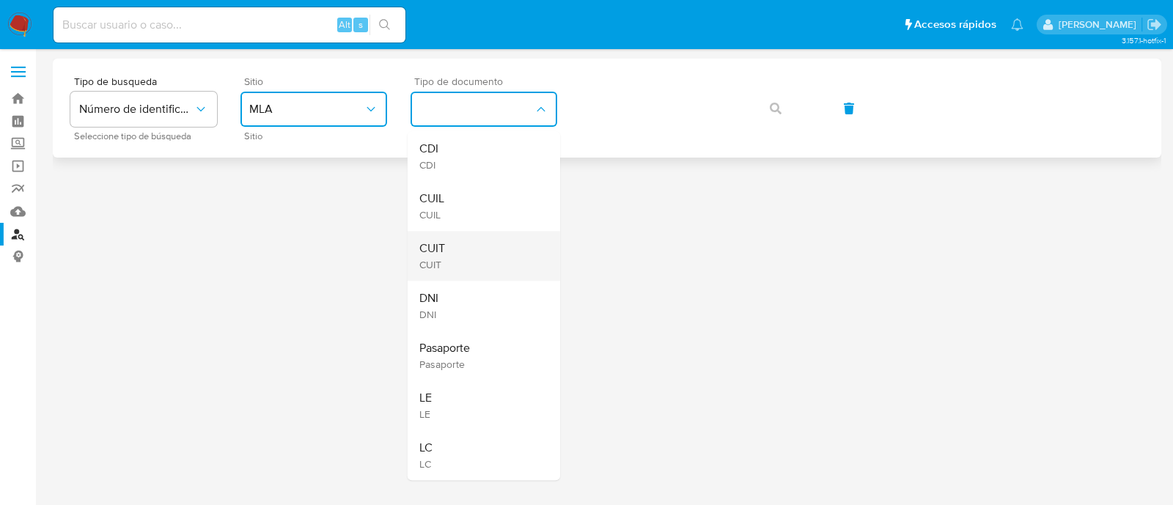
click at [469, 246] on div "CUIT CUIT" at bounding box center [480, 256] width 120 height 50
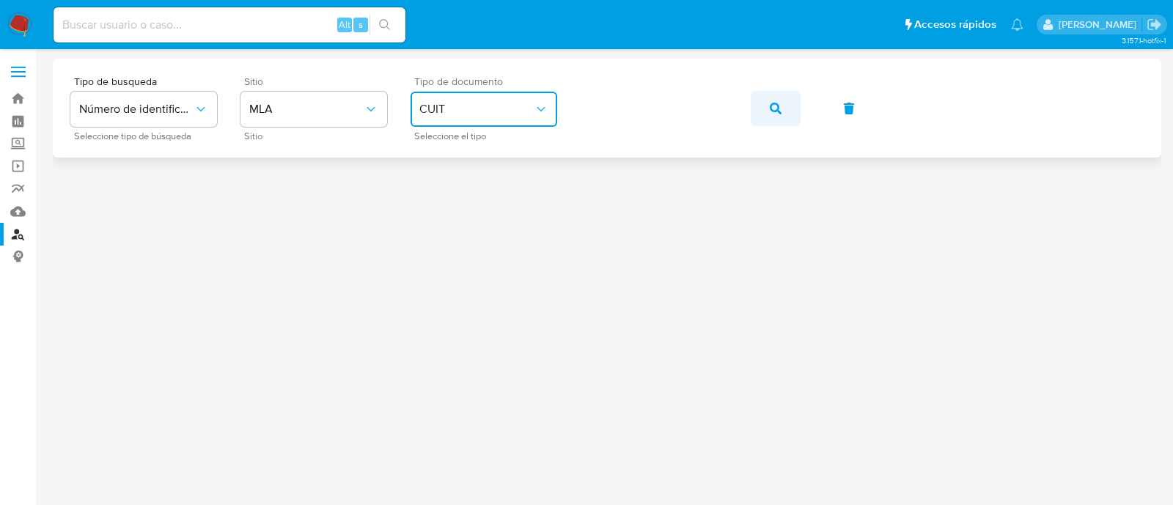
click at [763, 111] on button "button" at bounding box center [776, 108] width 50 height 35
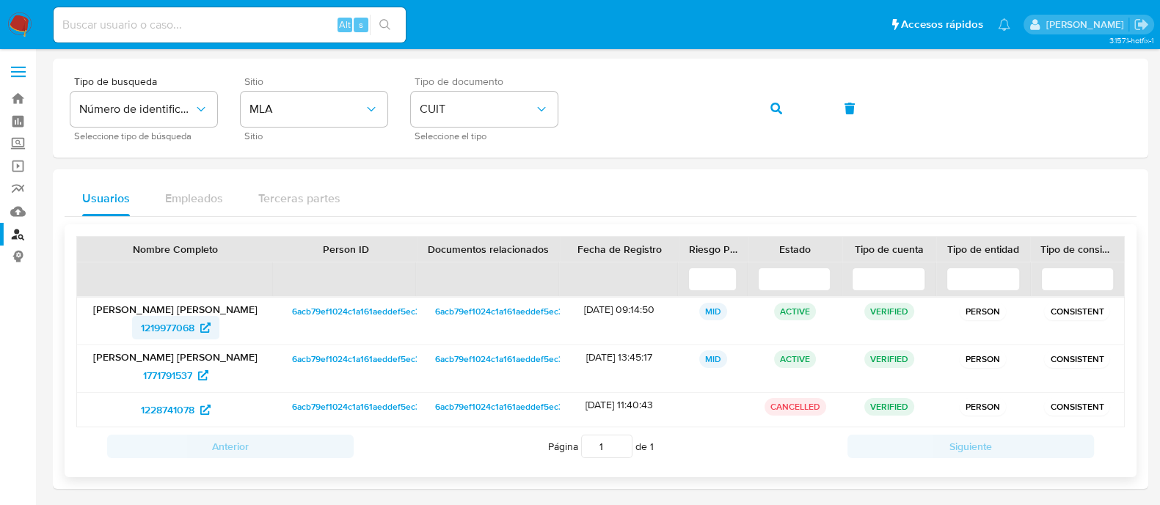
click at [190, 325] on span "1219977068" at bounding box center [168, 327] width 54 height 23
click at [191, 331] on span "1219977068" at bounding box center [168, 327] width 54 height 23
click at [748, 108] on div "Tipo de busqueda Número de identificación Seleccione tipo de búsqueda Sitio MLA…" at bounding box center [600, 108] width 1060 height 64
click at [811, 98] on div "Tipo de busqueda Número de identificación Seleccione tipo de búsqueda Sitio MLA…" at bounding box center [600, 108] width 1060 height 64
click at [785, 104] on button "button" at bounding box center [776, 108] width 50 height 35
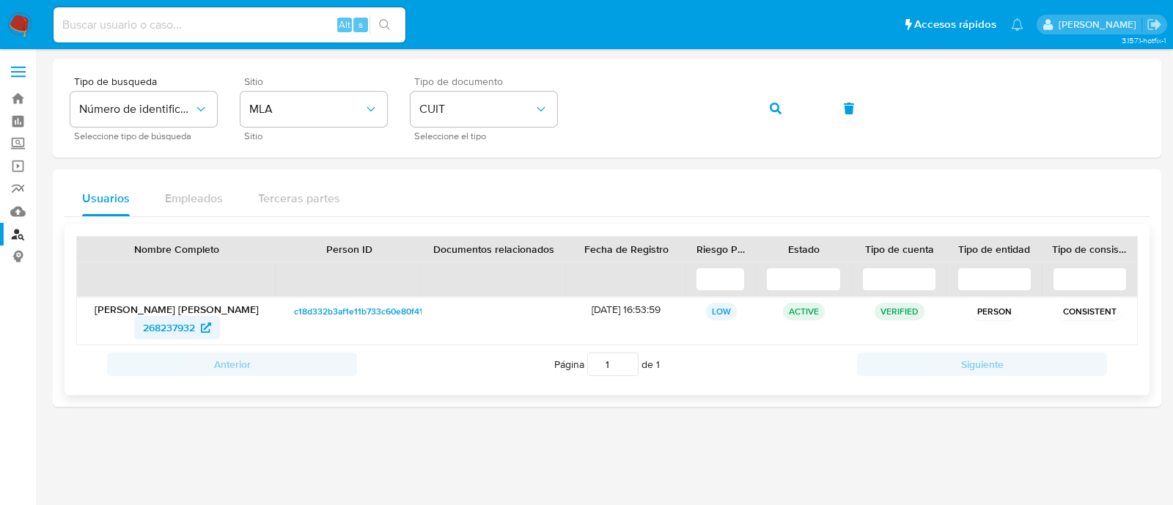
click at [193, 329] on span "268237932" at bounding box center [169, 327] width 52 height 23
click at [755, 109] on button "button" at bounding box center [776, 108] width 50 height 35
click at [194, 331] on span "792231901" at bounding box center [176, 327] width 65 height 23
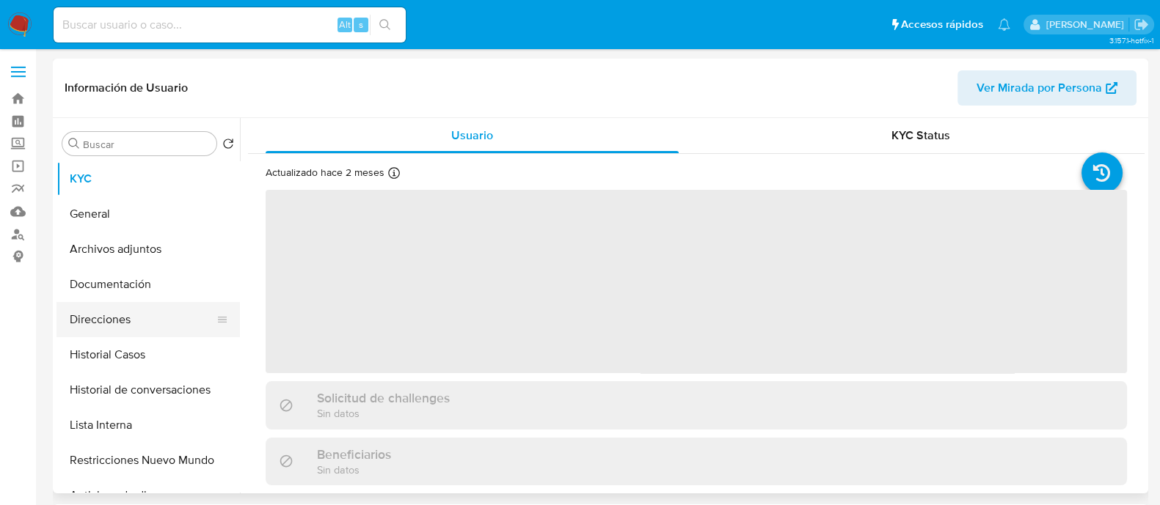
click at [143, 312] on button "Direcciones" at bounding box center [142, 319] width 172 height 35
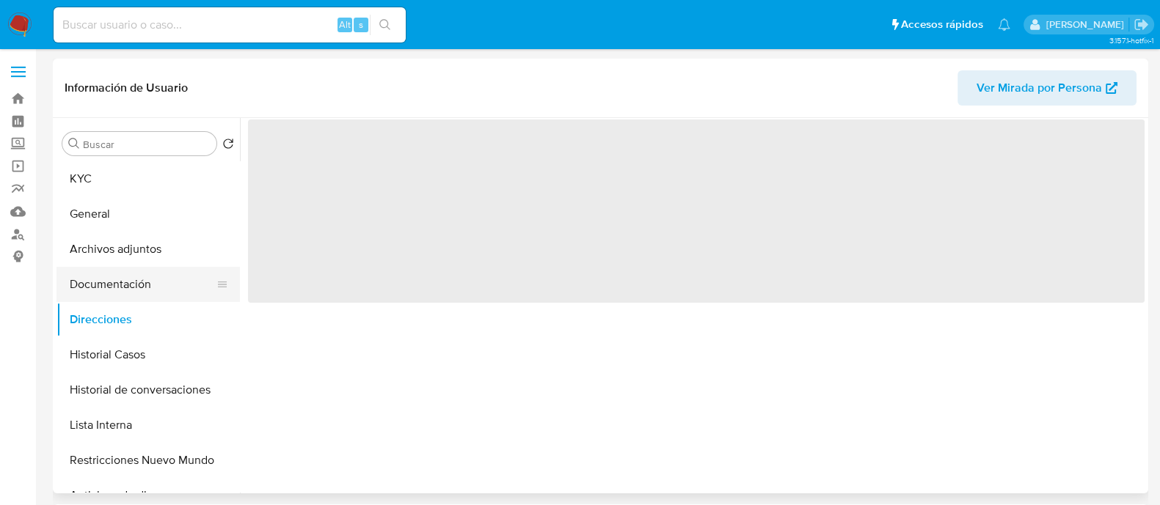
click at [154, 275] on button "Documentación" at bounding box center [142, 284] width 172 height 35
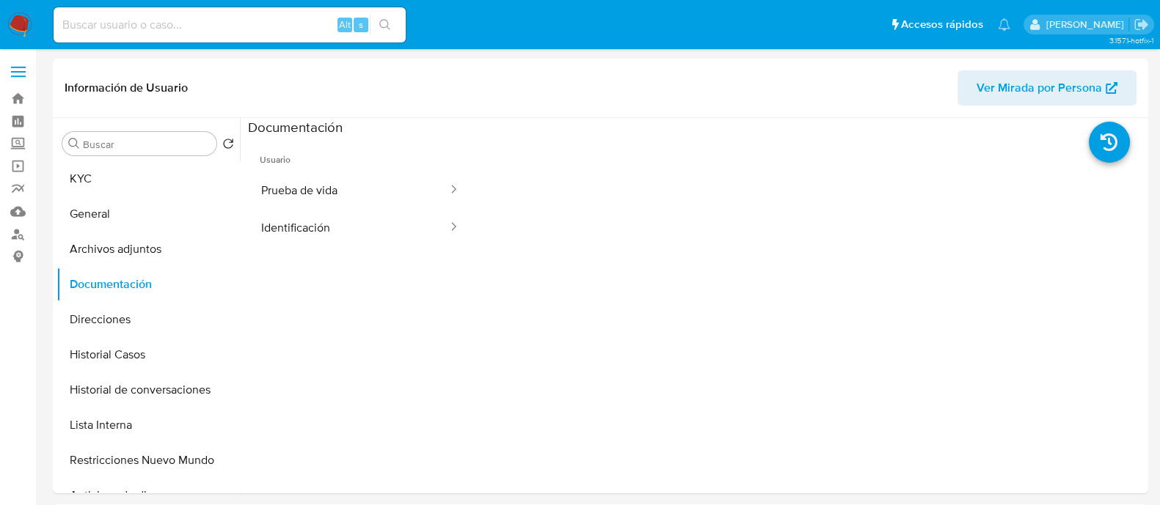
select select "10"
click at [304, 216] on button "Identificación" at bounding box center [348, 227] width 201 height 37
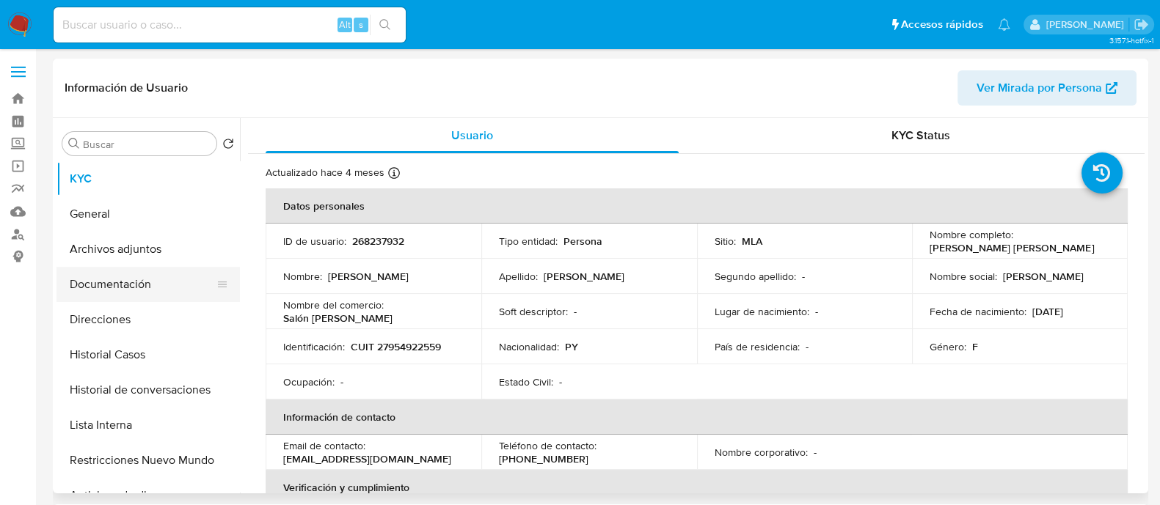
click at [126, 285] on button "Documentación" at bounding box center [142, 284] width 172 height 35
select select "10"
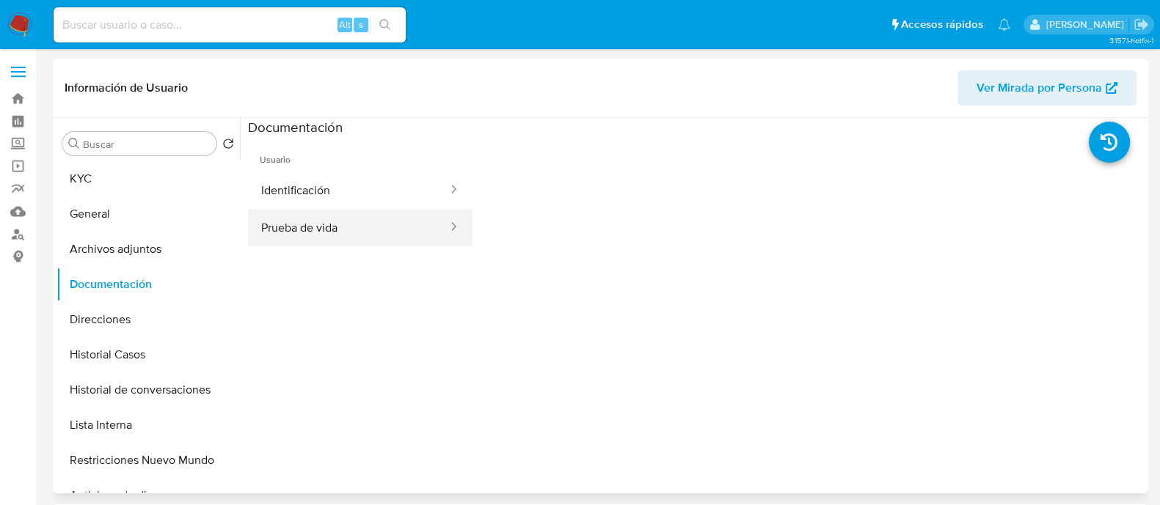
click at [308, 222] on button "Prueba de vida" at bounding box center [348, 227] width 201 height 37
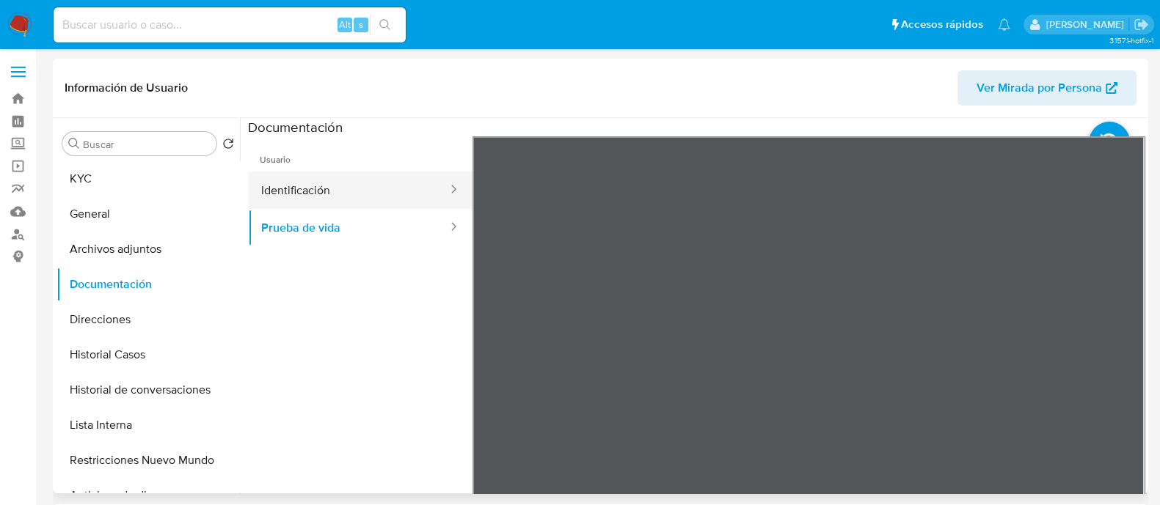
click at [316, 199] on button "Identificación" at bounding box center [348, 190] width 201 height 37
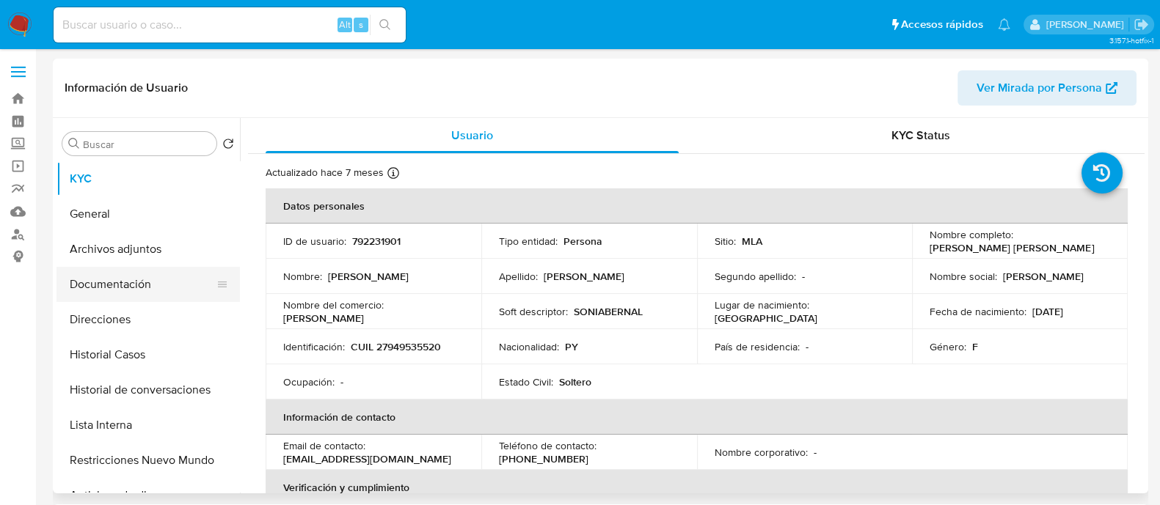
select select "10"
click at [145, 293] on button "Documentación" at bounding box center [142, 284] width 172 height 35
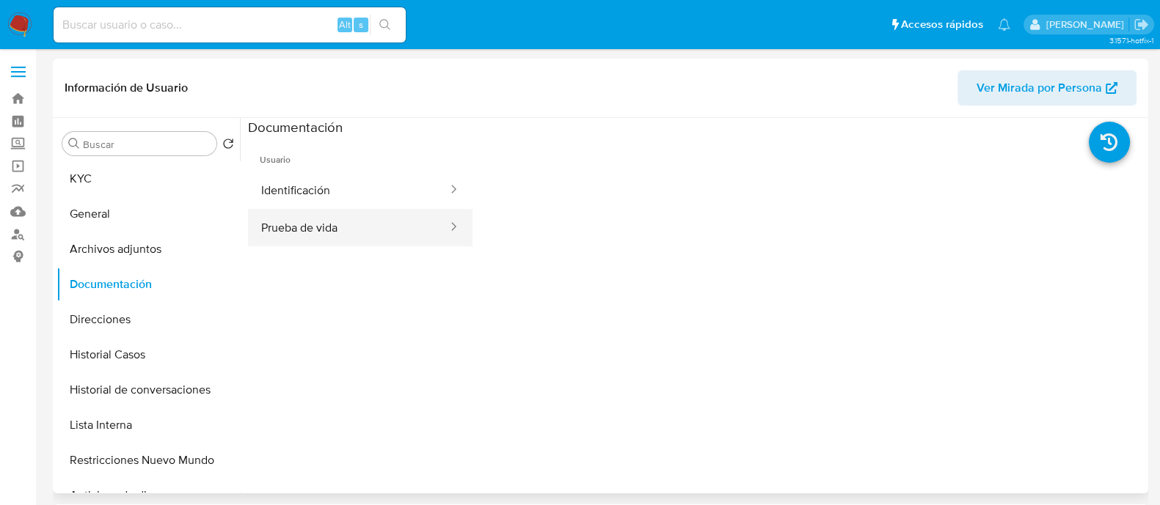
click at [348, 233] on button "Prueba de vida" at bounding box center [348, 227] width 201 height 37
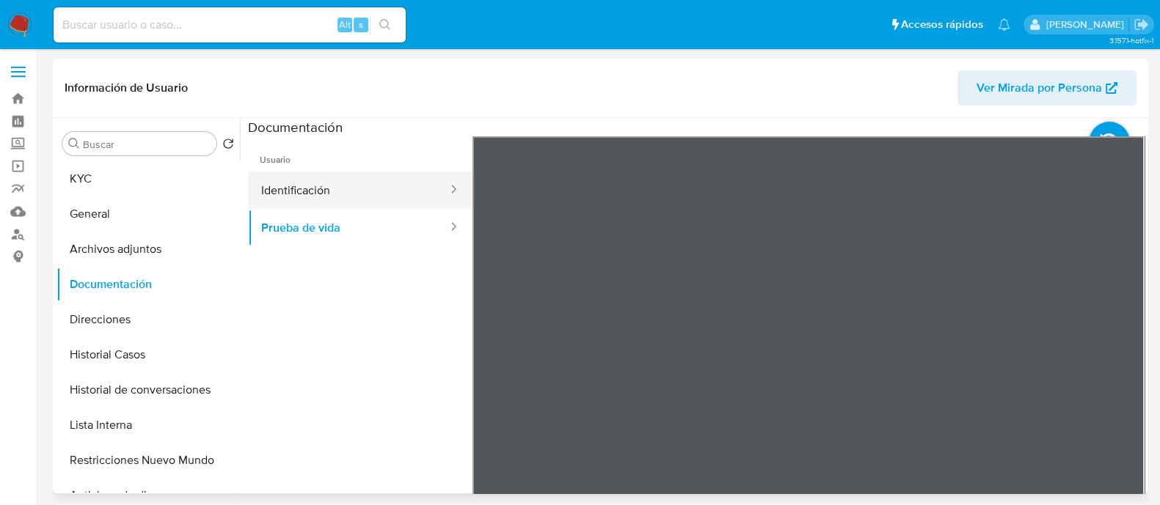
click at [359, 188] on button "Identificación" at bounding box center [348, 190] width 201 height 37
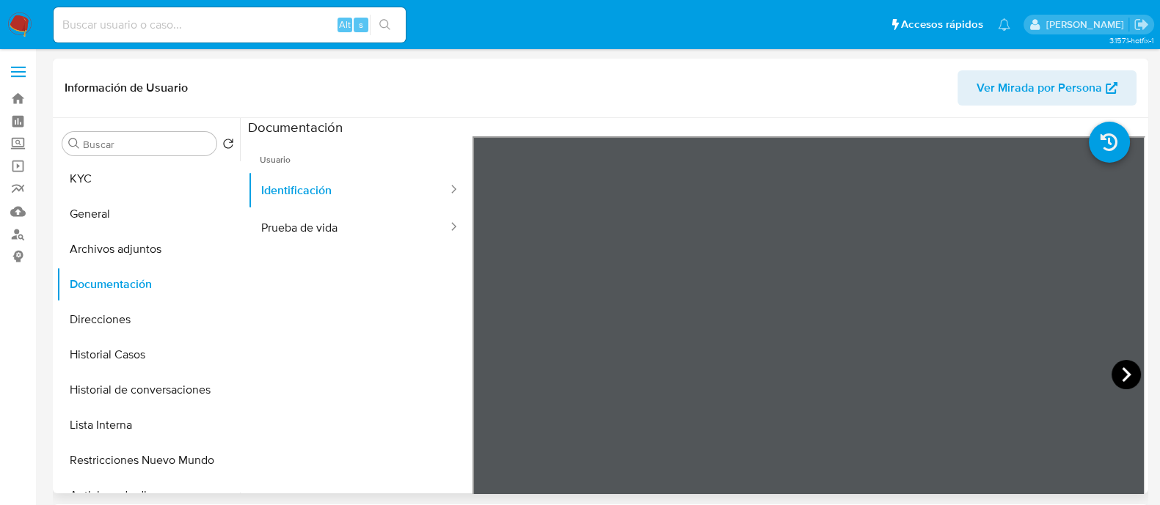
click at [1115, 367] on icon at bounding box center [1125, 374] width 29 height 29
click at [484, 367] on icon at bounding box center [490, 374] width 29 height 29
click at [1116, 374] on icon at bounding box center [1125, 374] width 29 height 29
drag, startPoint x: 13, startPoint y: 231, endPoint x: 28, endPoint y: 231, distance: 14.7
click at [12, 231] on link "Buscador de personas" at bounding box center [87, 234] width 175 height 23
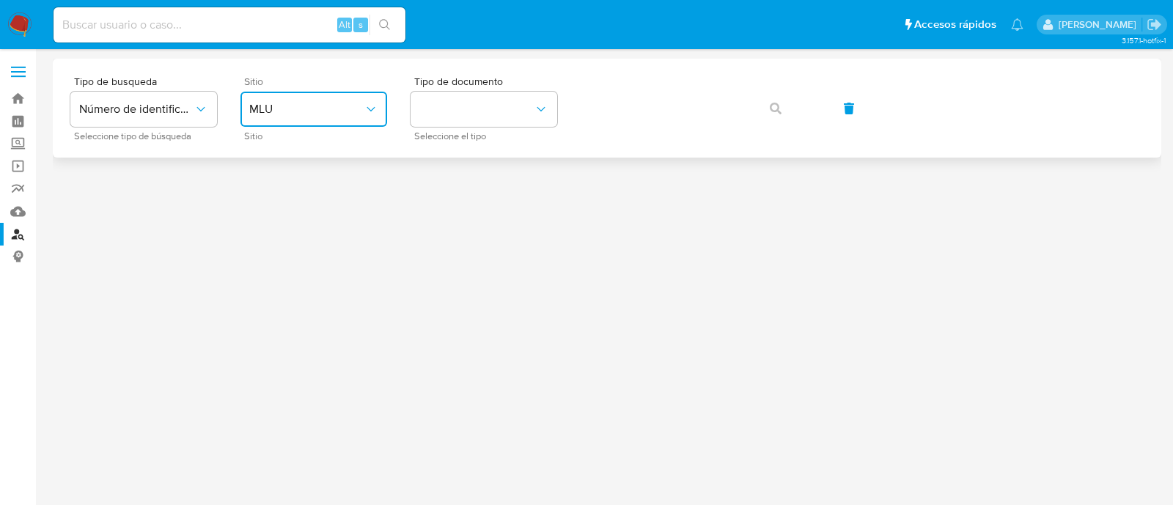
drag, startPoint x: 336, startPoint y: 106, endPoint x: 351, endPoint y: 125, distance: 24.6
click at [334, 106] on span "MLU" at bounding box center [306, 109] width 114 height 15
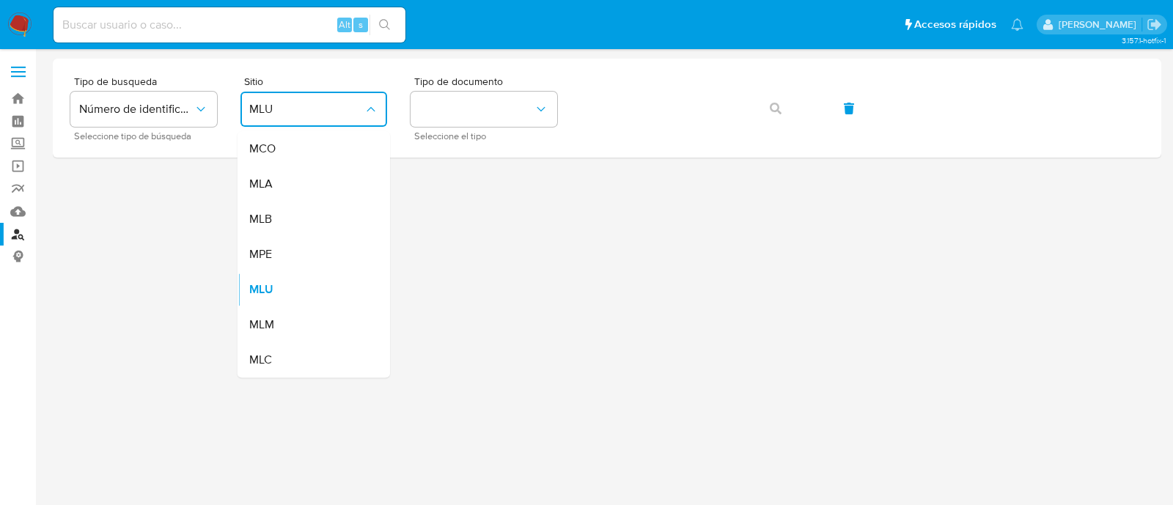
click at [353, 183] on div "MLA" at bounding box center [309, 183] width 120 height 35
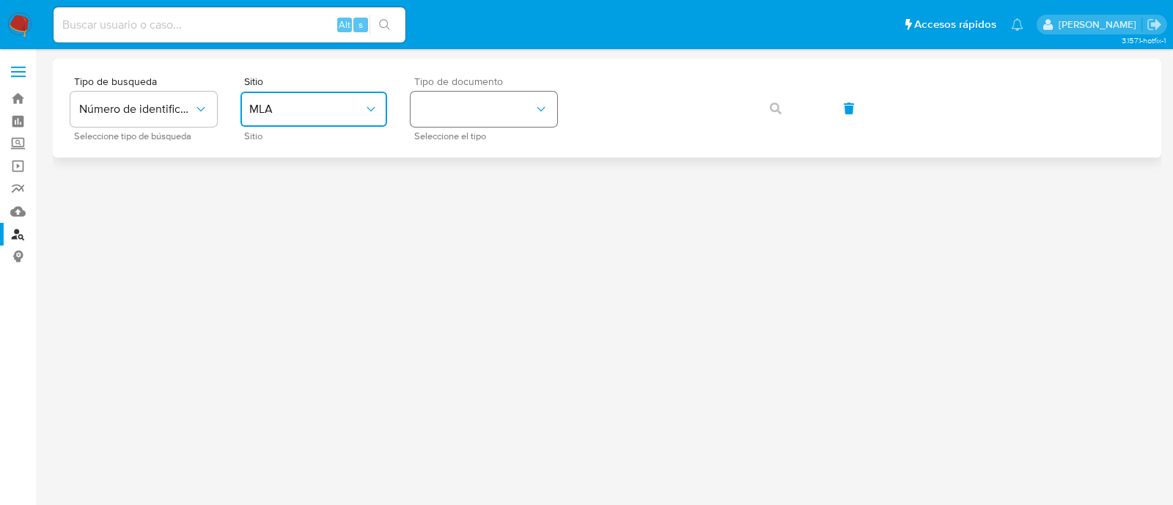
click at [473, 108] on button "identificationType" at bounding box center [484, 109] width 147 height 35
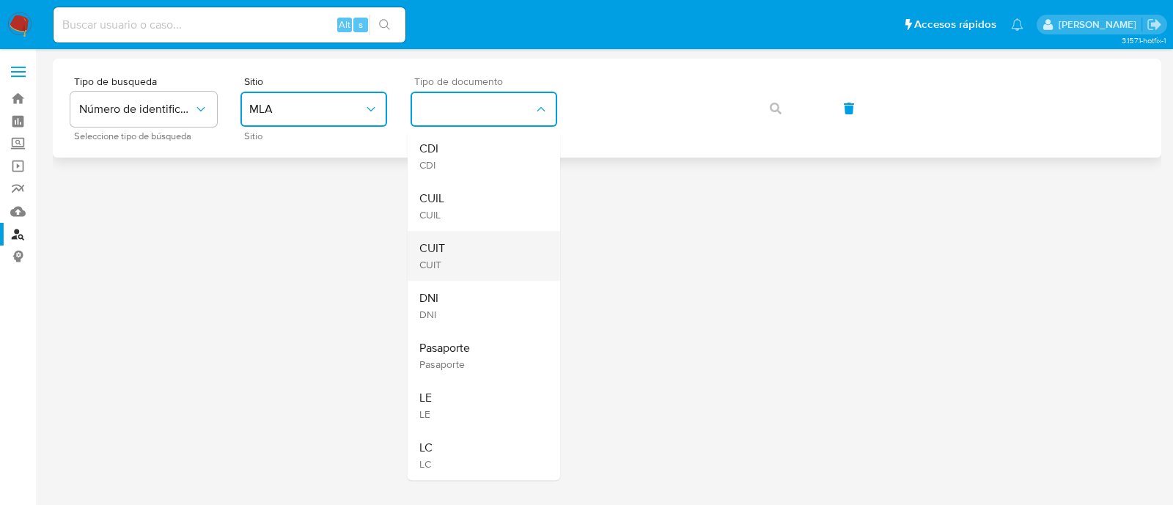
click at [465, 243] on div "CUIT CUIT" at bounding box center [480, 256] width 120 height 50
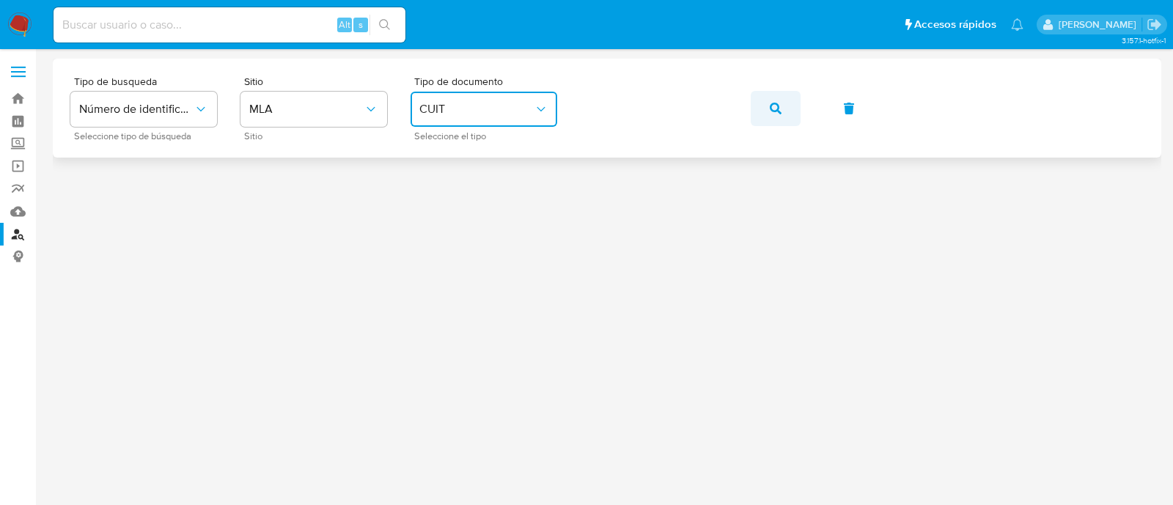
click at [765, 115] on button "button" at bounding box center [776, 108] width 50 height 35
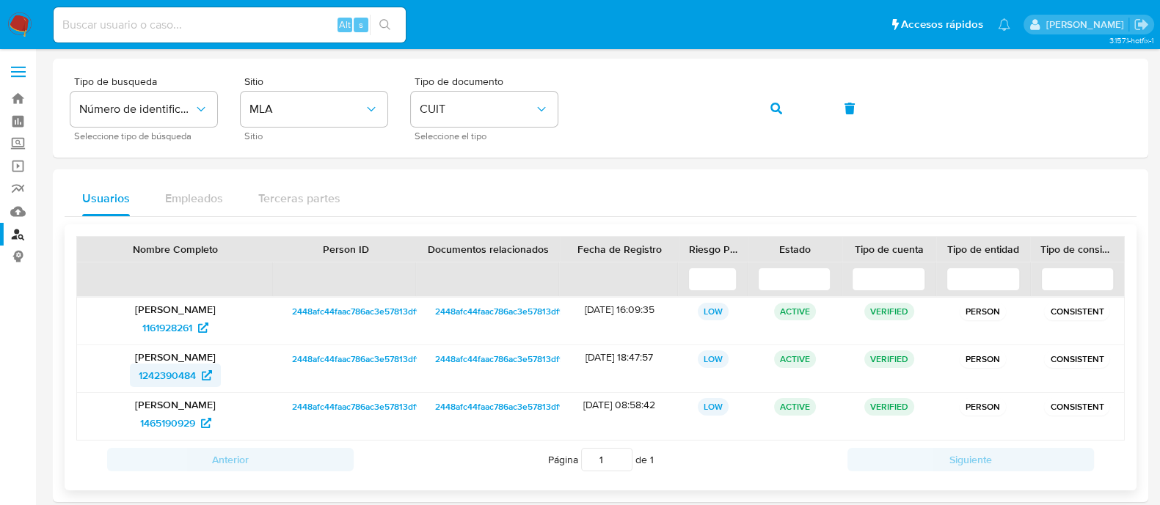
click at [164, 379] on span "1242390484" at bounding box center [167, 375] width 57 height 23
click at [785, 113] on button "button" at bounding box center [776, 108] width 50 height 35
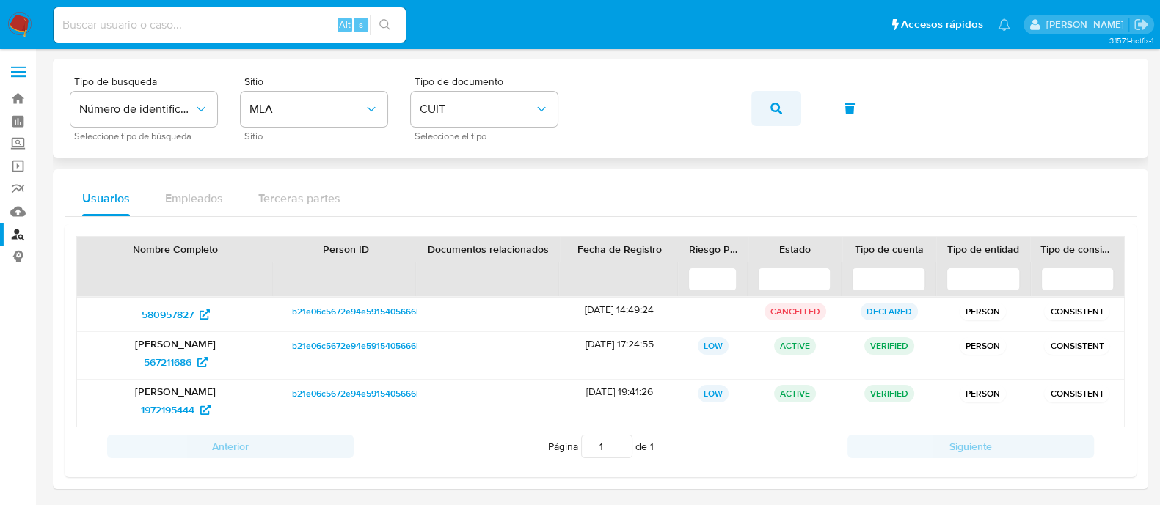
click at [788, 111] on button "button" at bounding box center [776, 108] width 50 height 35
click at [179, 363] on span "567211686" at bounding box center [168, 362] width 48 height 23
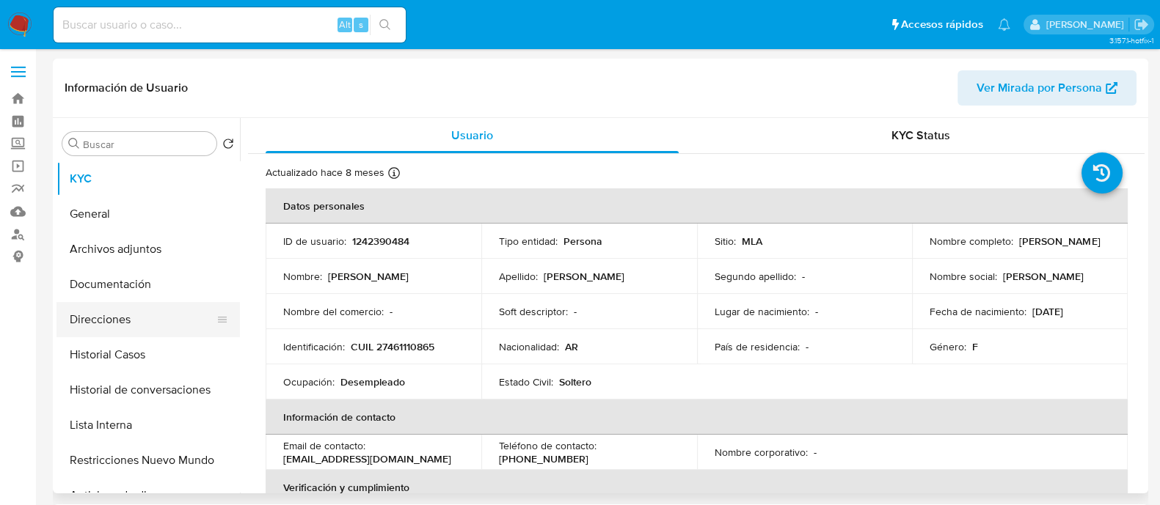
select select "10"
click at [161, 302] on button "Direcciones" at bounding box center [142, 319] width 172 height 35
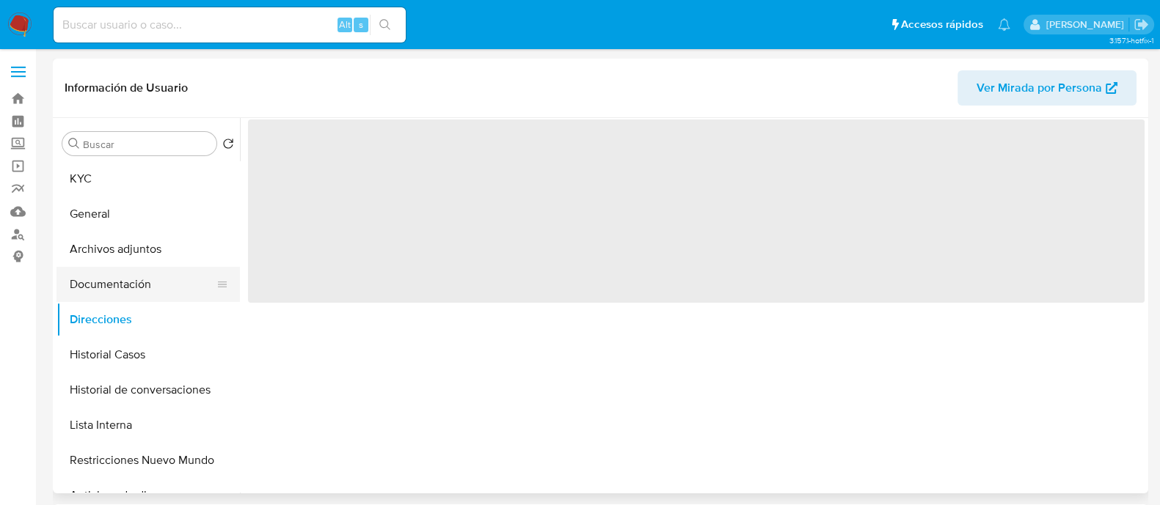
click at [155, 298] on button "Documentación" at bounding box center [142, 284] width 172 height 35
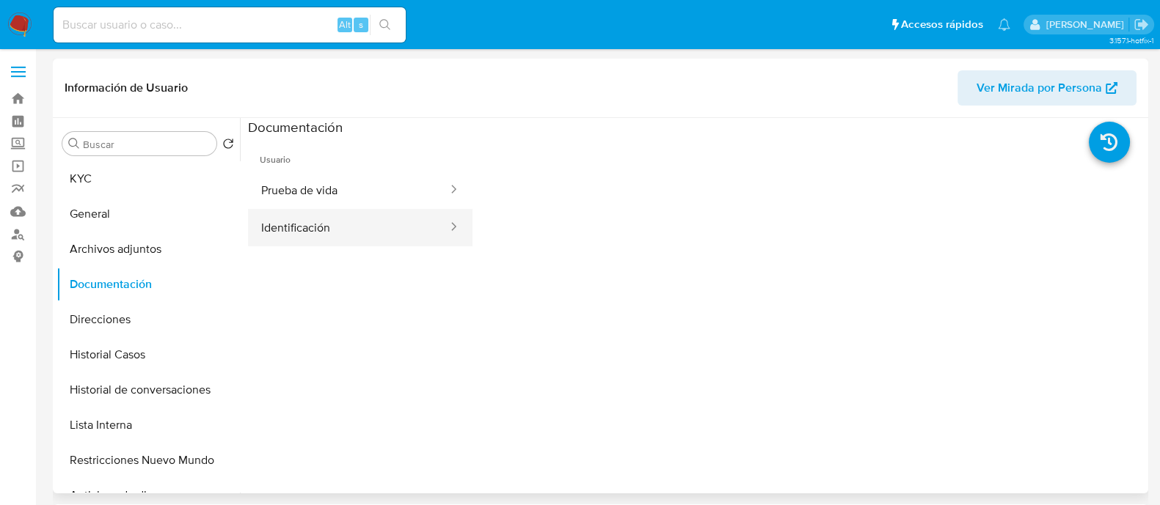
click at [334, 238] on button "Identificación" at bounding box center [348, 227] width 201 height 37
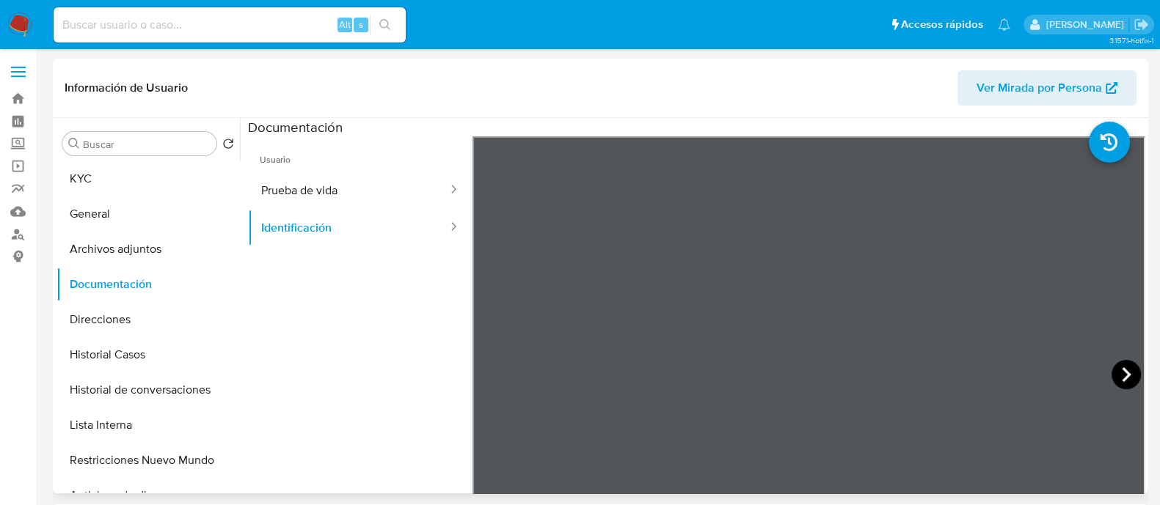
click at [1124, 377] on icon at bounding box center [1125, 374] width 29 height 29
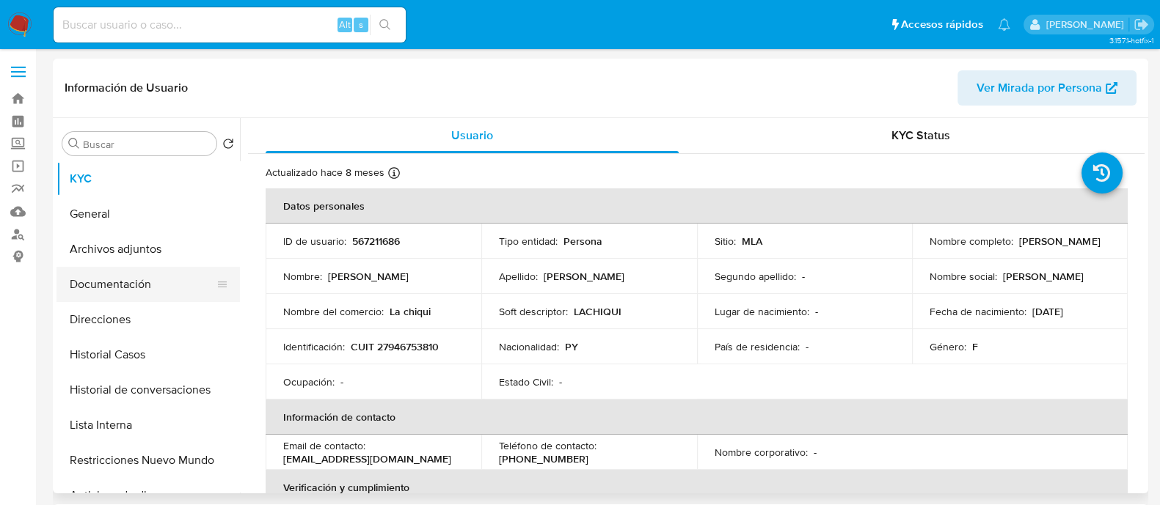
select select "10"
click at [134, 277] on button "Documentación" at bounding box center [142, 284] width 172 height 35
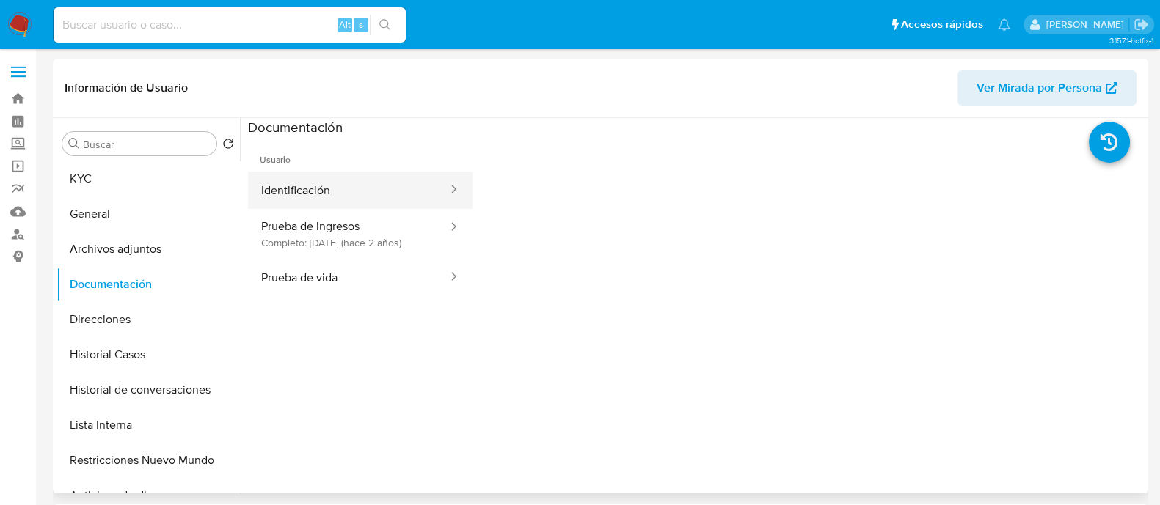
click at [349, 203] on button "Identificación" at bounding box center [348, 190] width 201 height 37
